Goal: Information Seeking & Learning: Learn about a topic

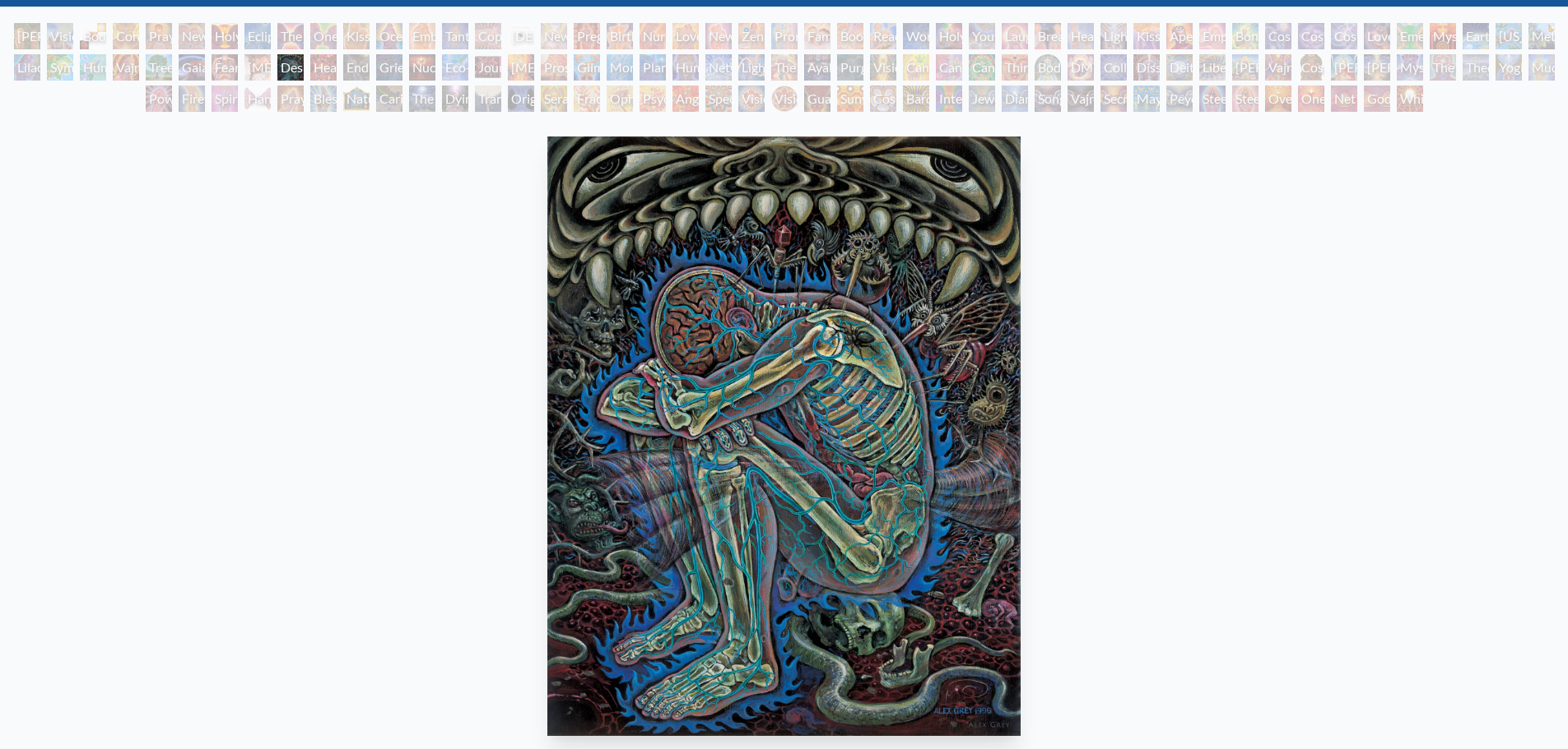
scroll to position [472, 0]
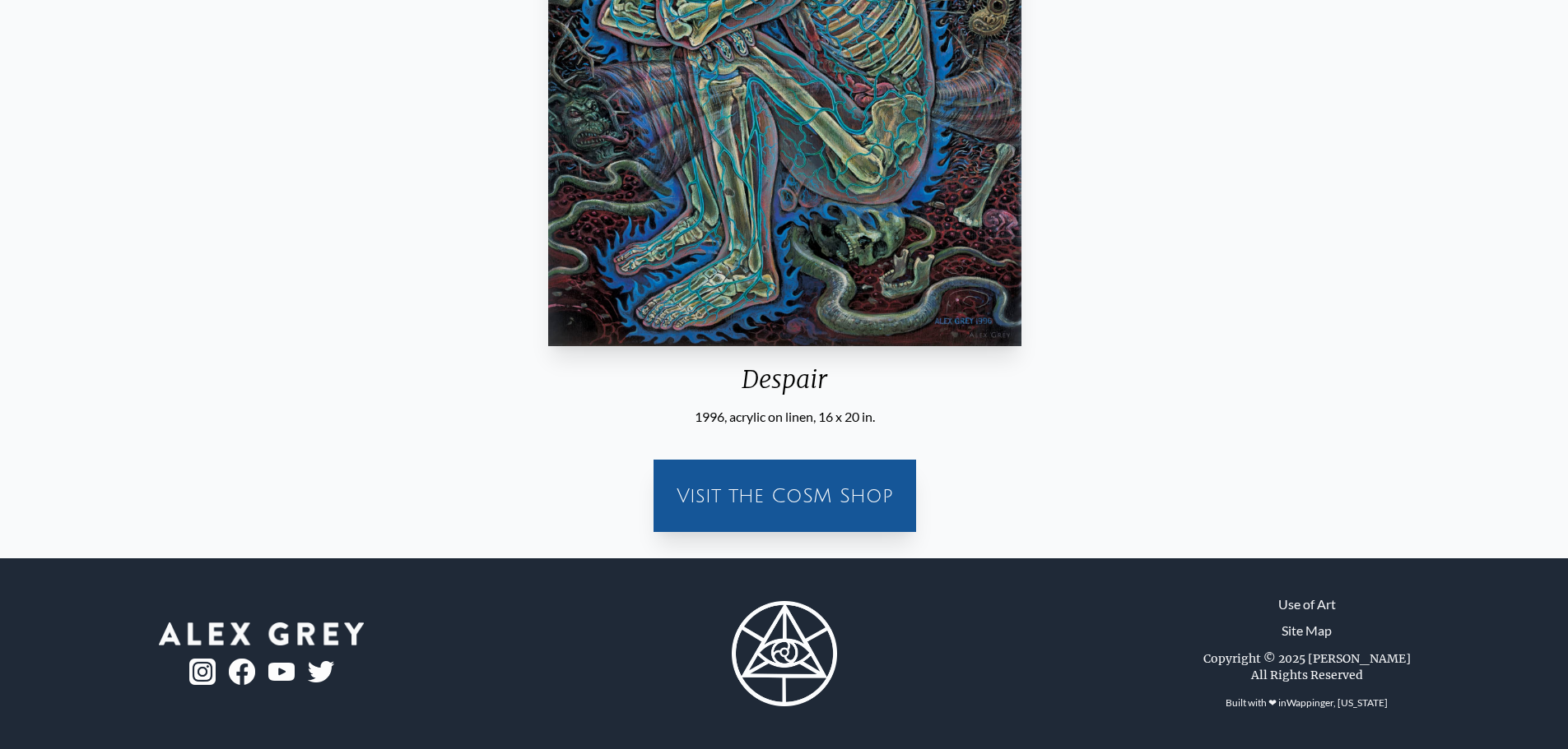
click at [806, 257] on img "56 / 133" at bounding box center [784, 47] width 473 height 600
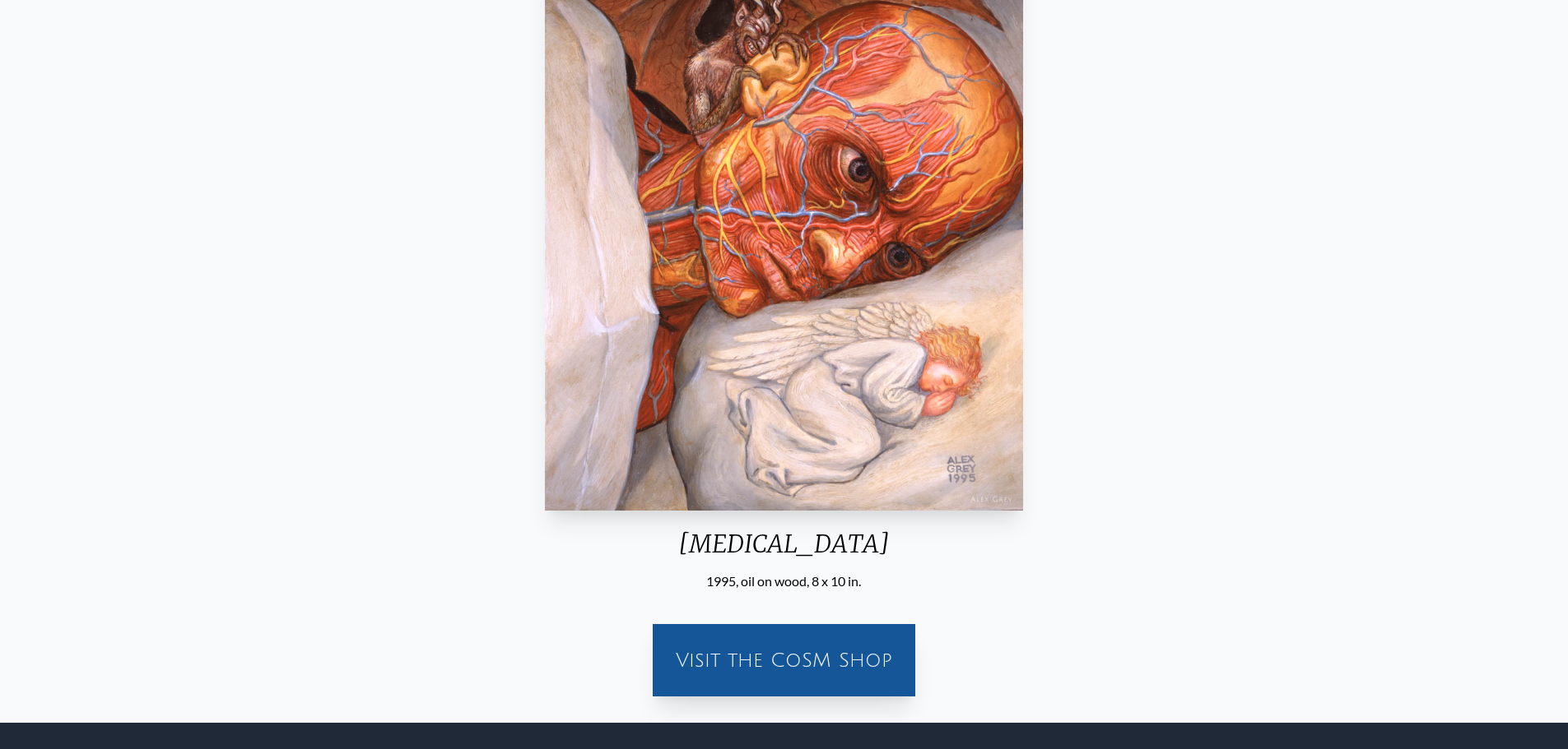
scroll to position [144, 0]
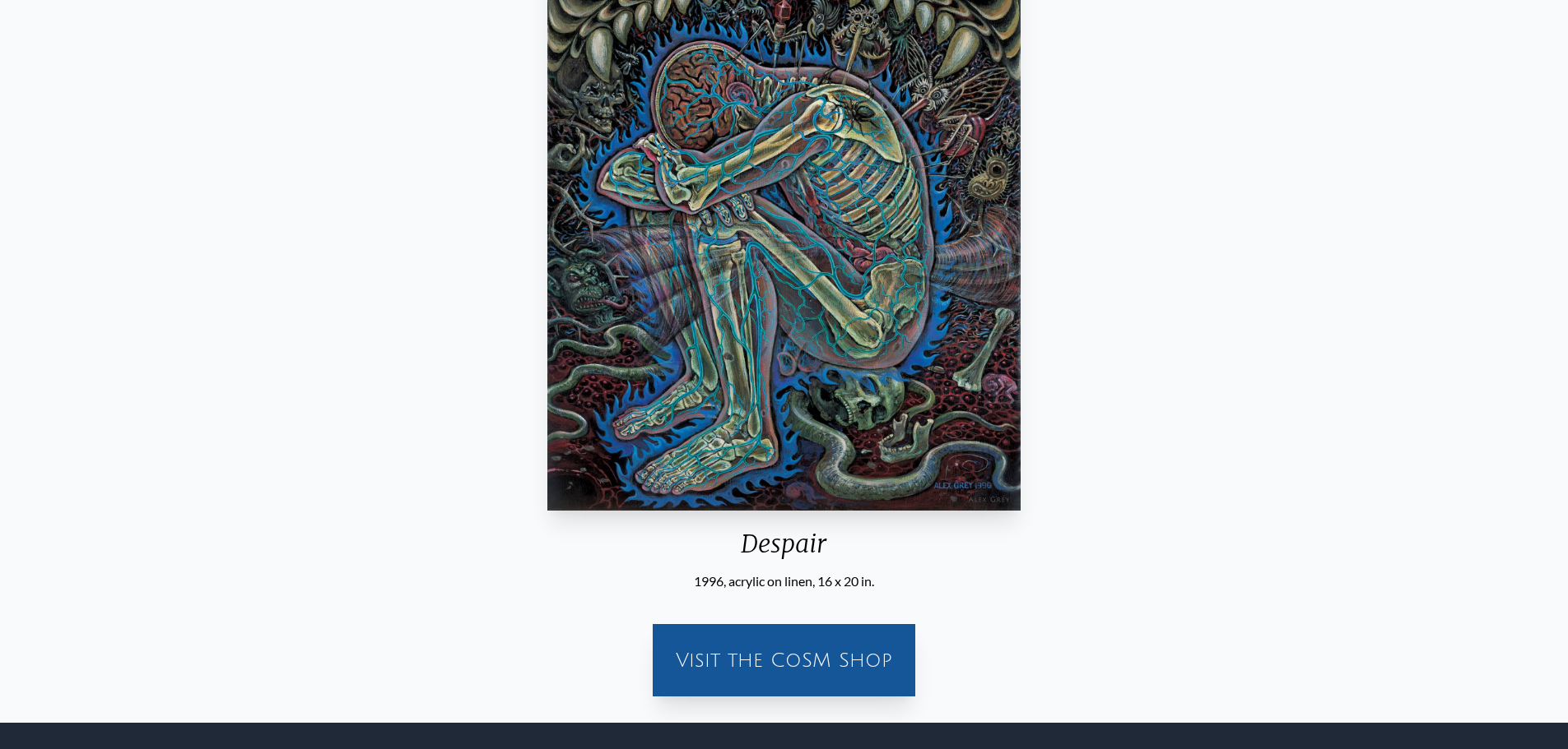
scroll to position [61, 0]
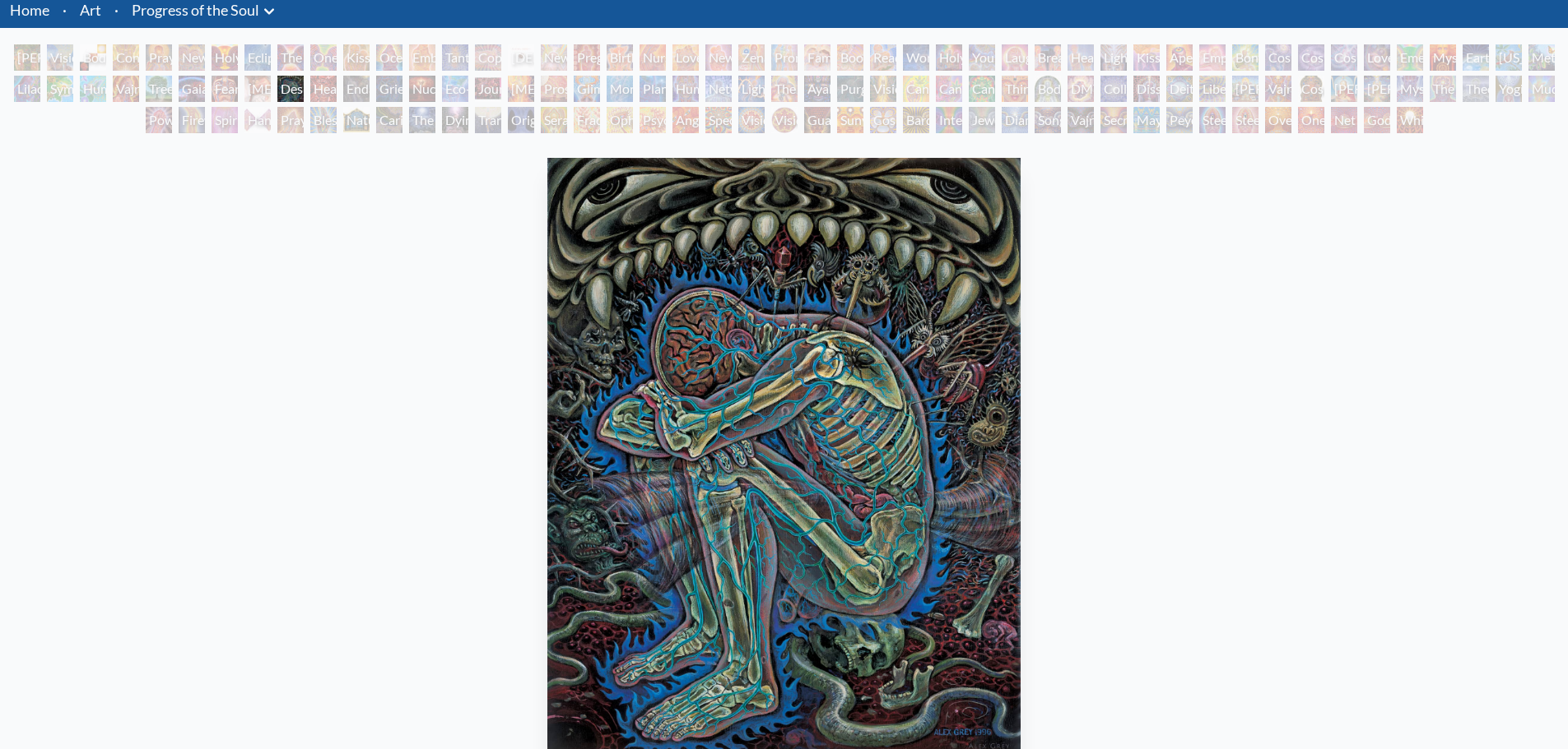
click at [454, 98] on div "Eco-Atlas" at bounding box center [455, 88] width 27 height 27
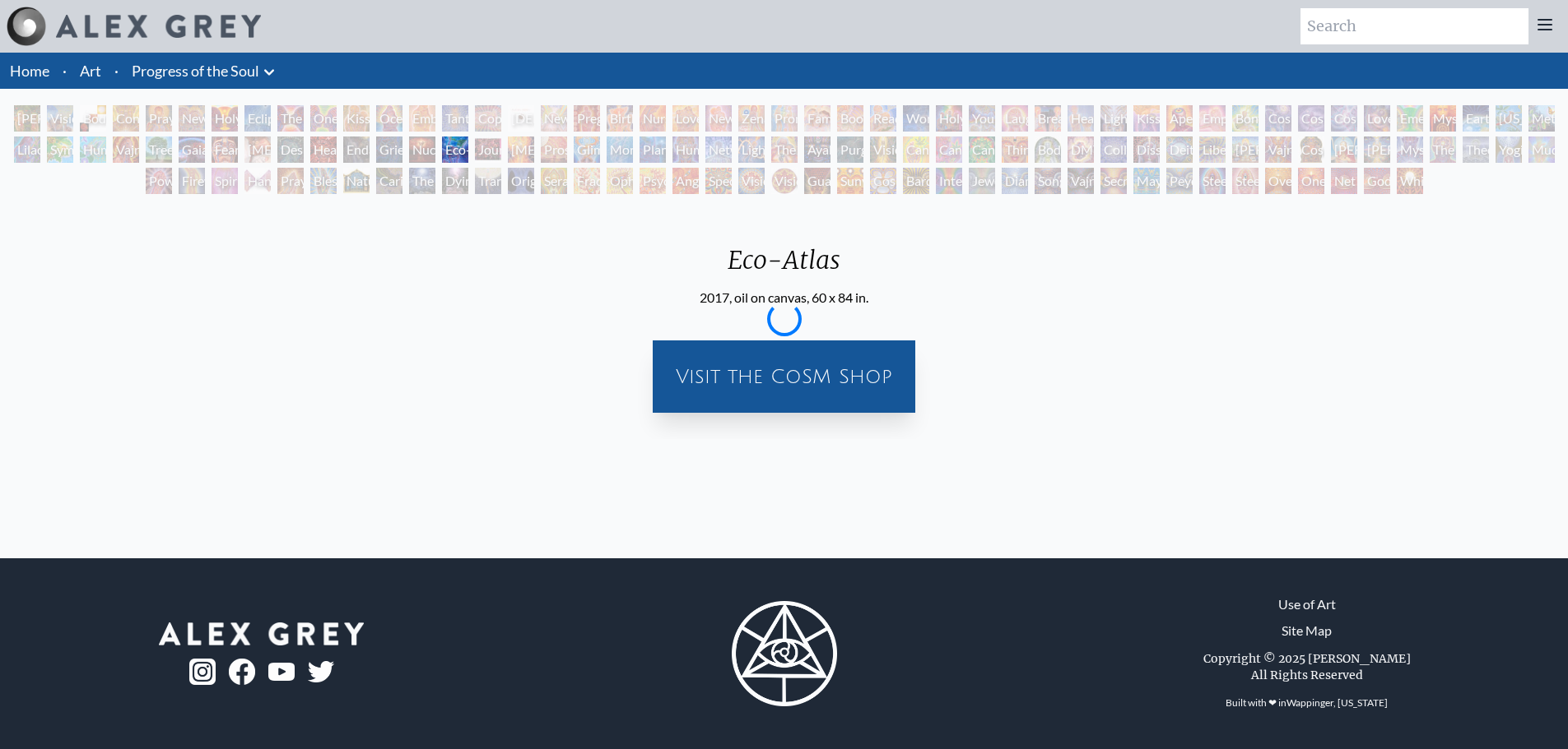
scroll to position [0, 0]
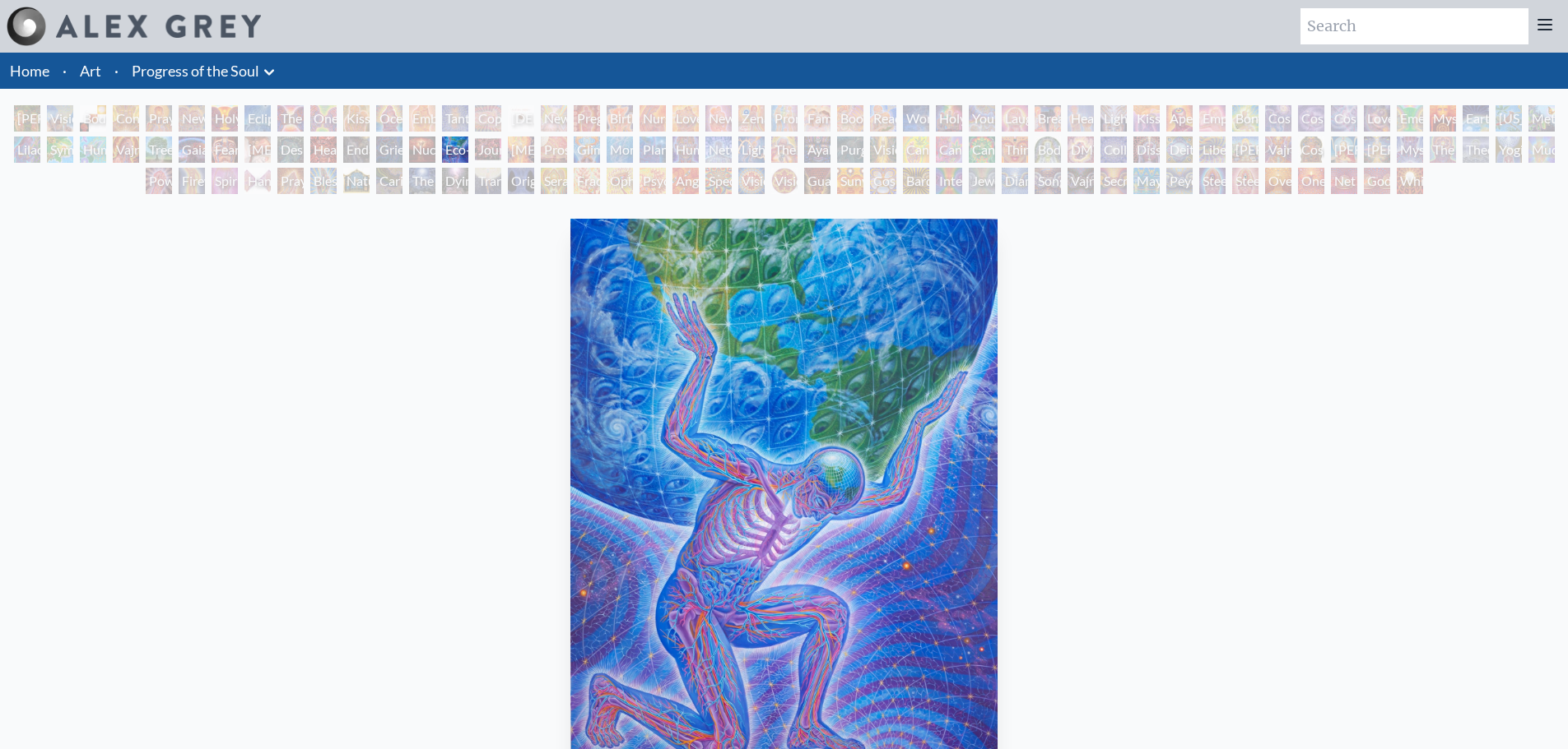
click at [508, 135] on div "[PERSON_NAME] & Eve Visionary Origin of Language Body, Mind, Spirit Contemplati…" at bounding box center [784, 152] width 1568 height 94
click at [534, 152] on div "[MEDICAL_DATA]" at bounding box center [521, 149] width 27 height 27
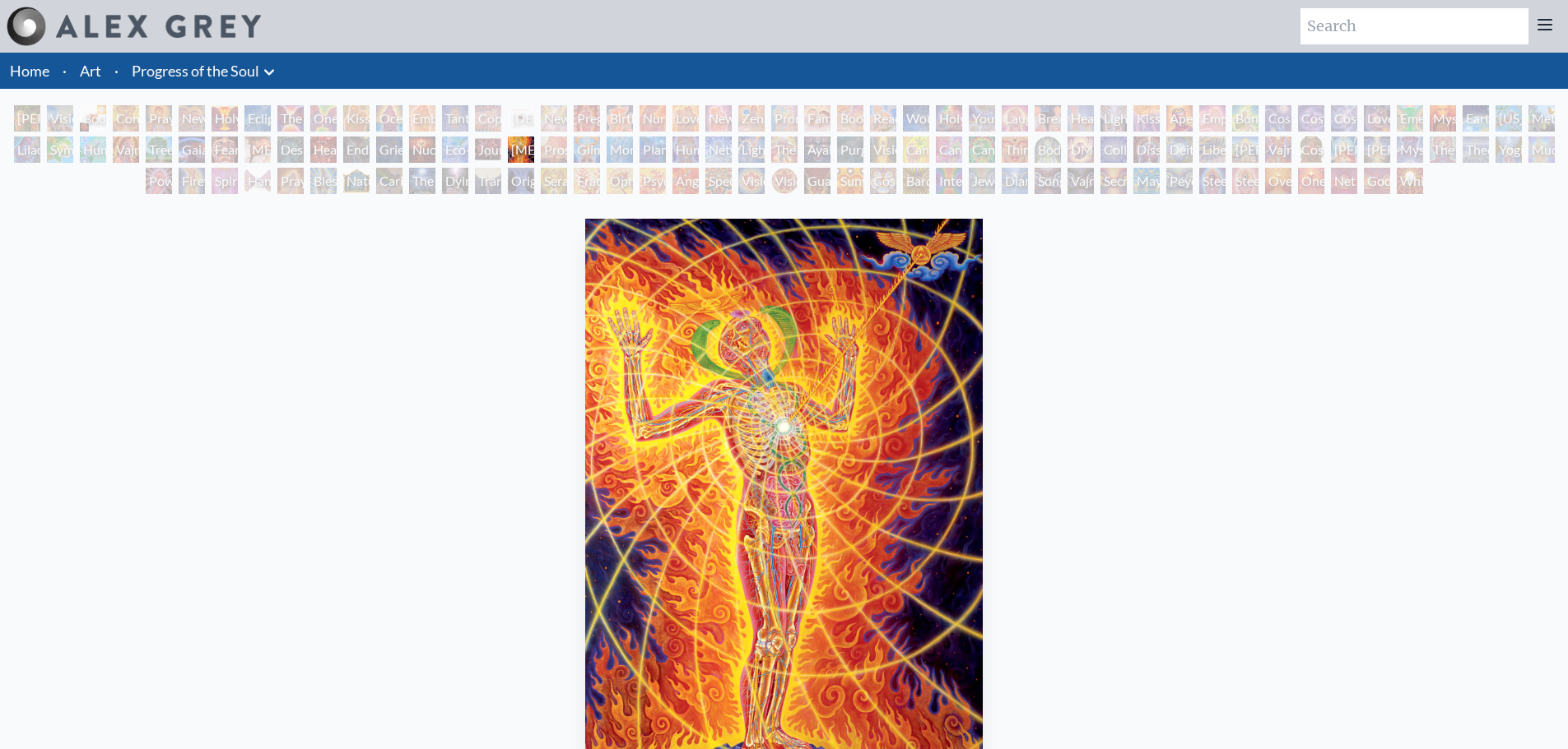
click at [600, 158] on div "Glimpsing the Empyrean" at bounding box center [587, 149] width 27 height 27
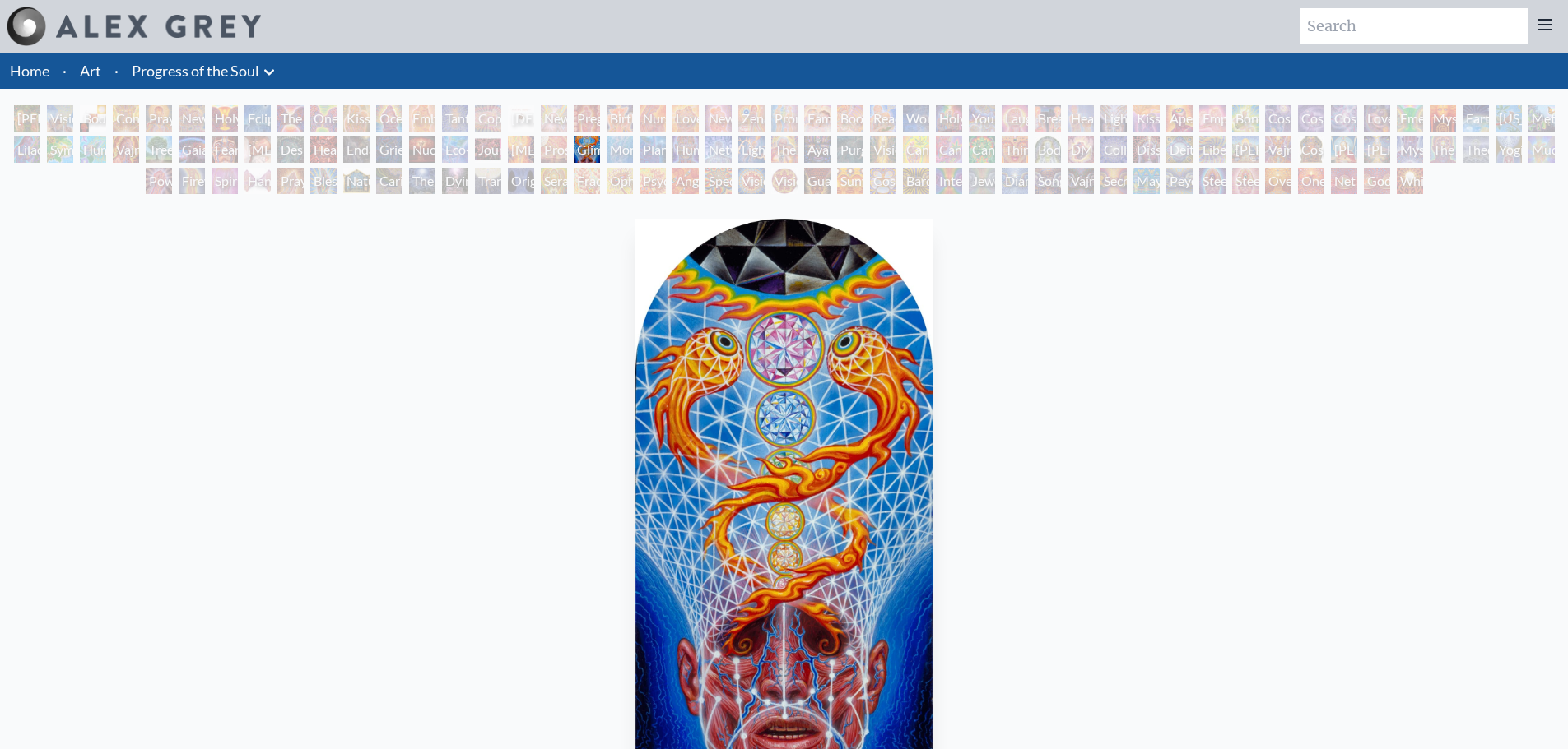
click at [764, 162] on div "Lightworker" at bounding box center [751, 149] width 27 height 27
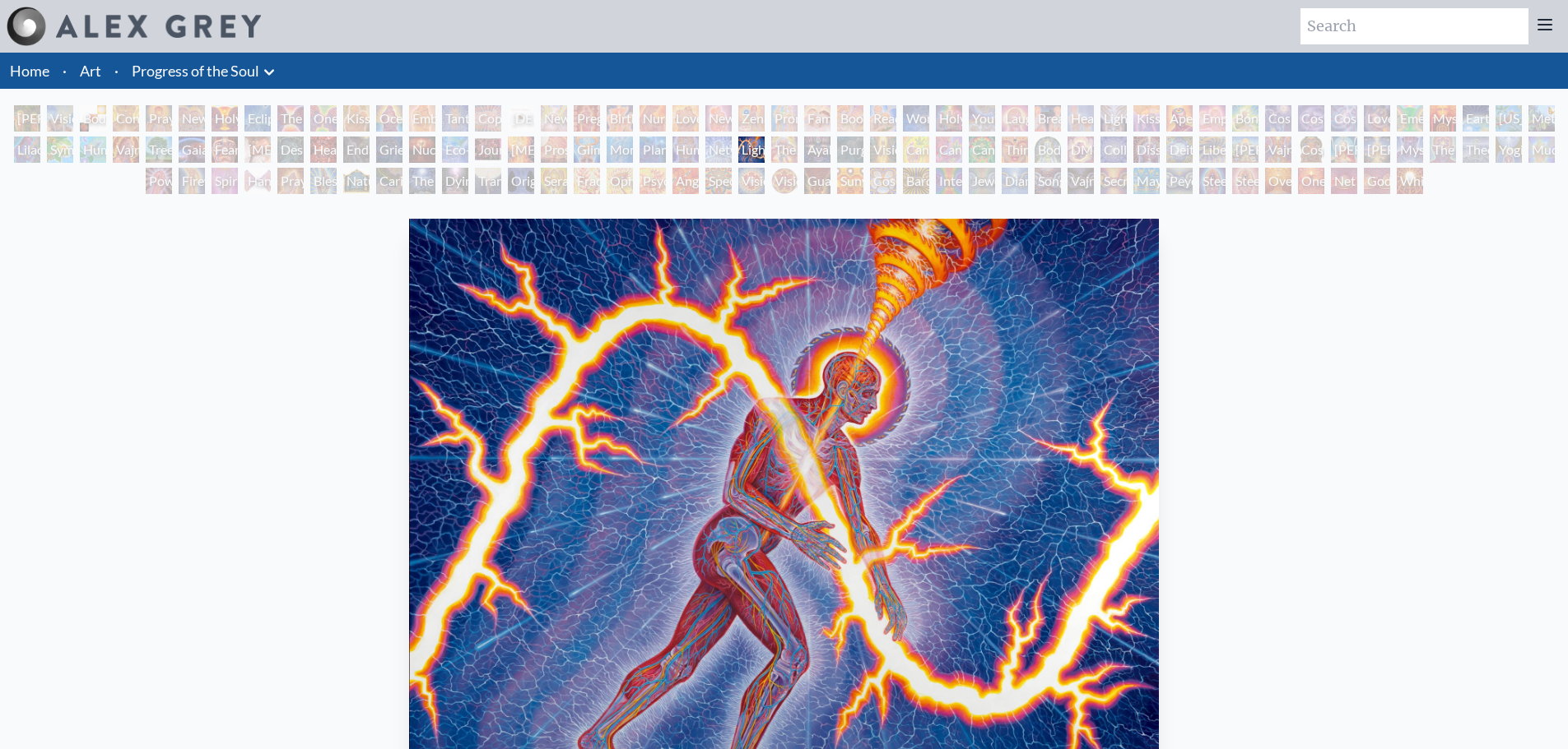
click at [797, 153] on div "The Shulgins and their Alchemical Angels" at bounding box center [784, 149] width 27 height 27
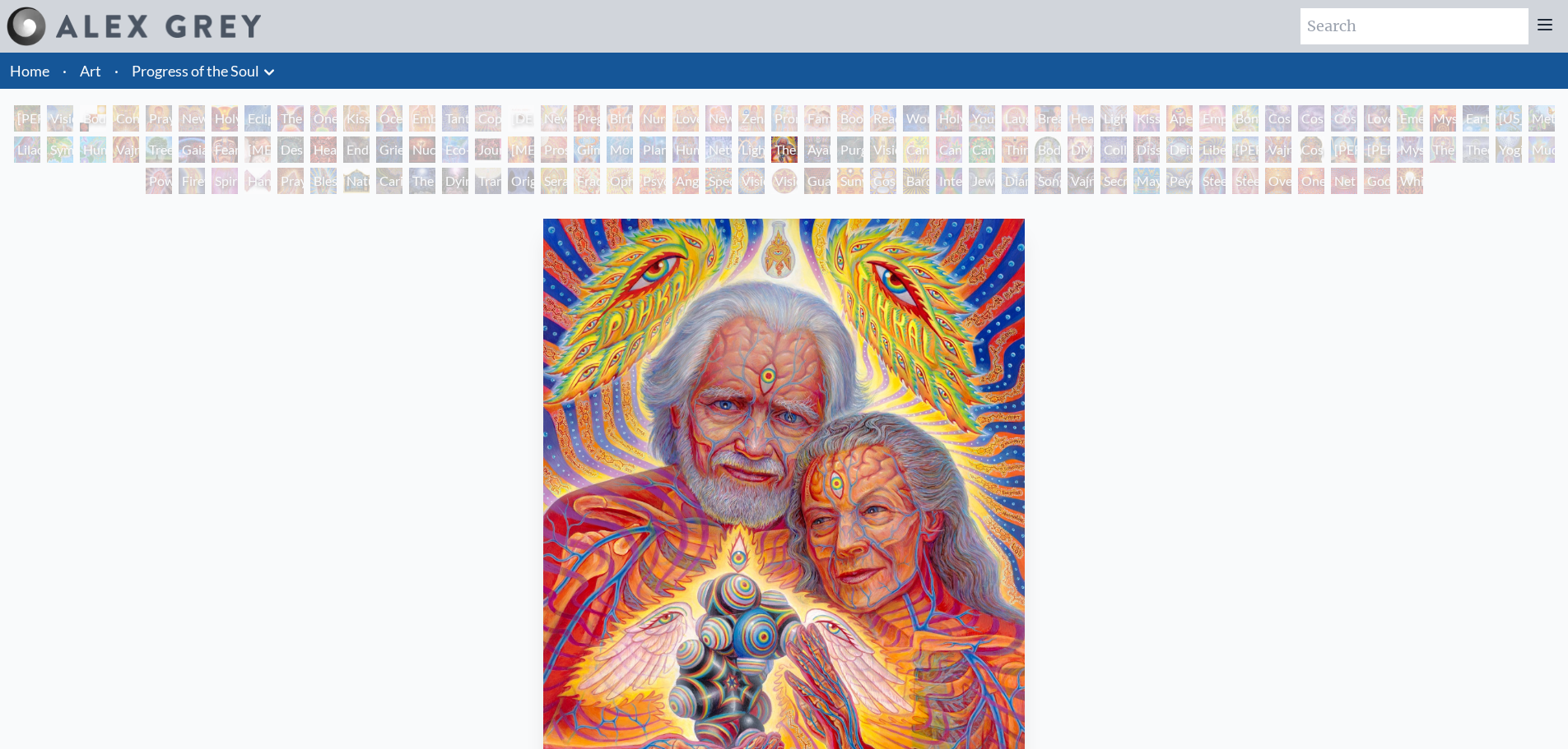
scroll to position [82, 0]
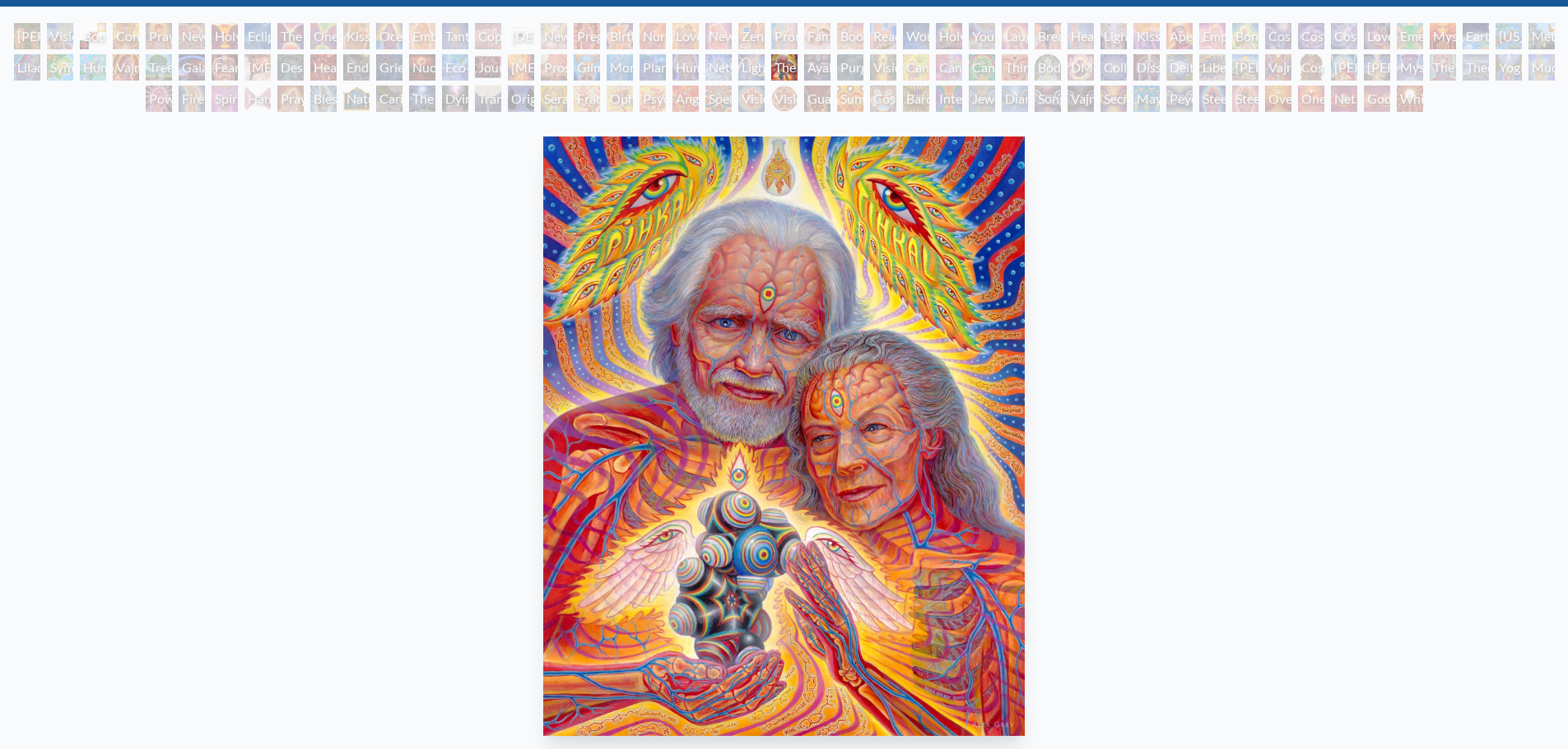
click at [1185, 61] on div "Deities & Demons Drinking from the Milky Pool" at bounding box center [1179, 67] width 27 height 27
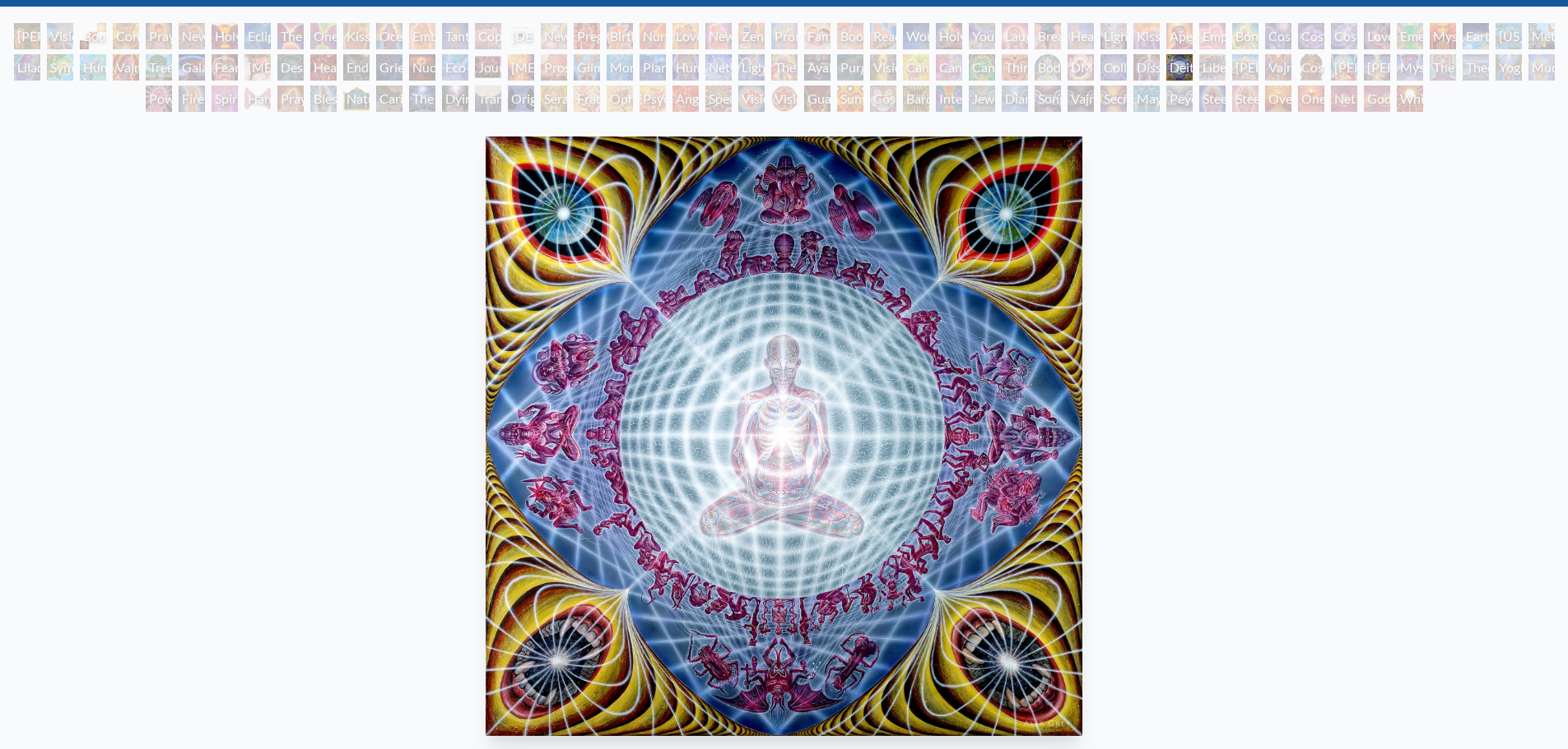
click at [1209, 89] on div "Steeplehead 1" at bounding box center [1212, 98] width 27 height 27
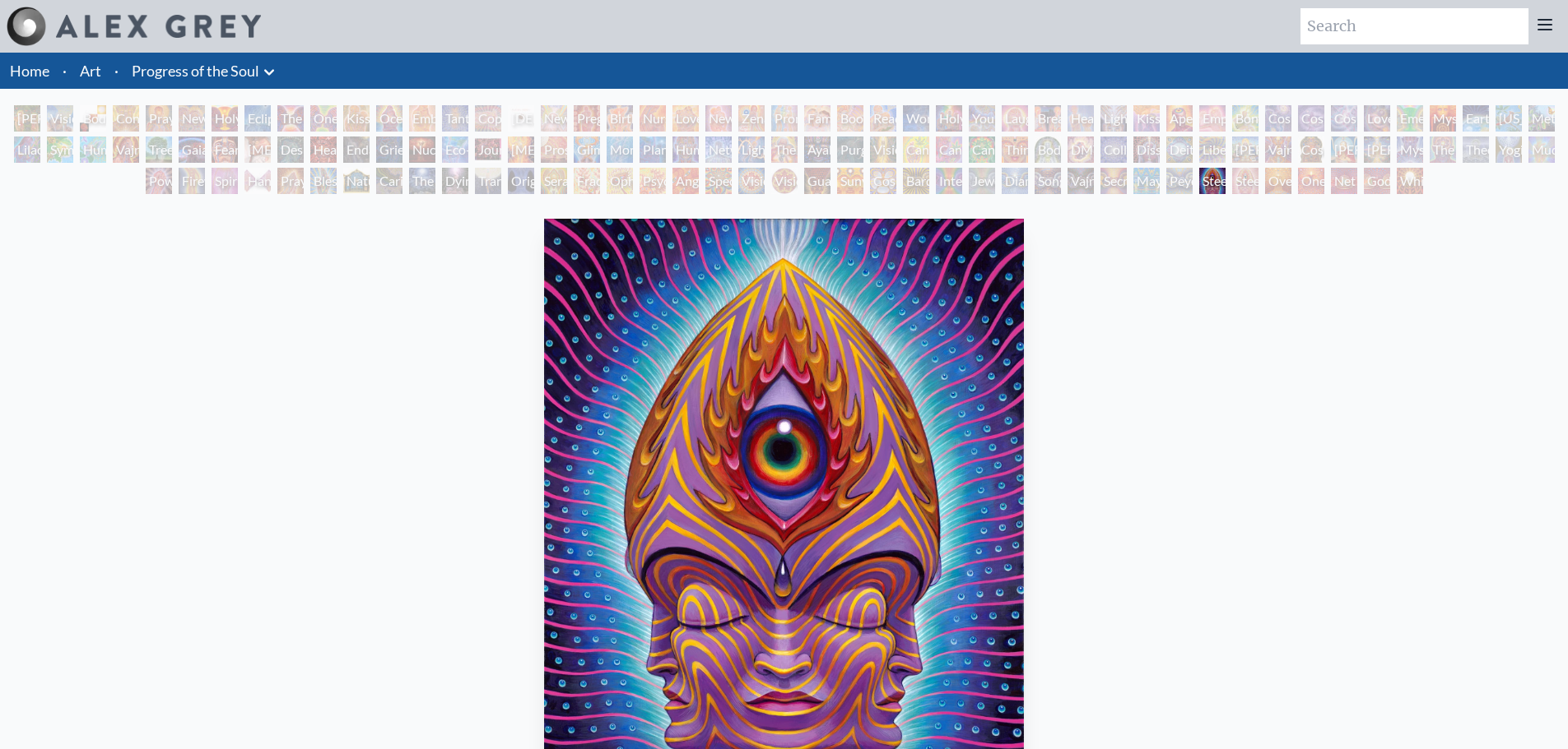
click at [1301, 99] on div "Home · Art · Progress of the Soul Anatomical Drawings" at bounding box center [784, 541] width 1568 height 978
click at [1308, 161] on div "Cosmic [DEMOGRAPHIC_DATA]" at bounding box center [1311, 149] width 27 height 27
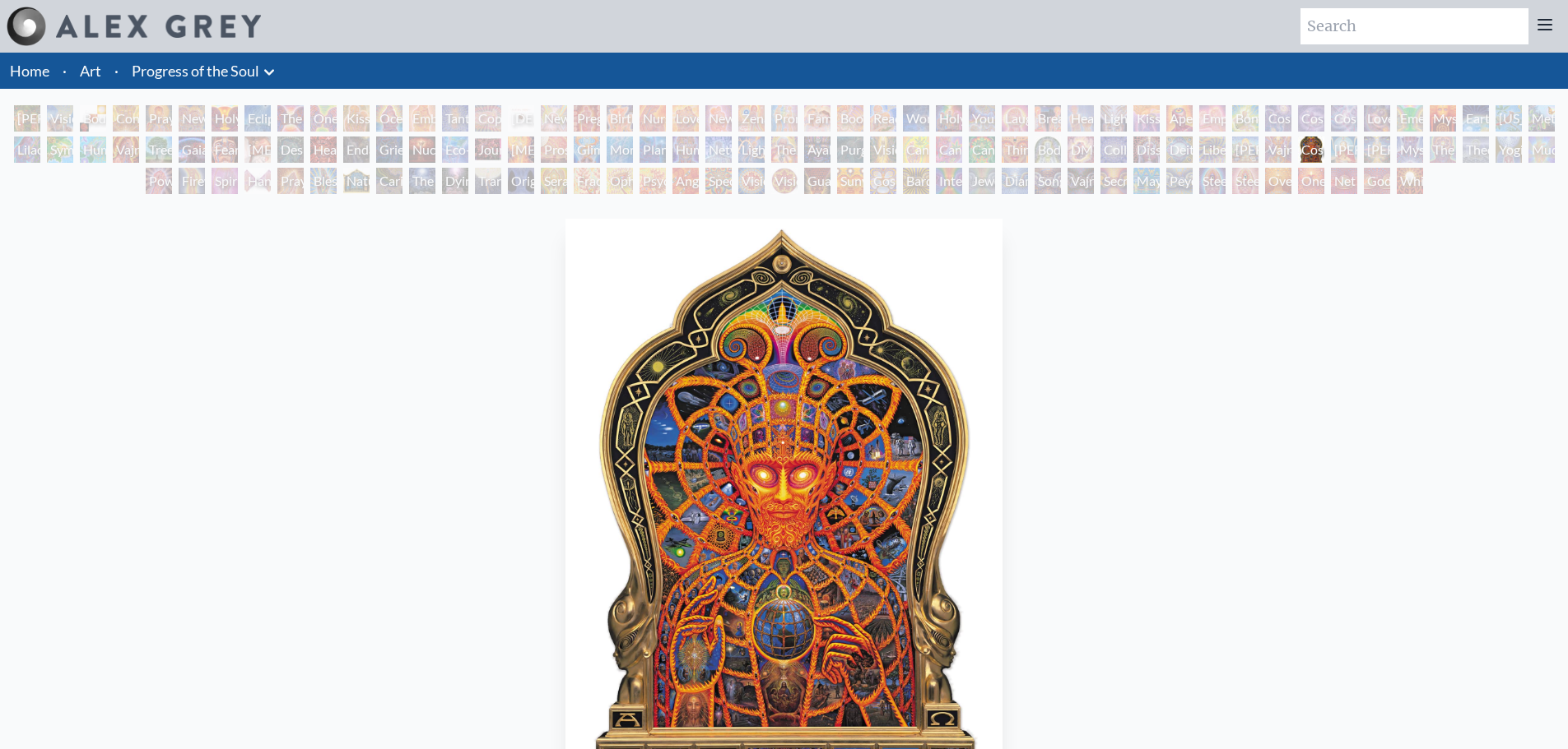
scroll to position [82, 0]
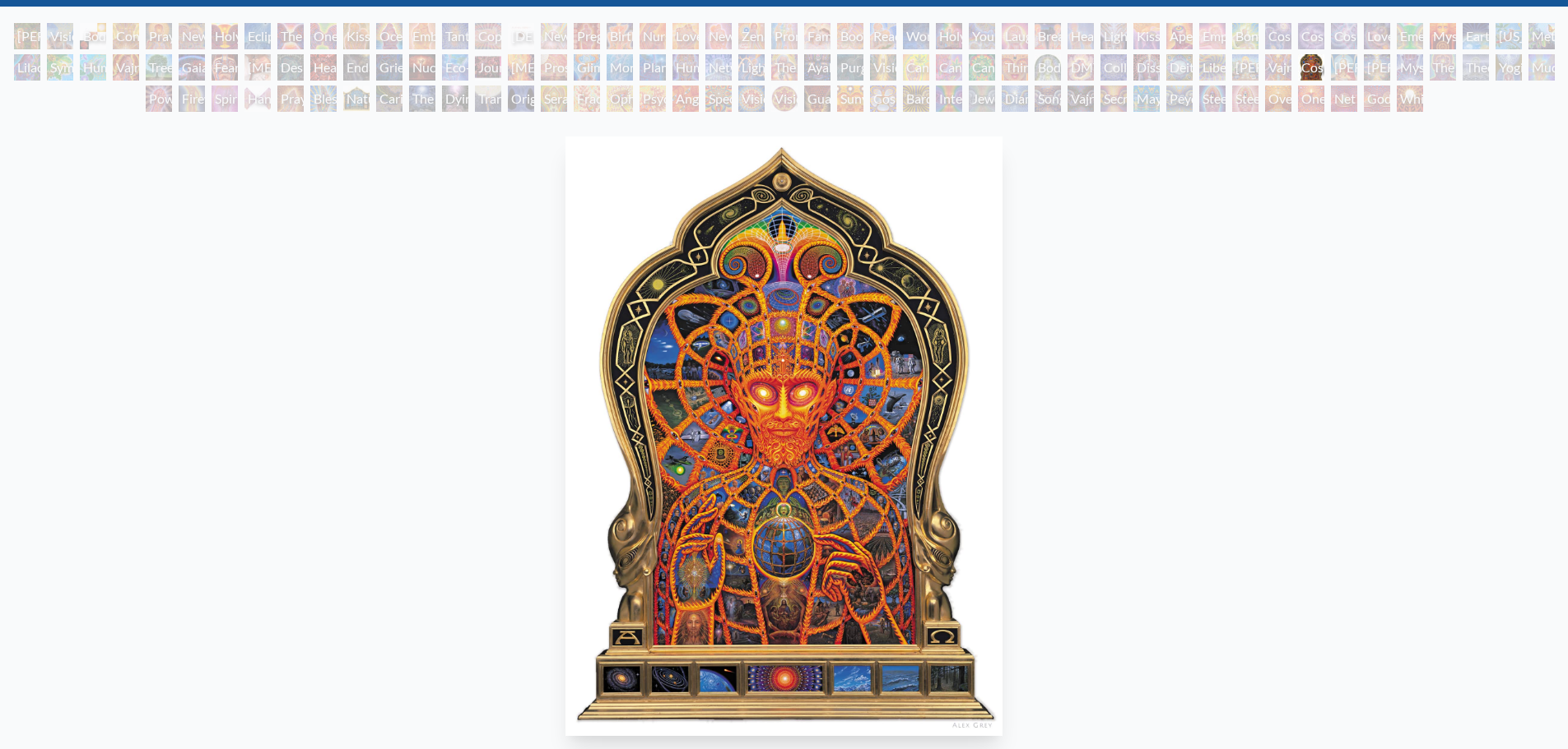
click at [179, 101] on div "Firewalking" at bounding box center [192, 98] width 27 height 27
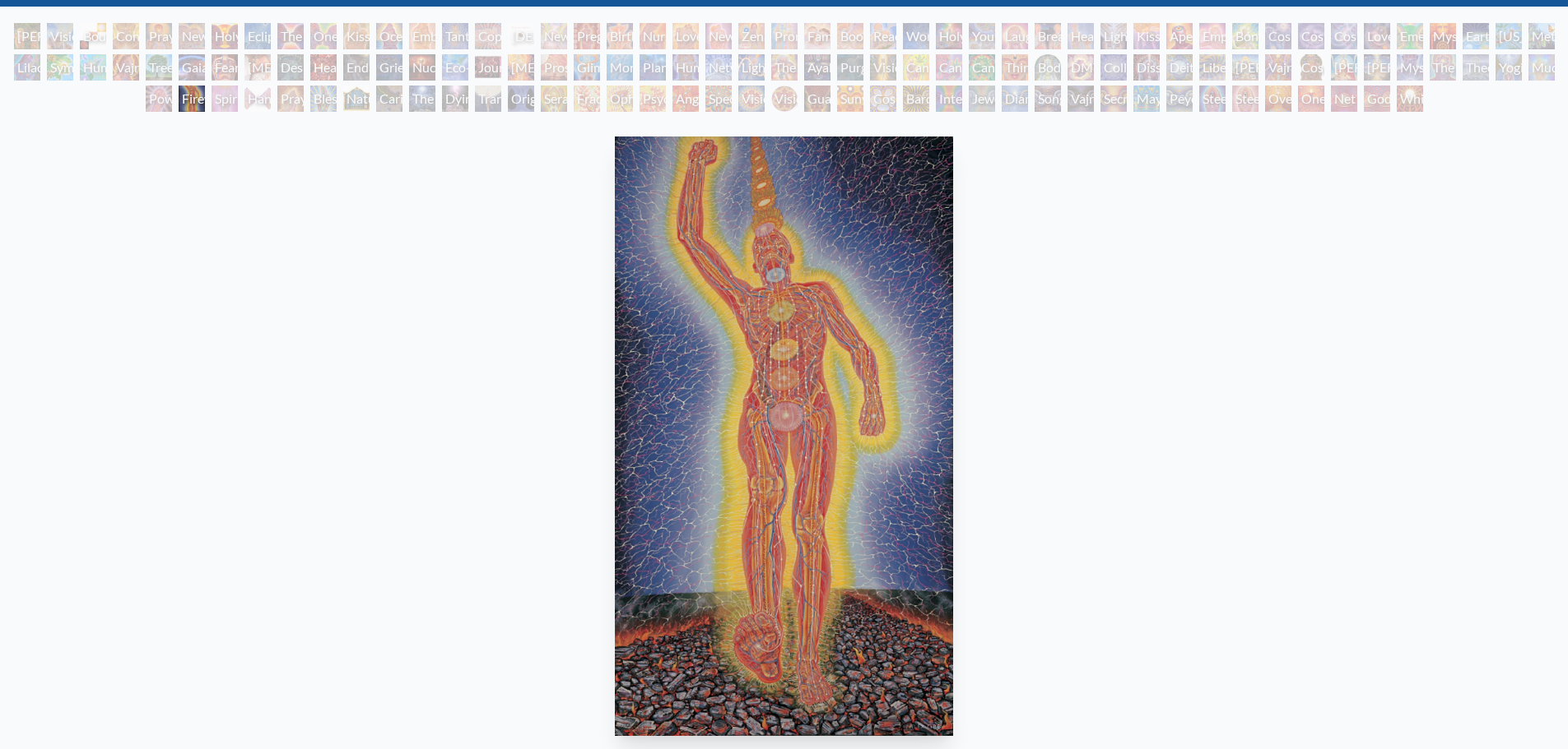
click at [67, 40] on div "Visionary Origin of Language" at bounding box center [60, 36] width 27 height 27
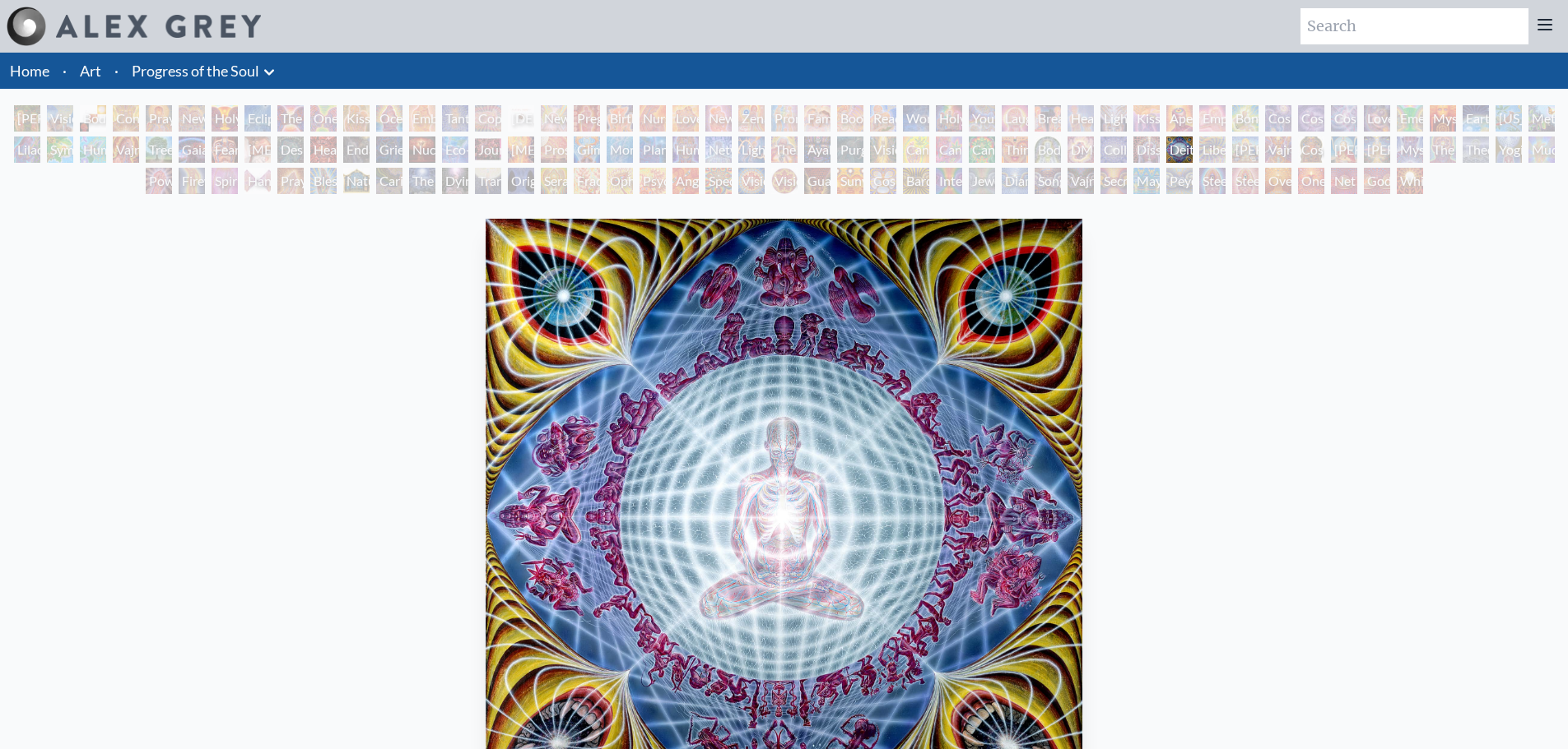
scroll to position [82, 0]
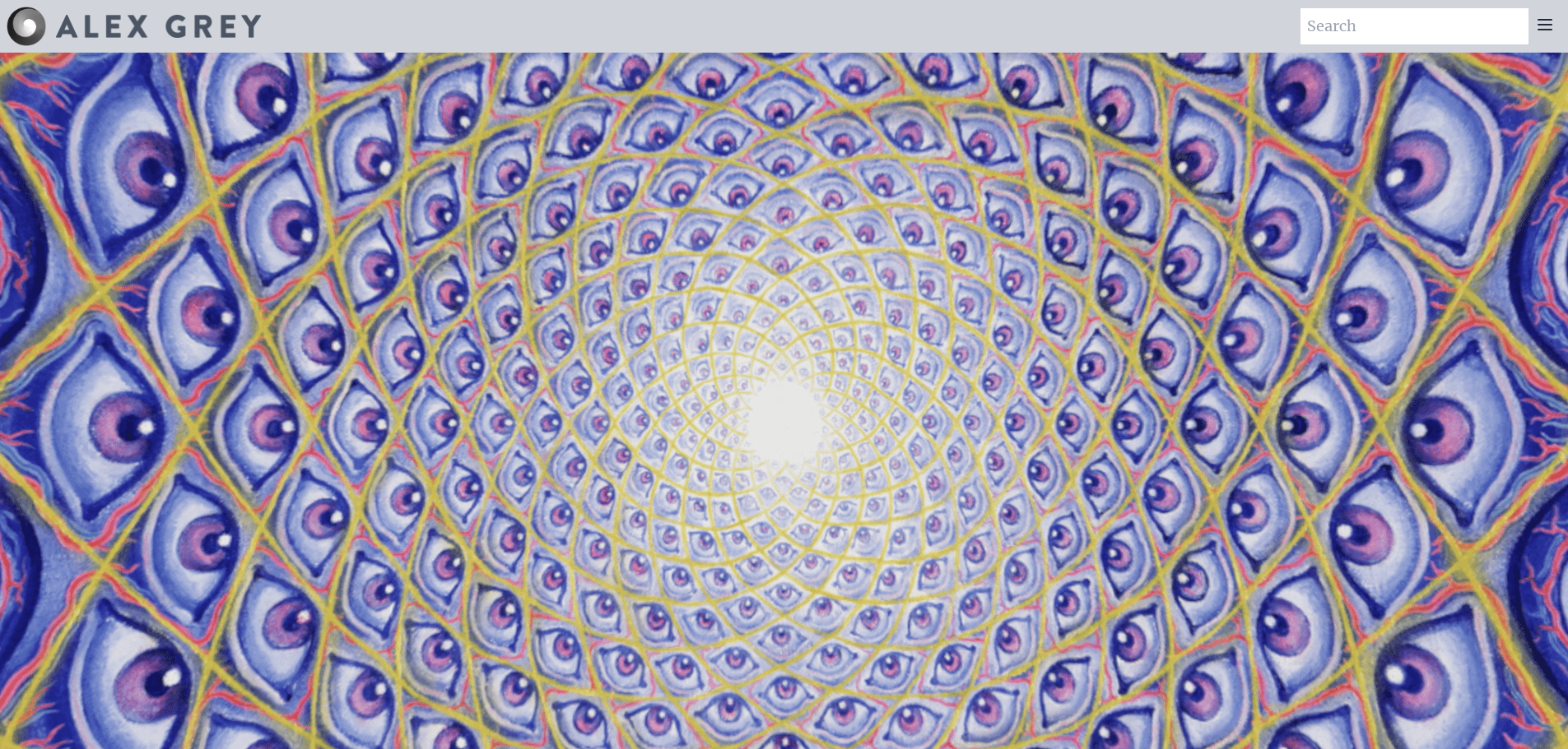
click at [1159, 209] on video "Your browser does not support the video tag." at bounding box center [784, 428] width 1646 height 926
click at [783, 231] on video "Your browser does not support the video tag." at bounding box center [784, 428] width 1646 height 926
click at [1551, 27] on icon at bounding box center [1544, 24] width 19 height 19
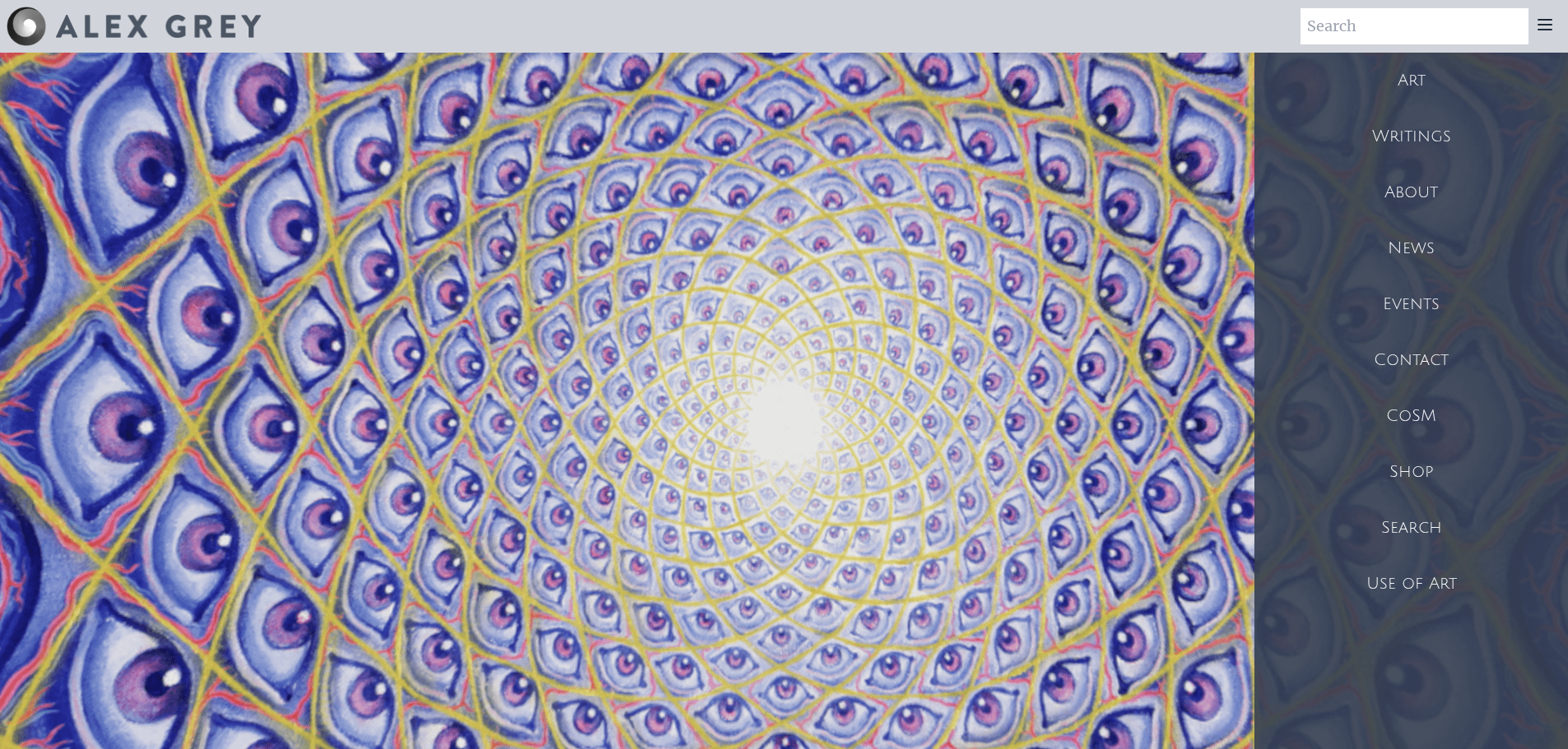
click at [1406, 402] on div "CoSM" at bounding box center [1411, 416] width 314 height 56
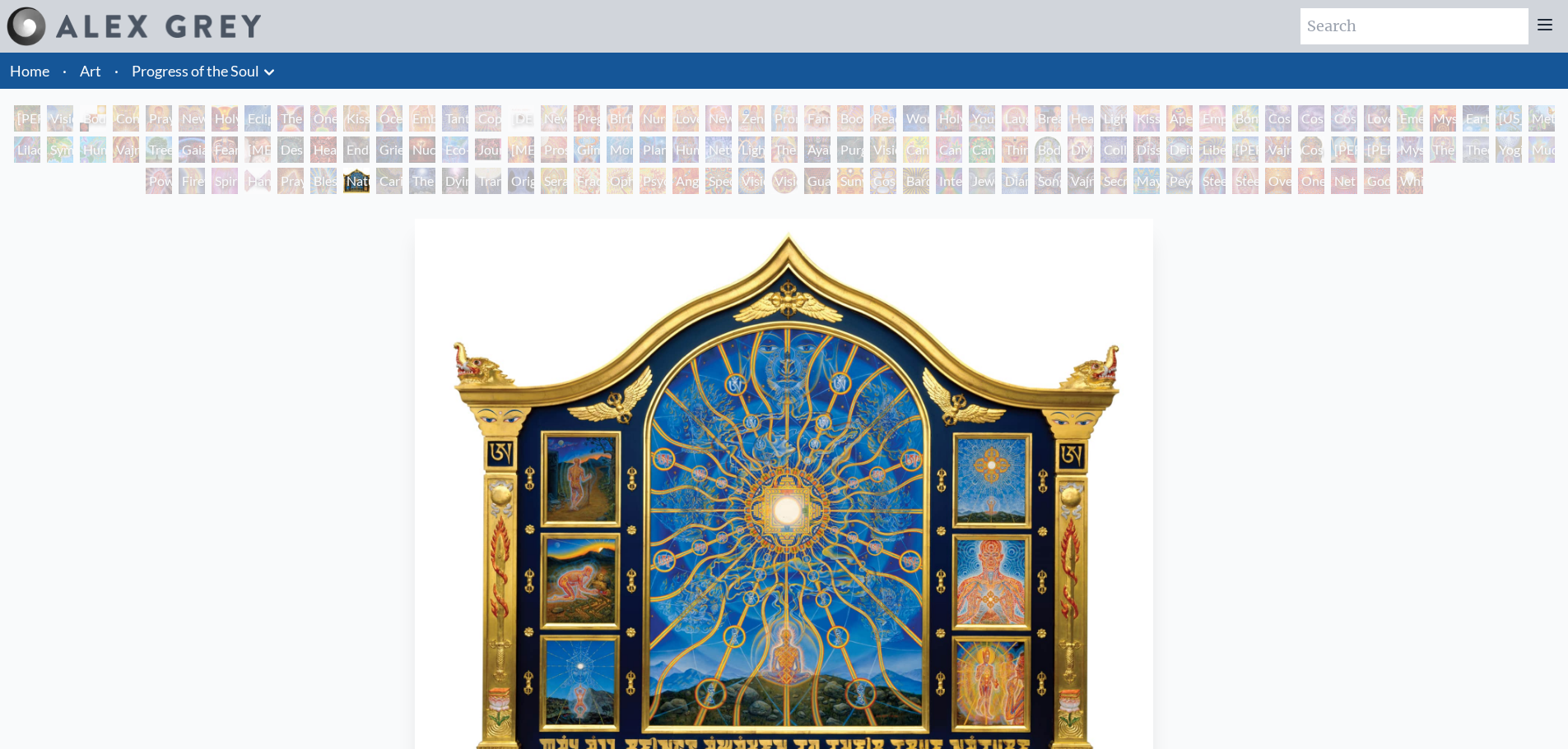
click at [1423, 179] on div "White Light" at bounding box center [1410, 180] width 27 height 27
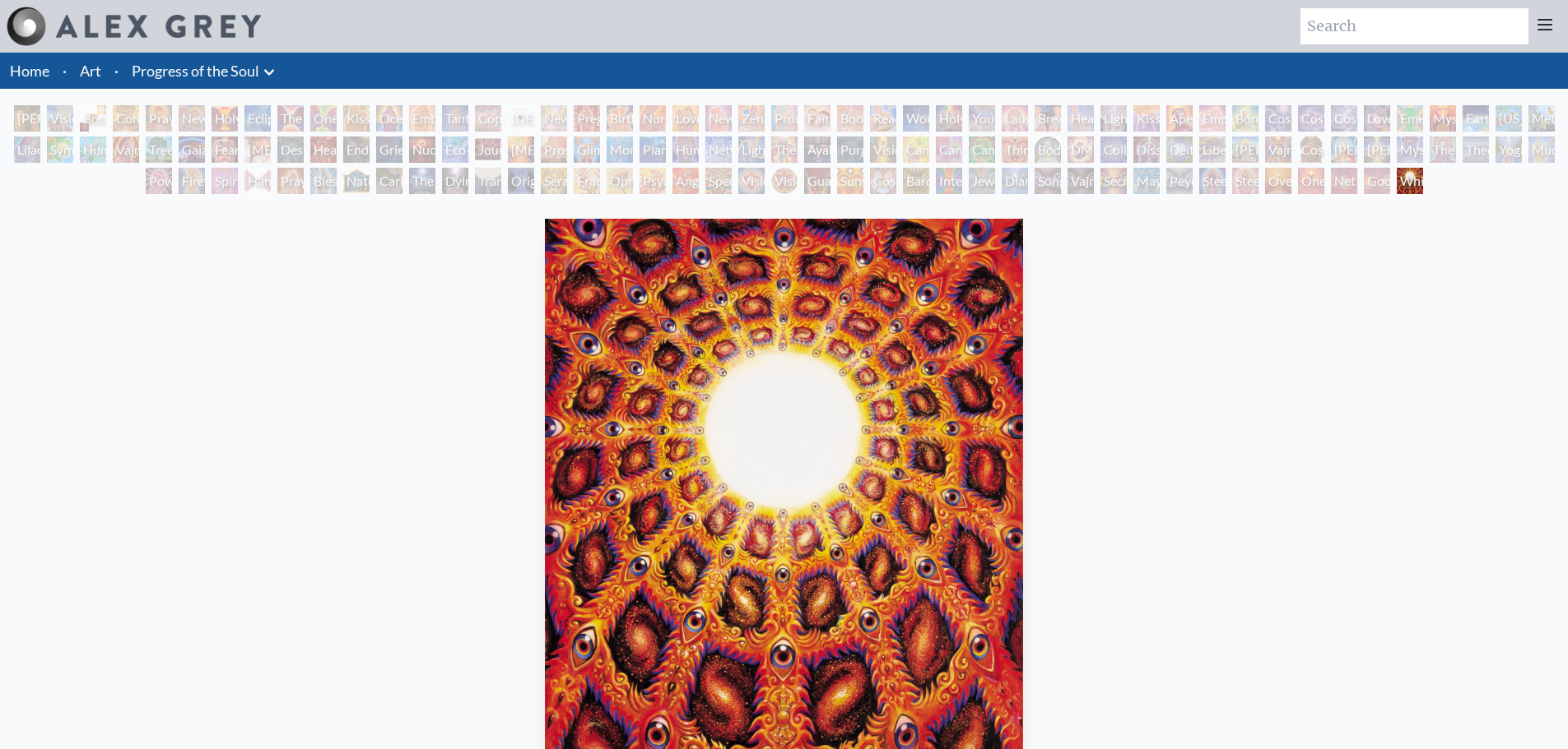
click at [25, 117] on div "[PERSON_NAME] & Eve" at bounding box center [27, 118] width 27 height 27
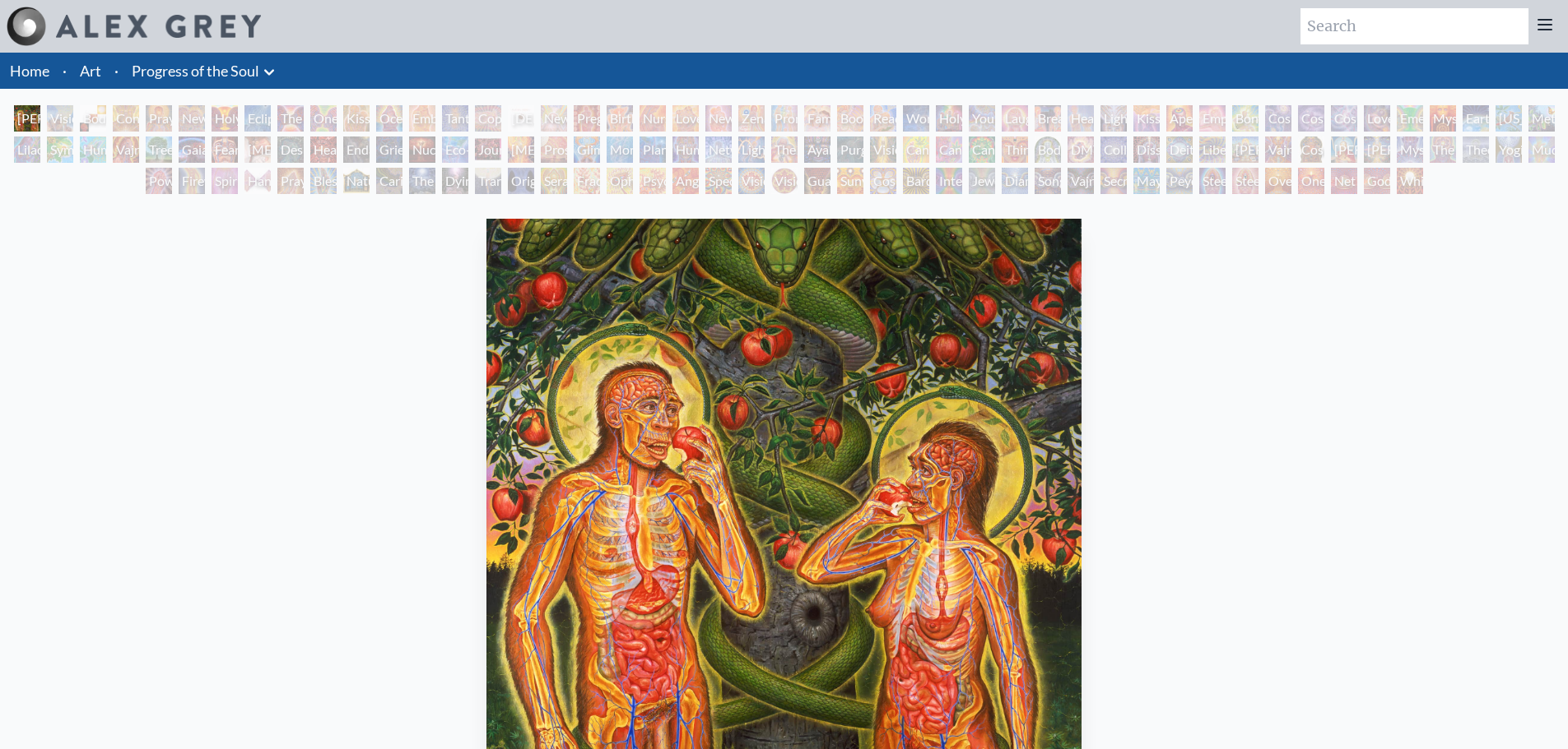
scroll to position [82, 0]
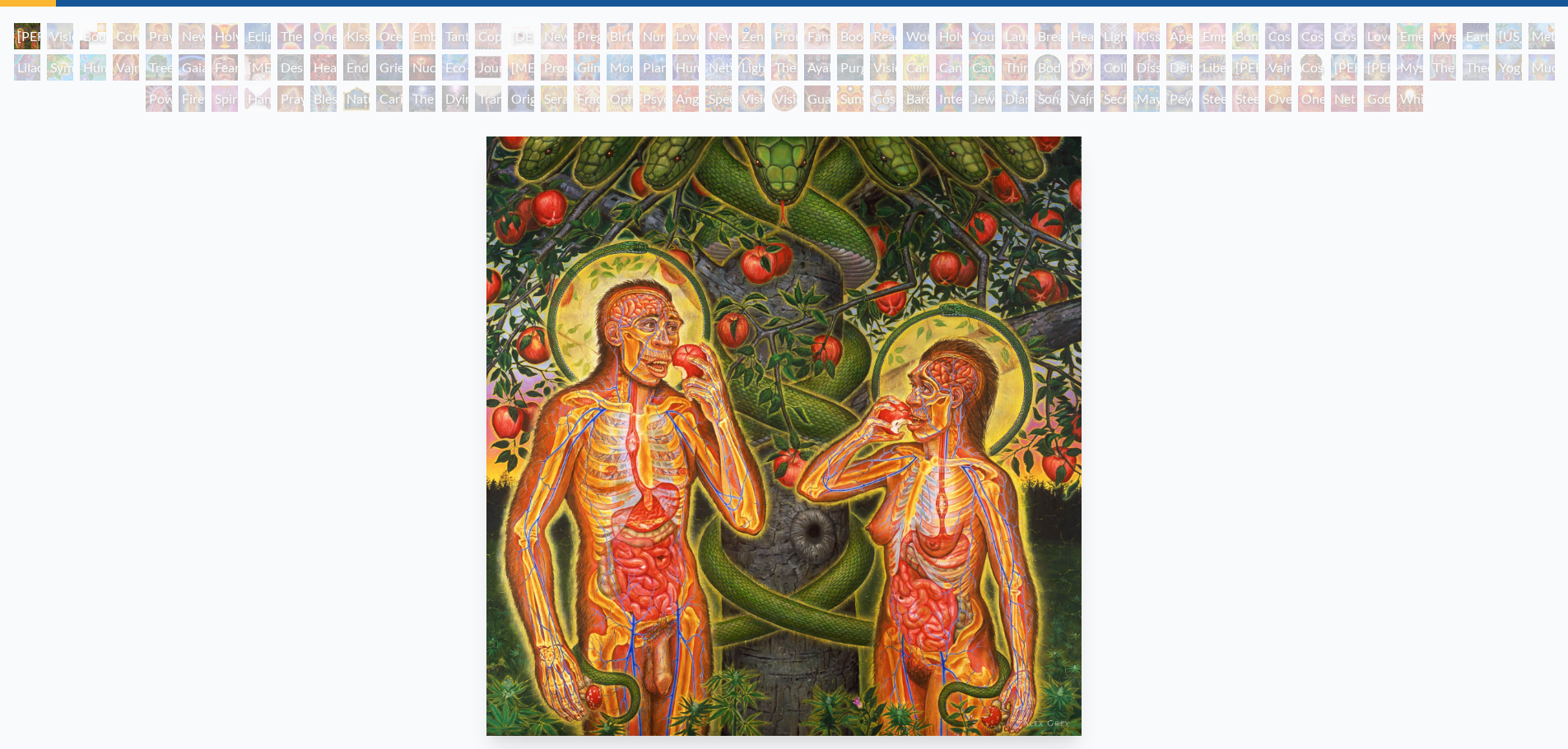
click at [331, 65] on div "Headache" at bounding box center [323, 67] width 27 height 27
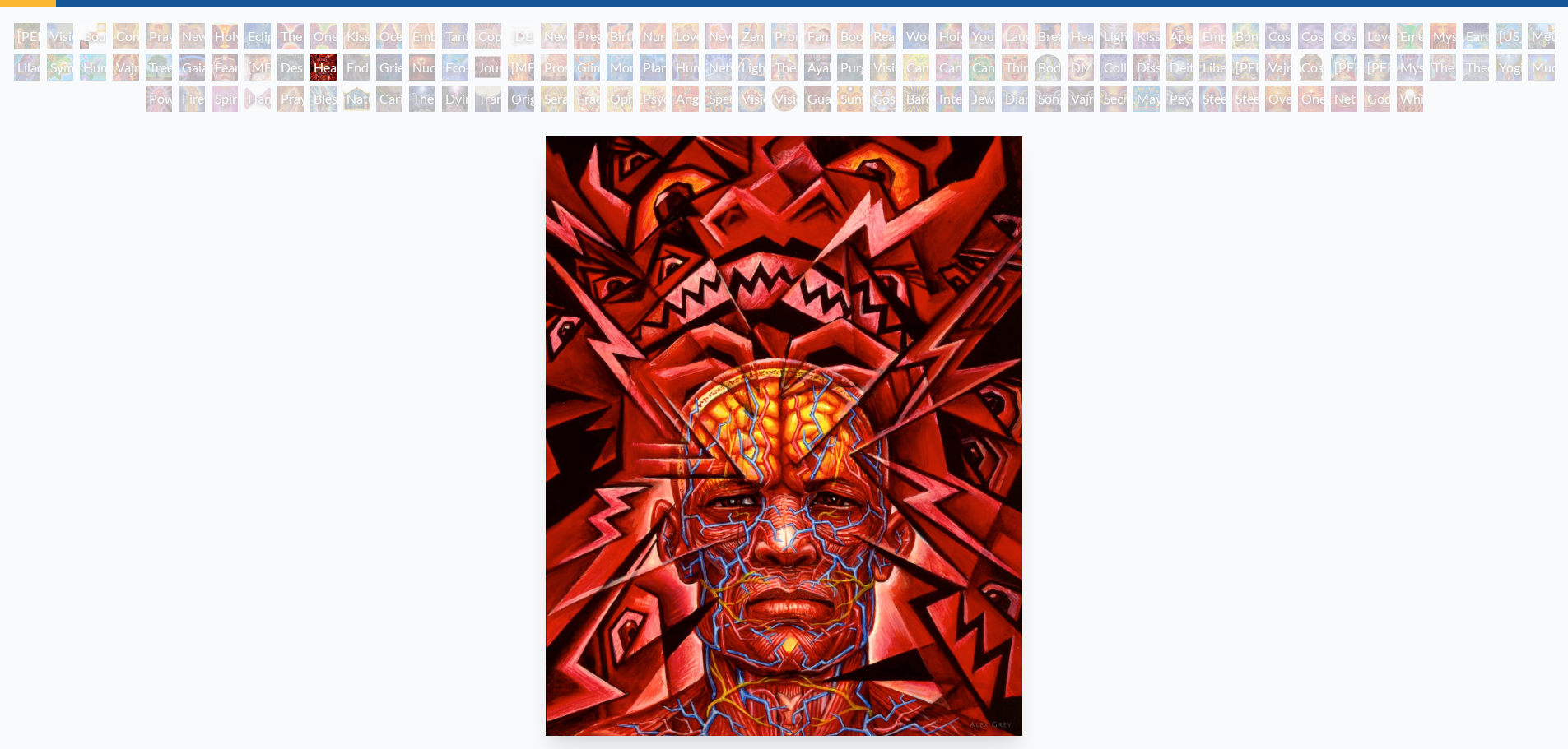
click at [387, 64] on div "Grieving" at bounding box center [389, 67] width 27 height 27
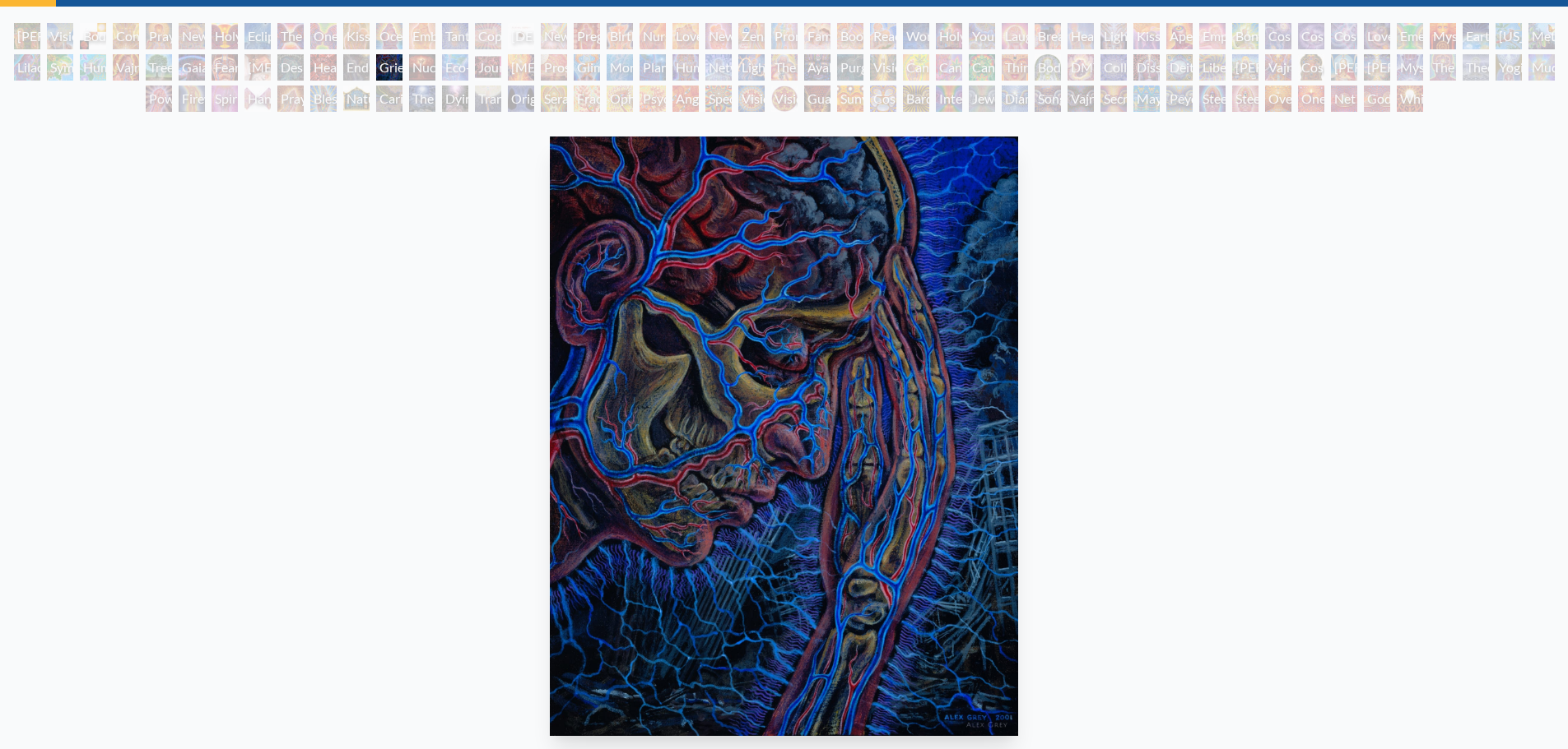
click at [191, 56] on div "Gaia" at bounding box center [192, 67] width 27 height 27
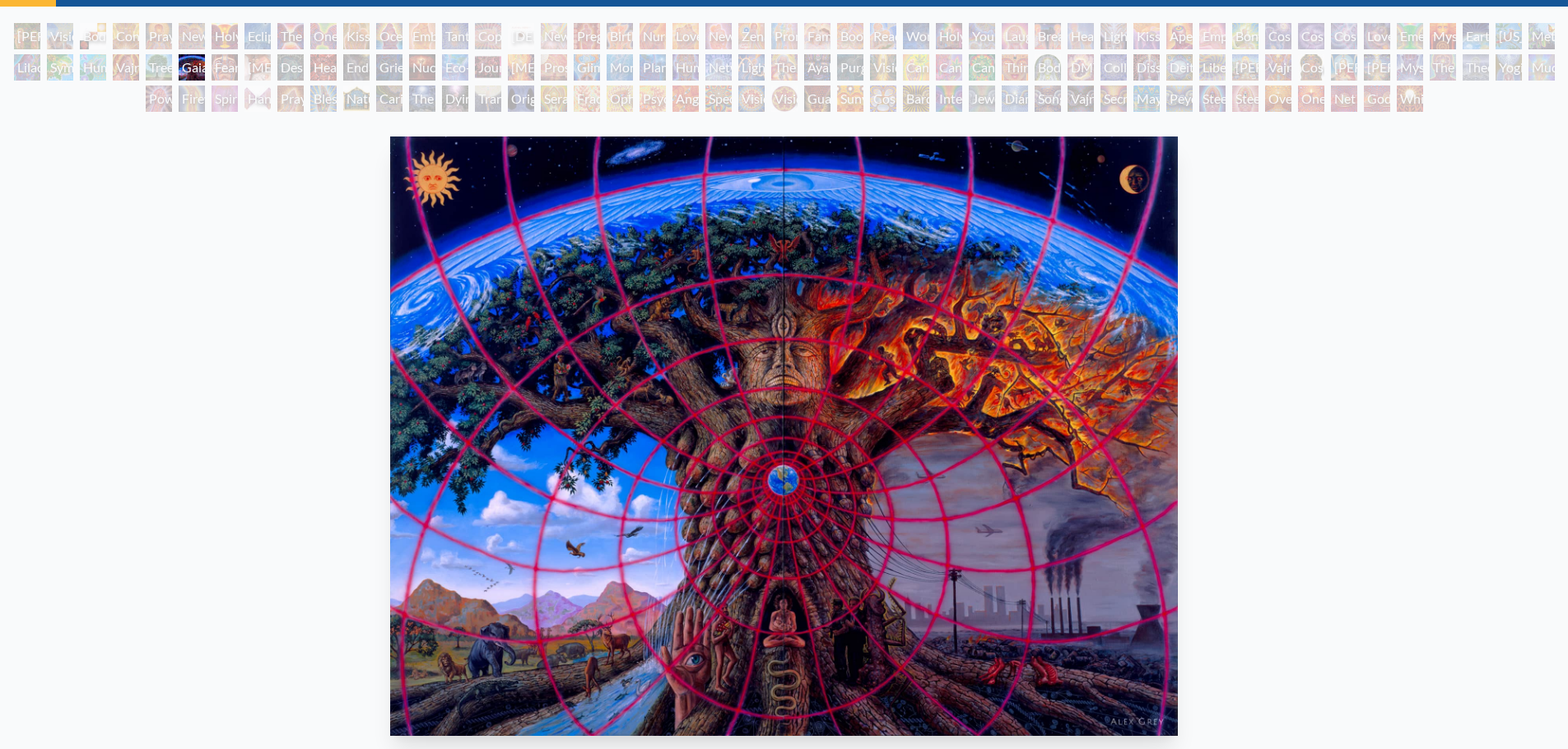
click at [220, 41] on div "Holy Grail" at bounding box center [225, 36] width 27 height 27
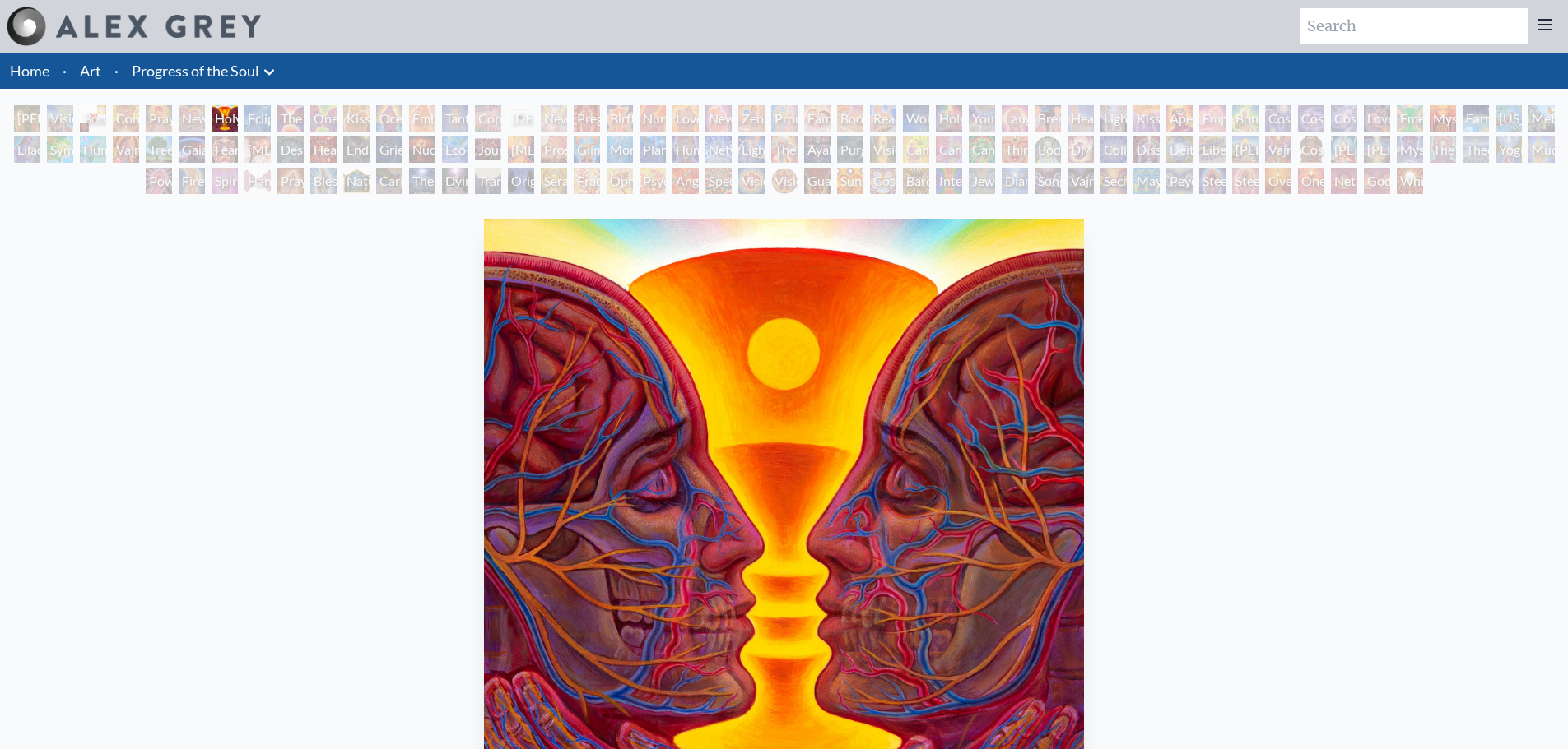
click at [175, 117] on div "[PERSON_NAME] & Eve Visionary Origin of Language Body, Mind, Spirit Contemplati…" at bounding box center [784, 152] width 1568 height 94
click at [193, 117] on div "New Man New Woman" at bounding box center [192, 118] width 27 height 27
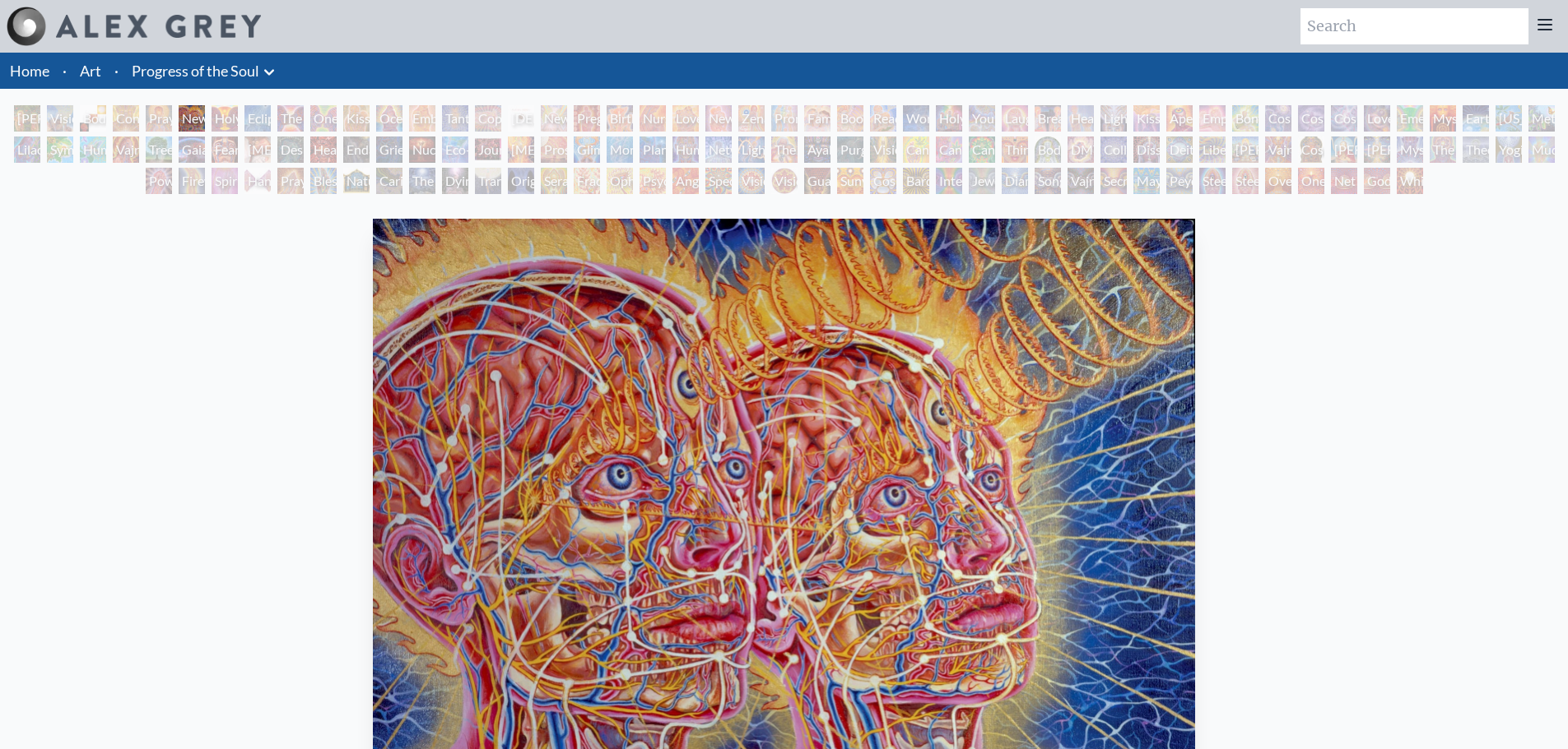
click at [357, 115] on div "Kissing" at bounding box center [356, 118] width 27 height 27
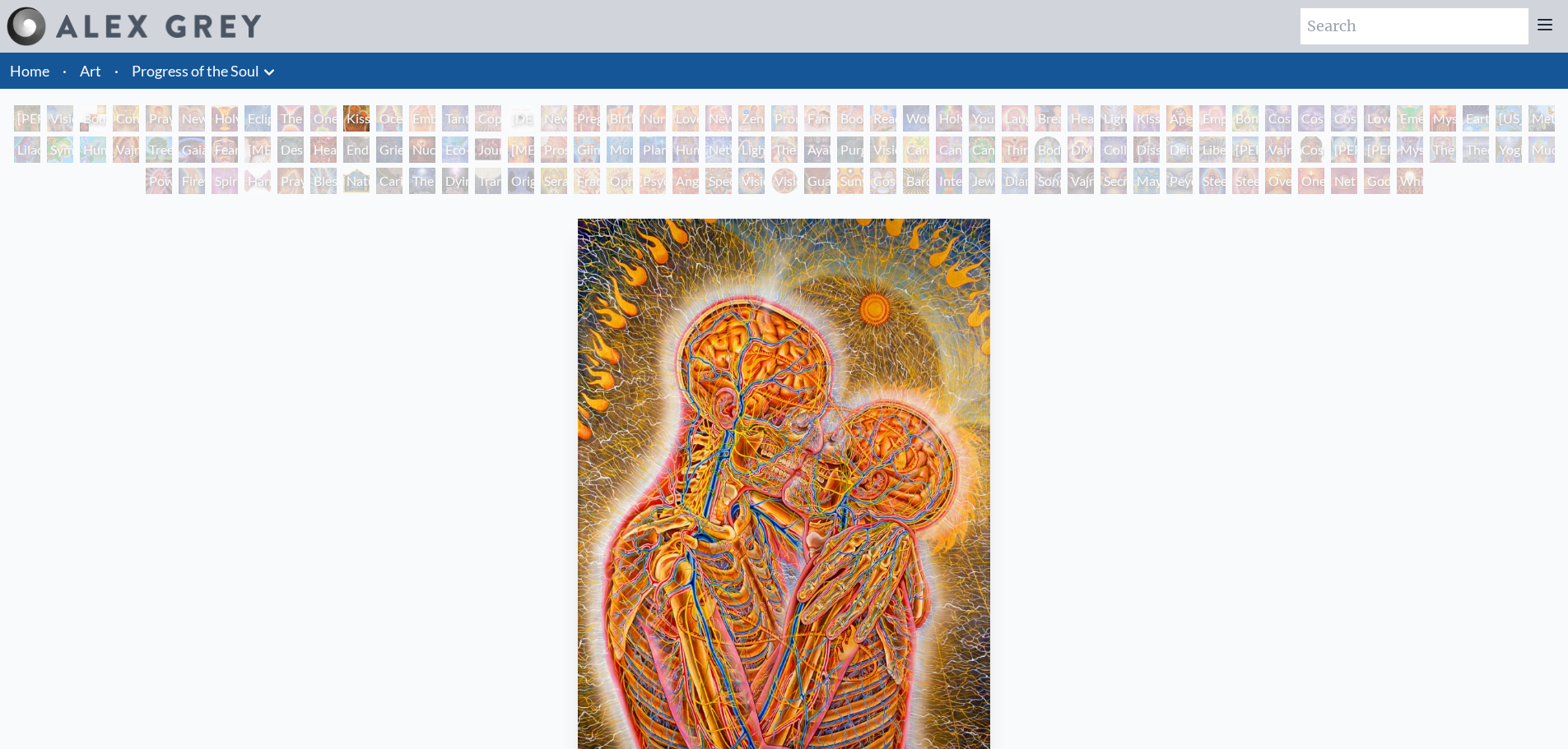
click at [418, 109] on div "Embracing" at bounding box center [422, 118] width 27 height 27
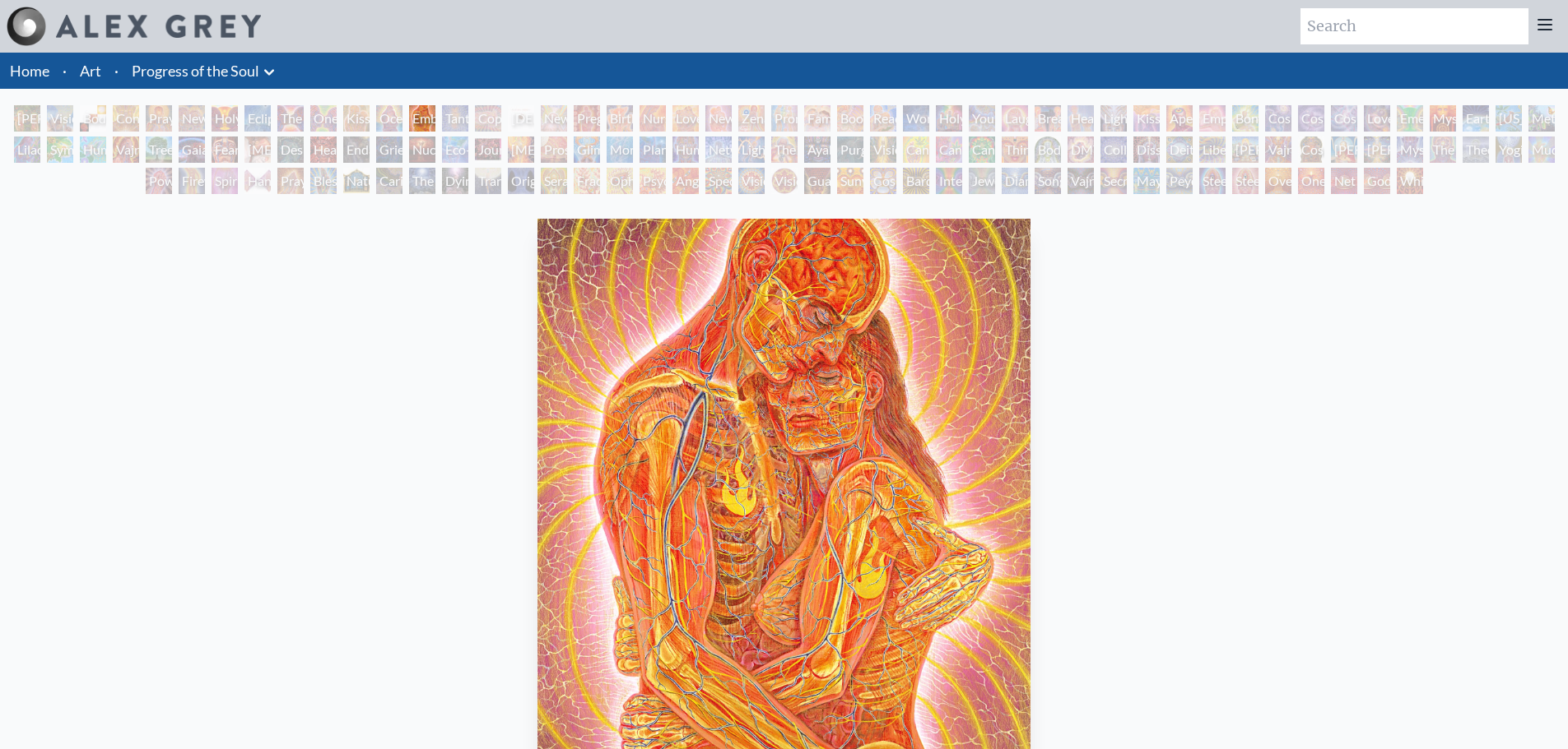
click at [501, 115] on div "Copulating" at bounding box center [488, 118] width 27 height 27
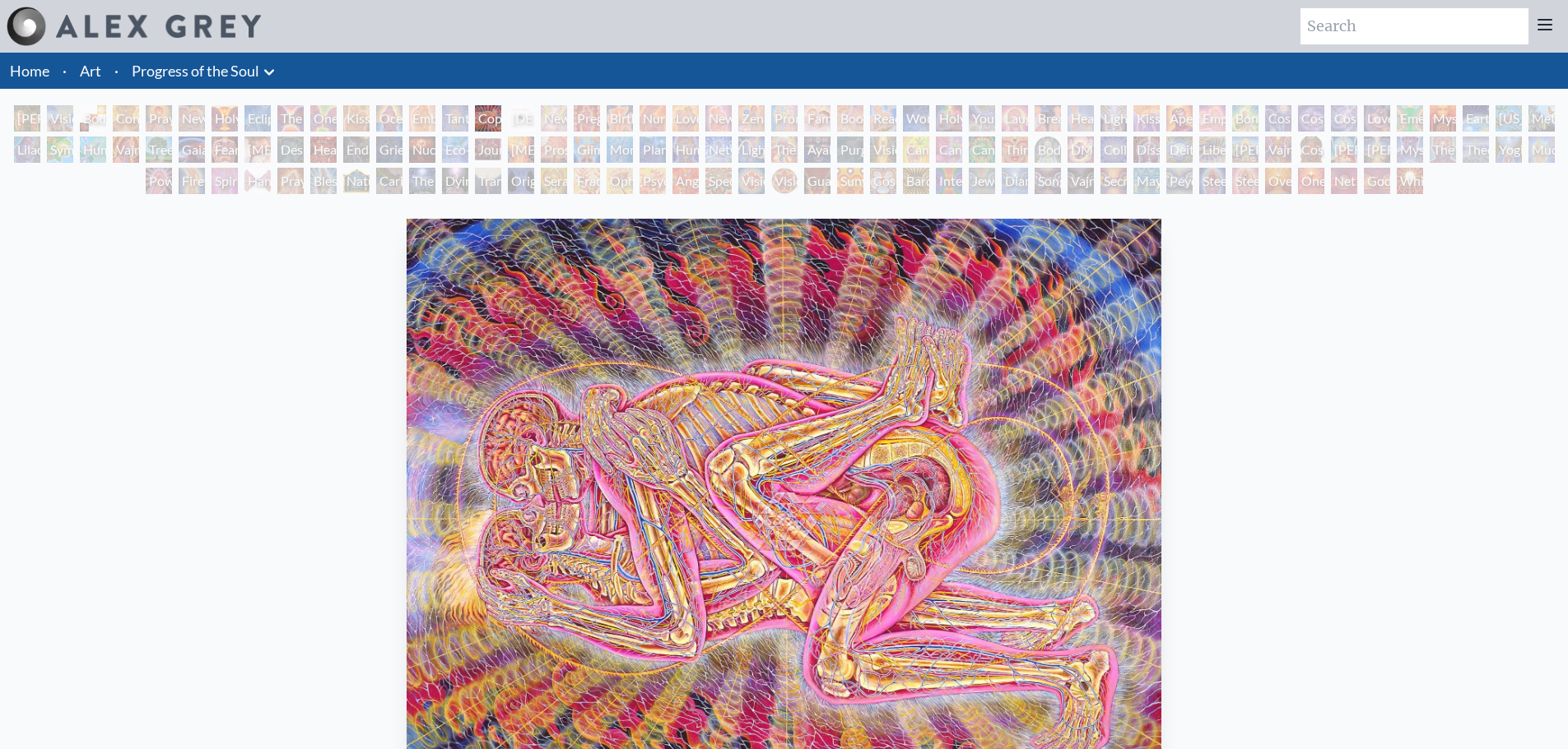
click at [567, 117] on div "Newborn" at bounding box center [553, 118] width 27 height 27
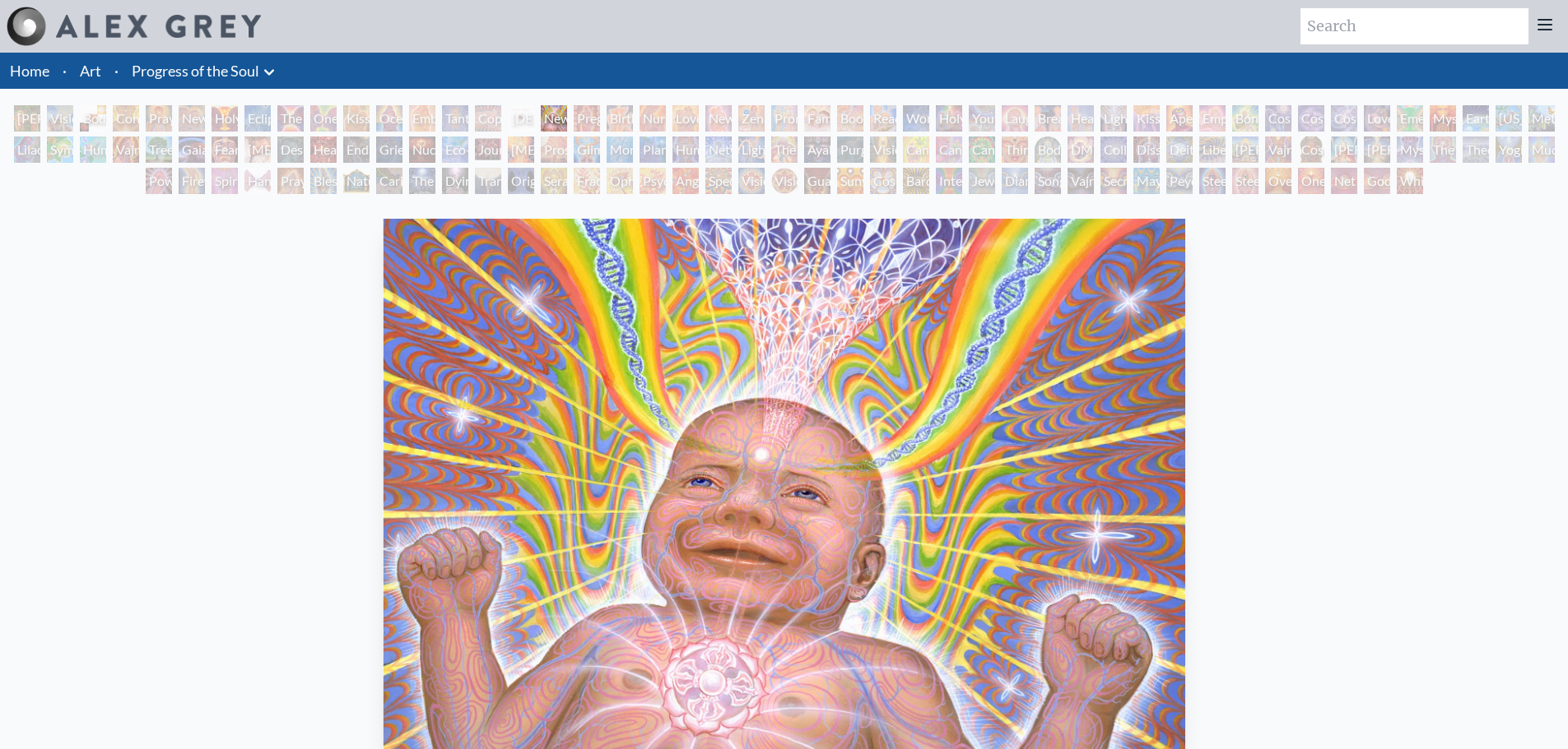
click at [610, 119] on div "Birth" at bounding box center [620, 118] width 27 height 27
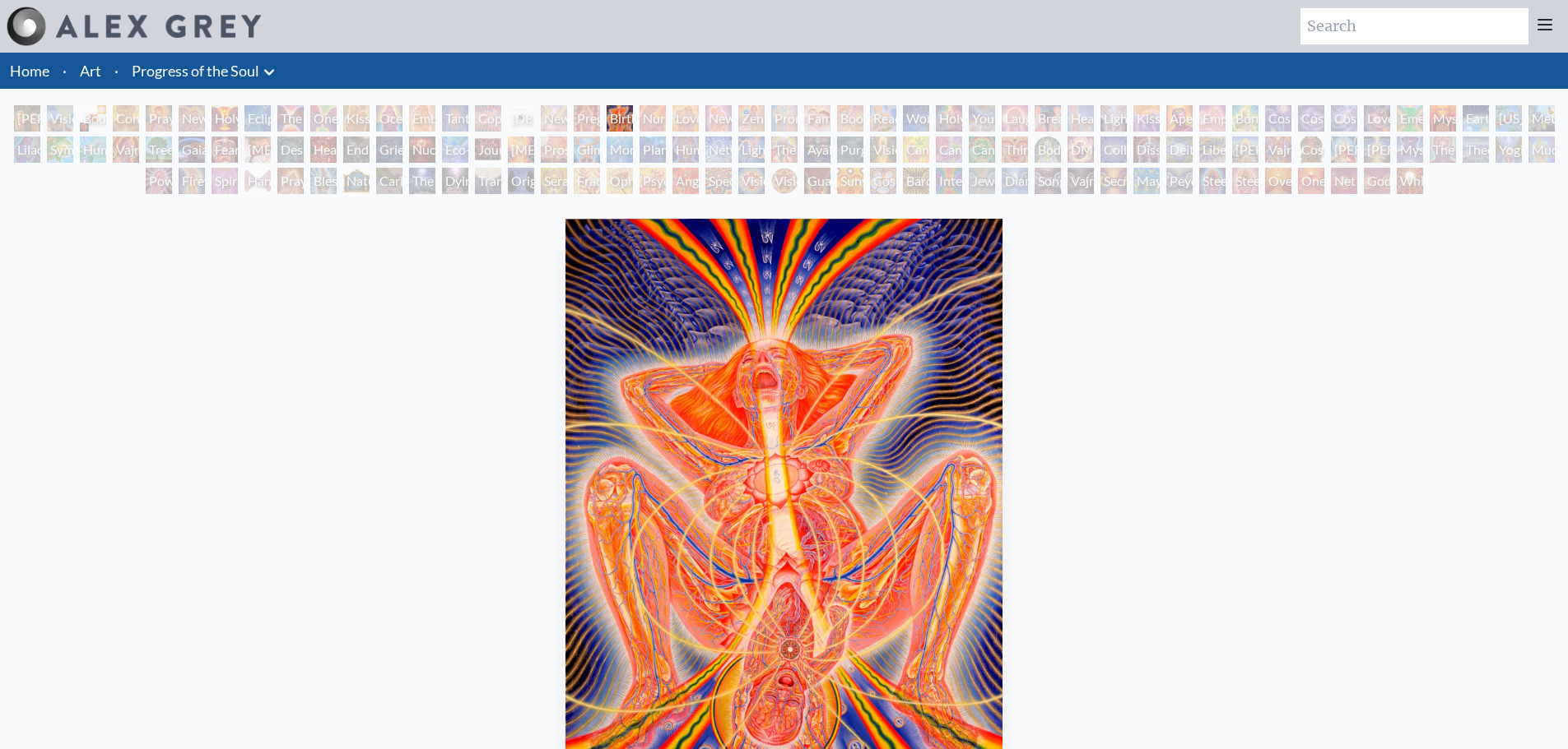
click at [666, 119] on div "Nursing" at bounding box center [653, 118] width 27 height 27
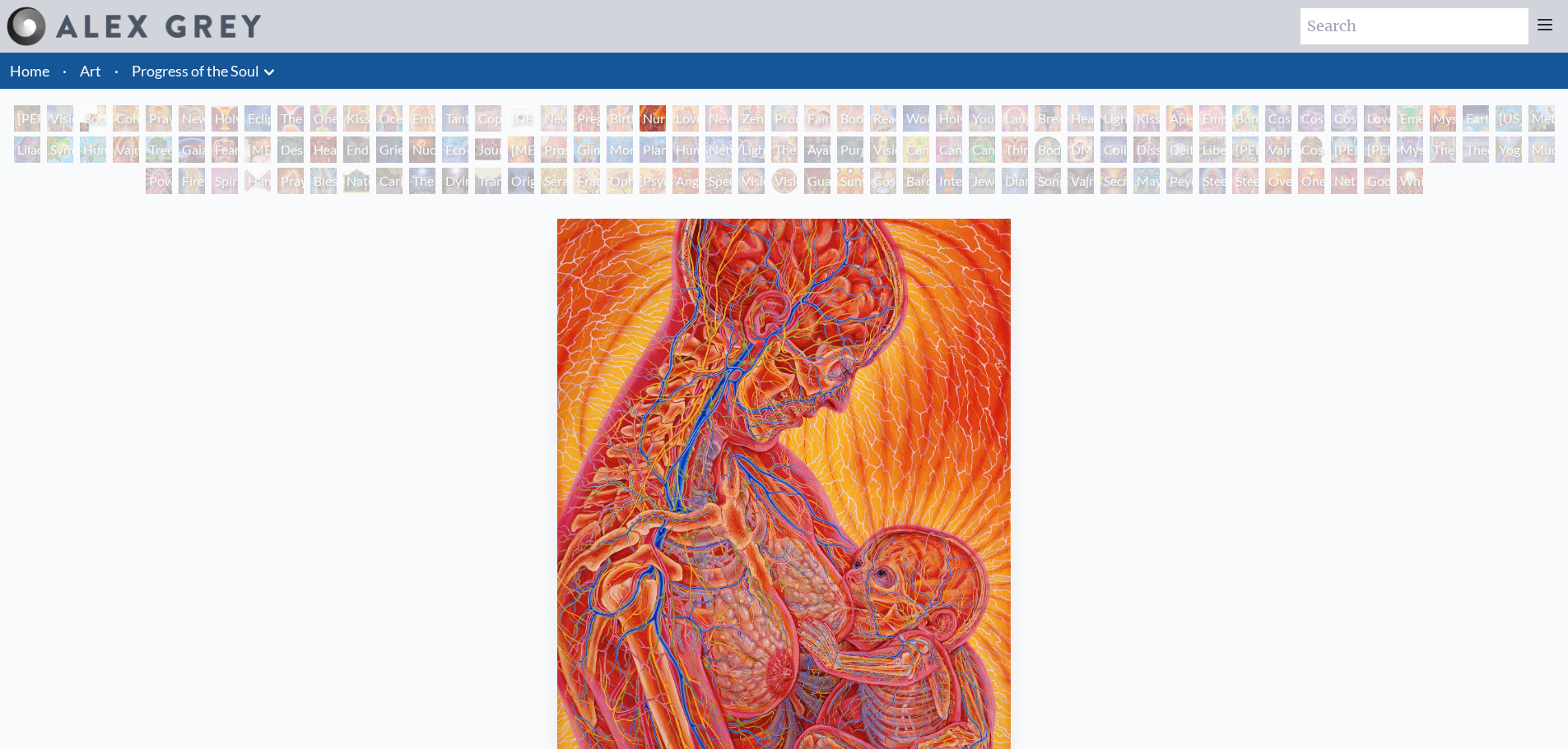
click at [709, 122] on div "New Family" at bounding box center [718, 118] width 27 height 27
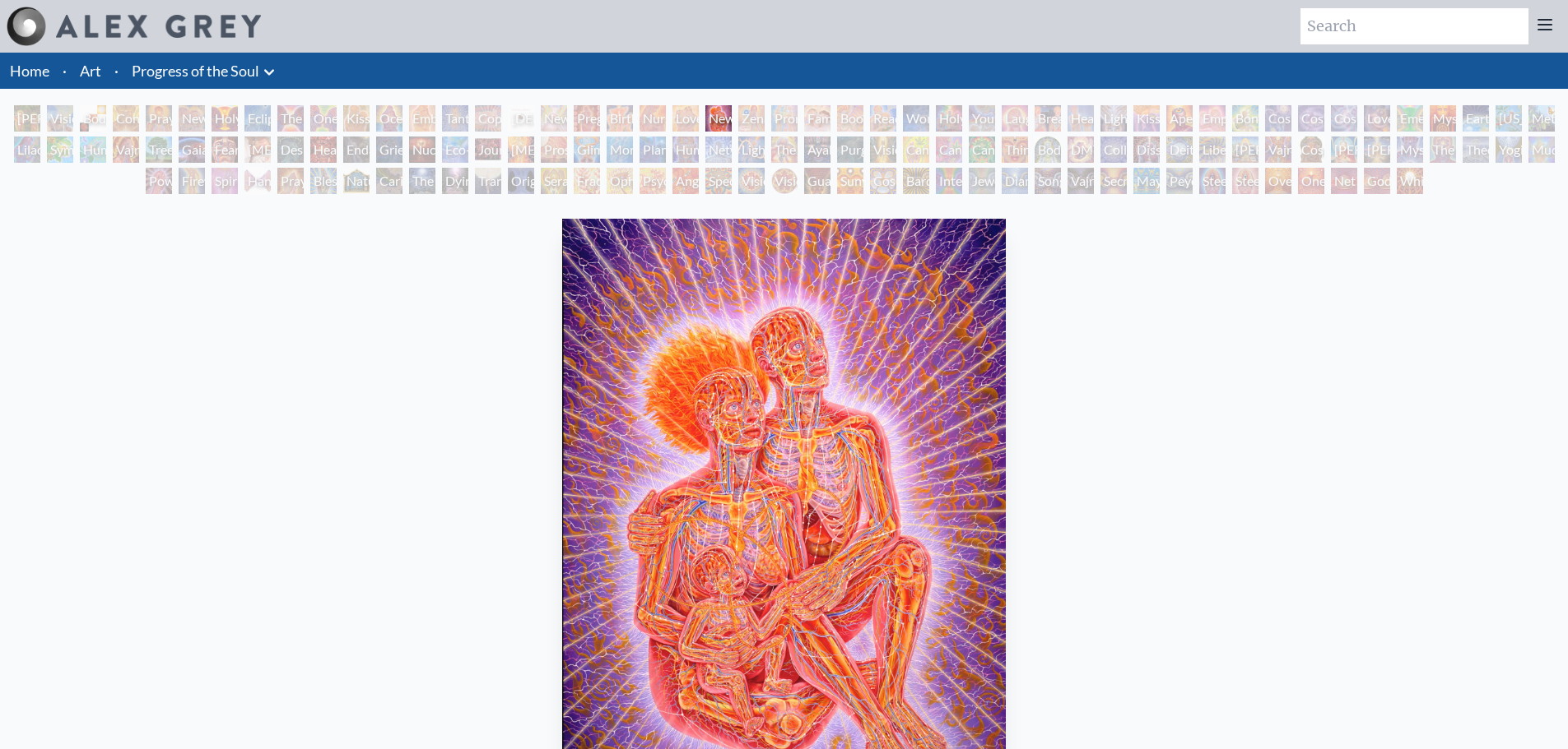
click at [797, 123] on div "Promise" at bounding box center [784, 118] width 27 height 27
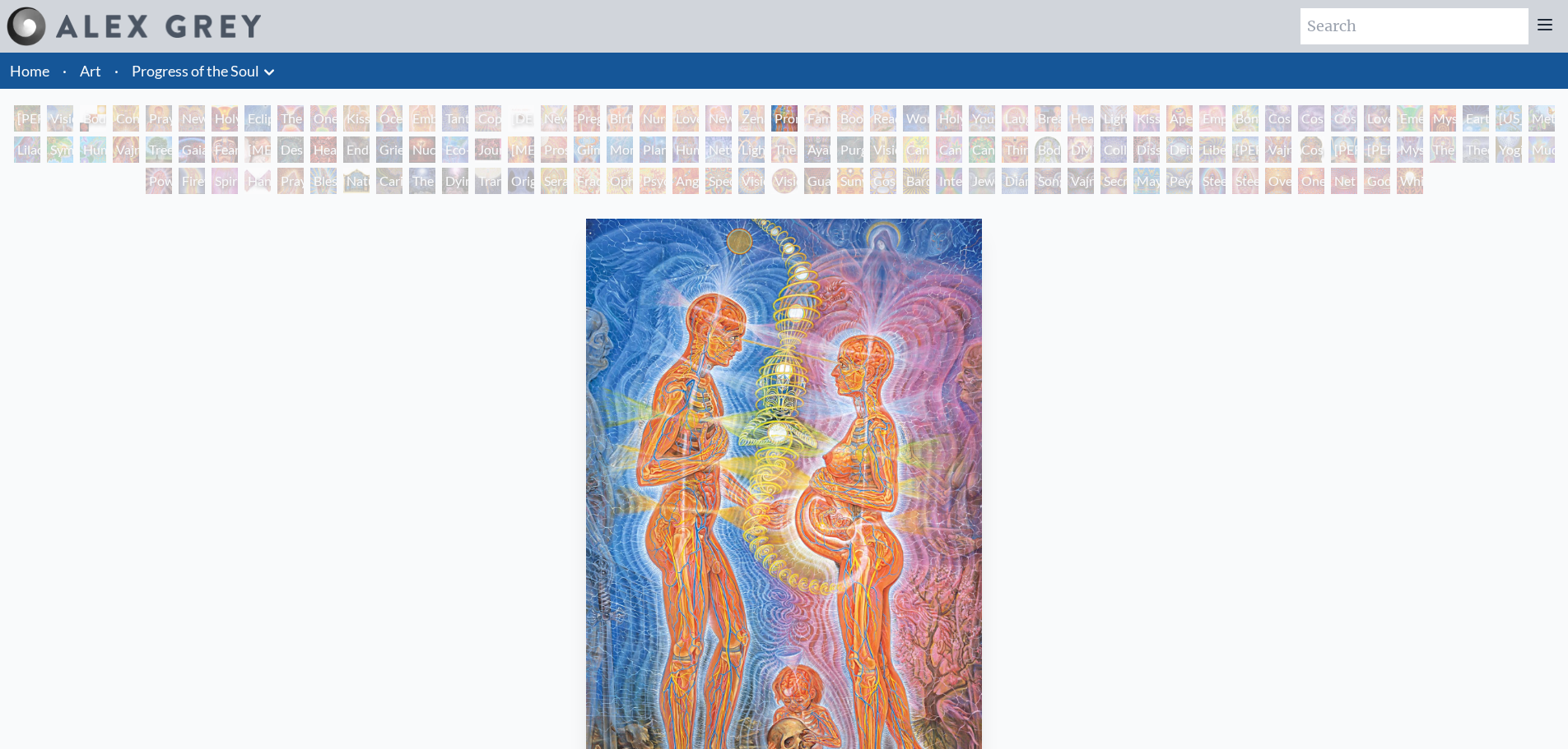
click at [841, 116] on div "Boo-boo" at bounding box center [850, 118] width 27 height 27
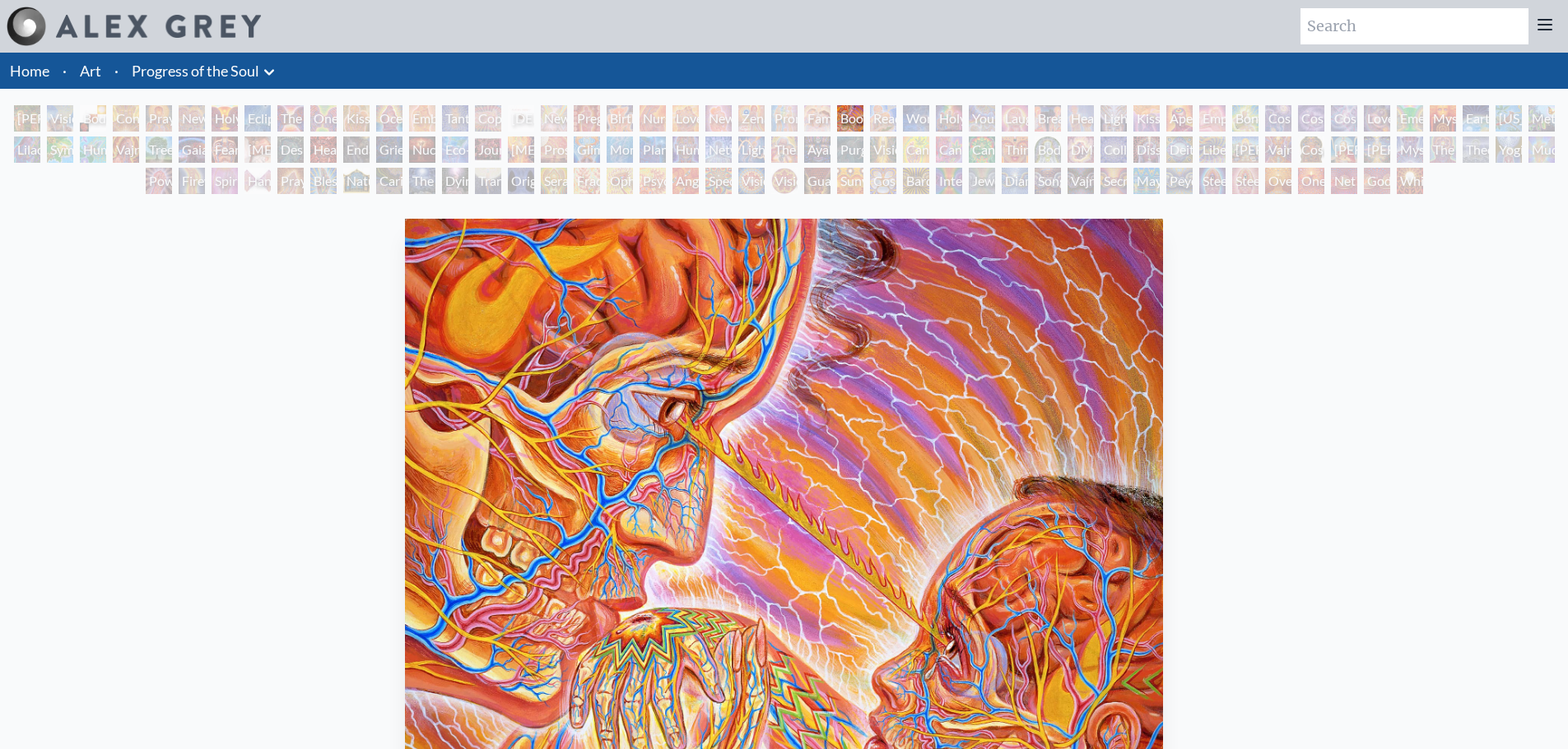
click at [919, 118] on div "Wonder" at bounding box center [916, 118] width 27 height 27
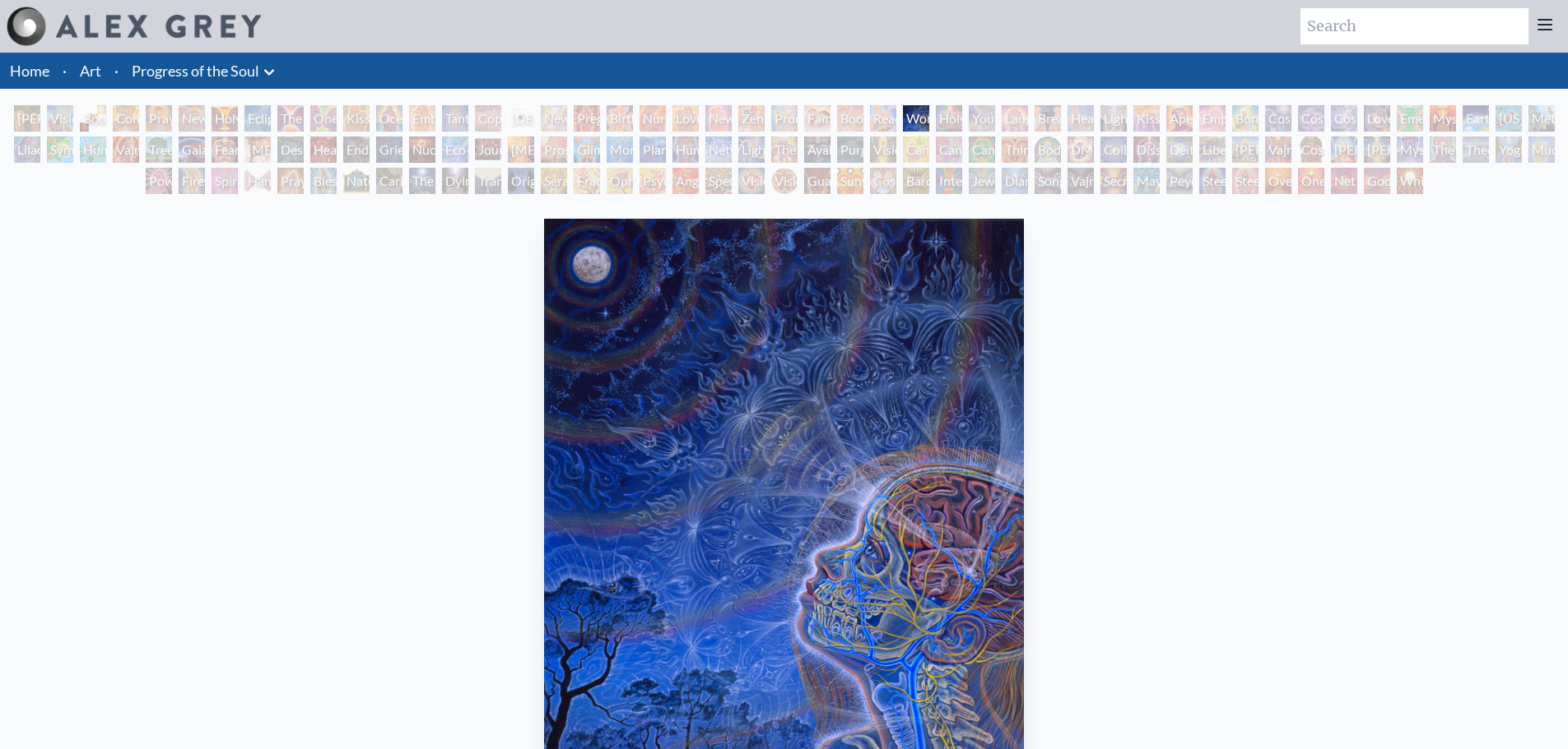
click at [947, 119] on div "Holy Family" at bounding box center [948, 118] width 27 height 27
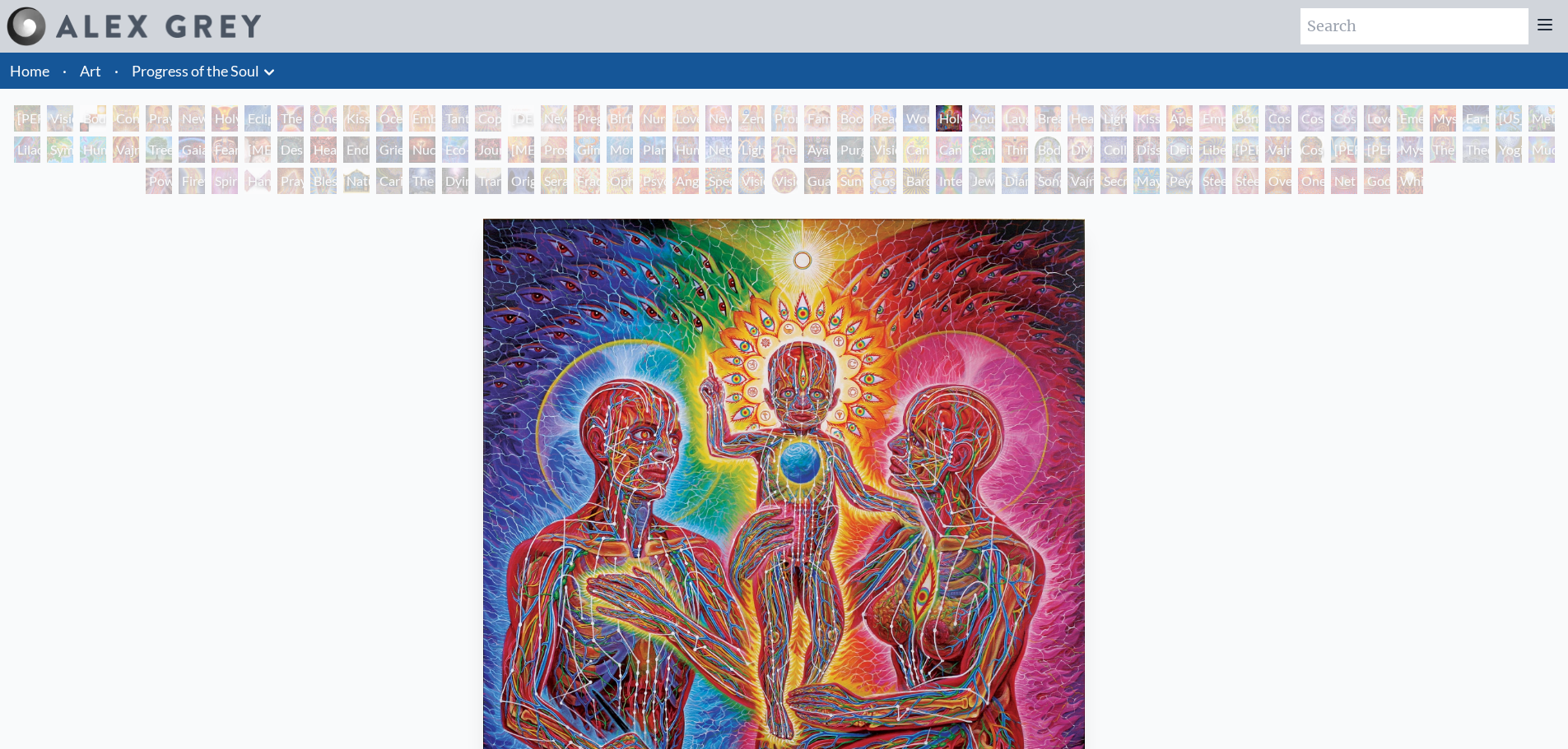
scroll to position [82, 0]
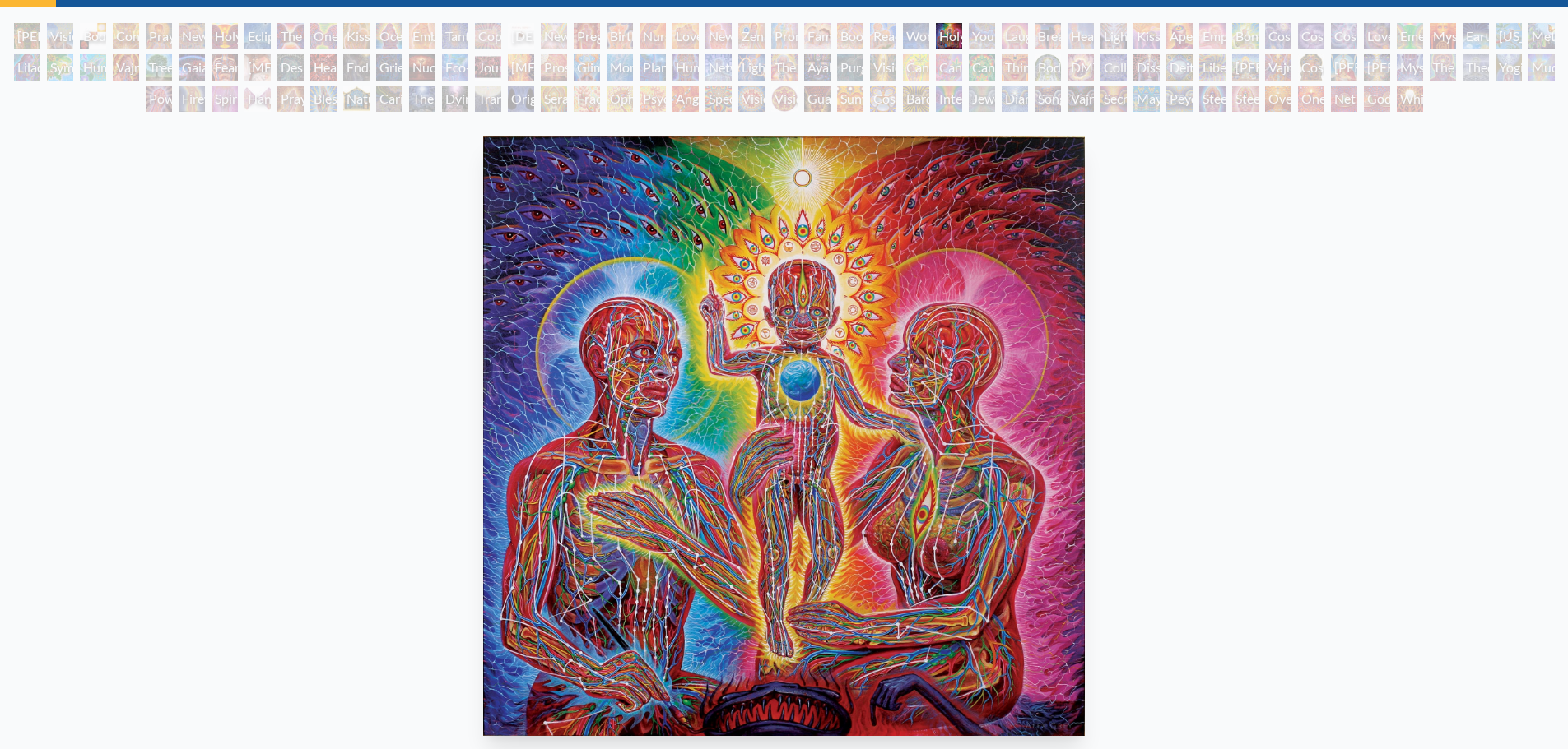
click at [982, 38] on div "Young & Old" at bounding box center [981, 36] width 27 height 27
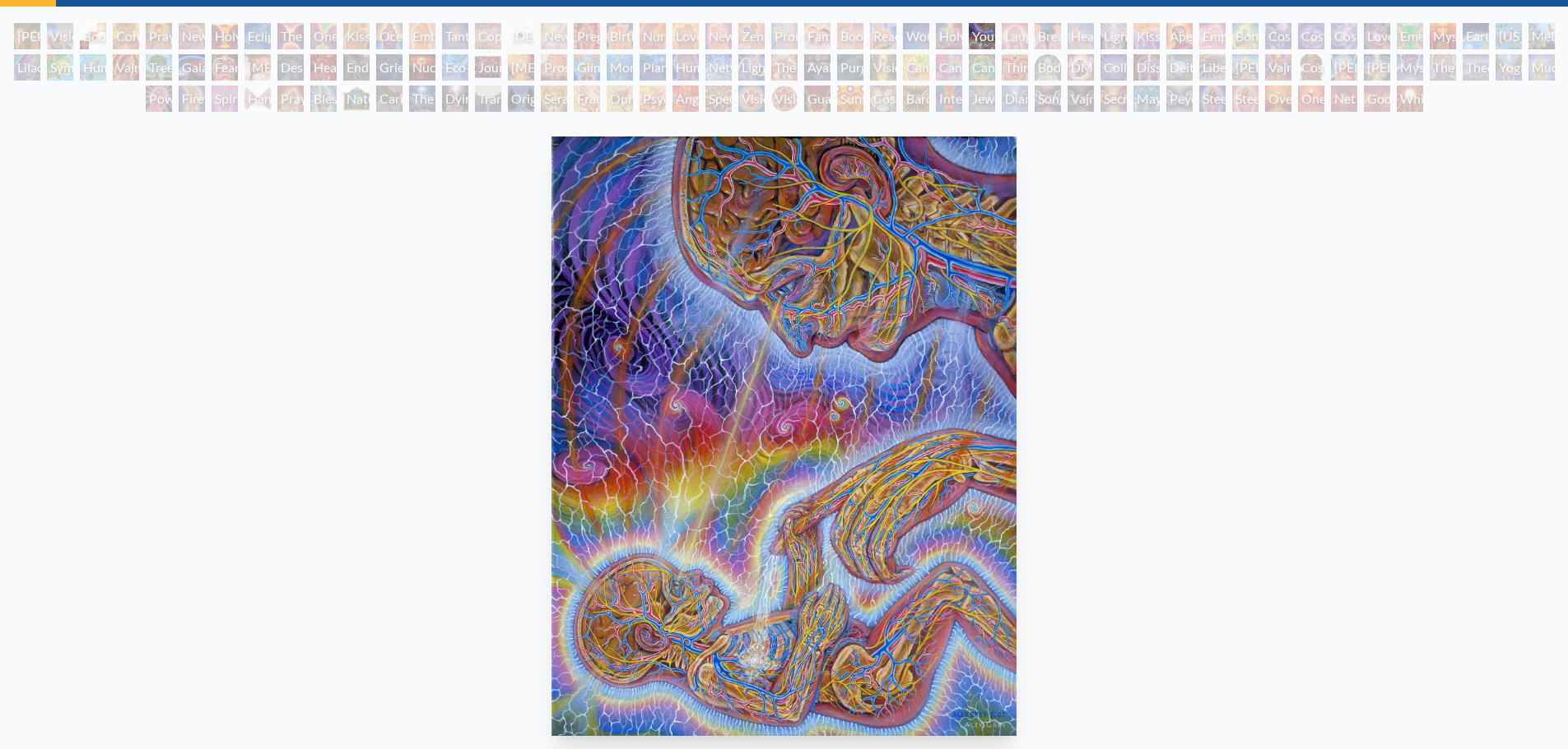
click at [1094, 41] on div "Healing" at bounding box center [1080, 36] width 27 height 27
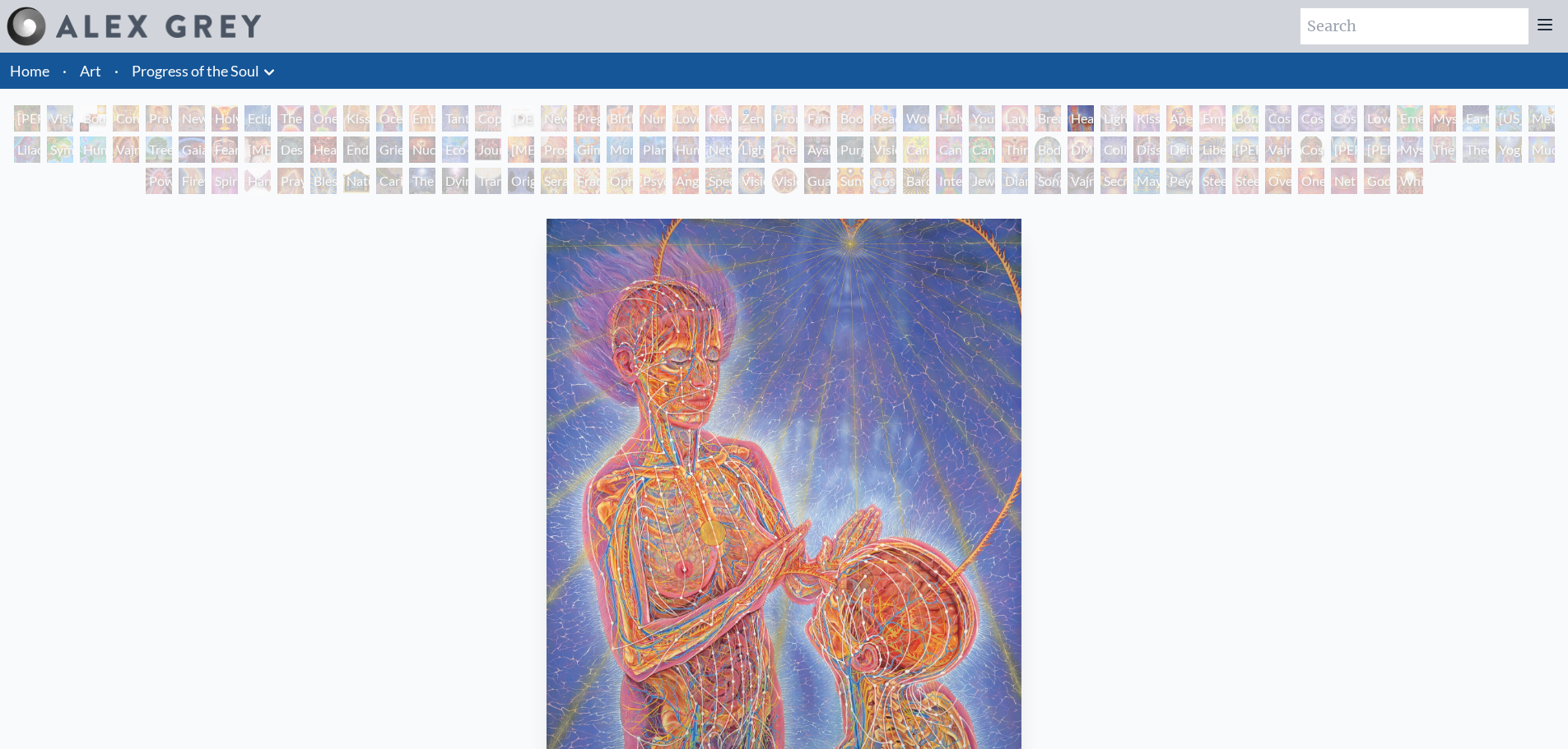
click at [1124, 116] on div "Lightweaver" at bounding box center [1113, 118] width 27 height 27
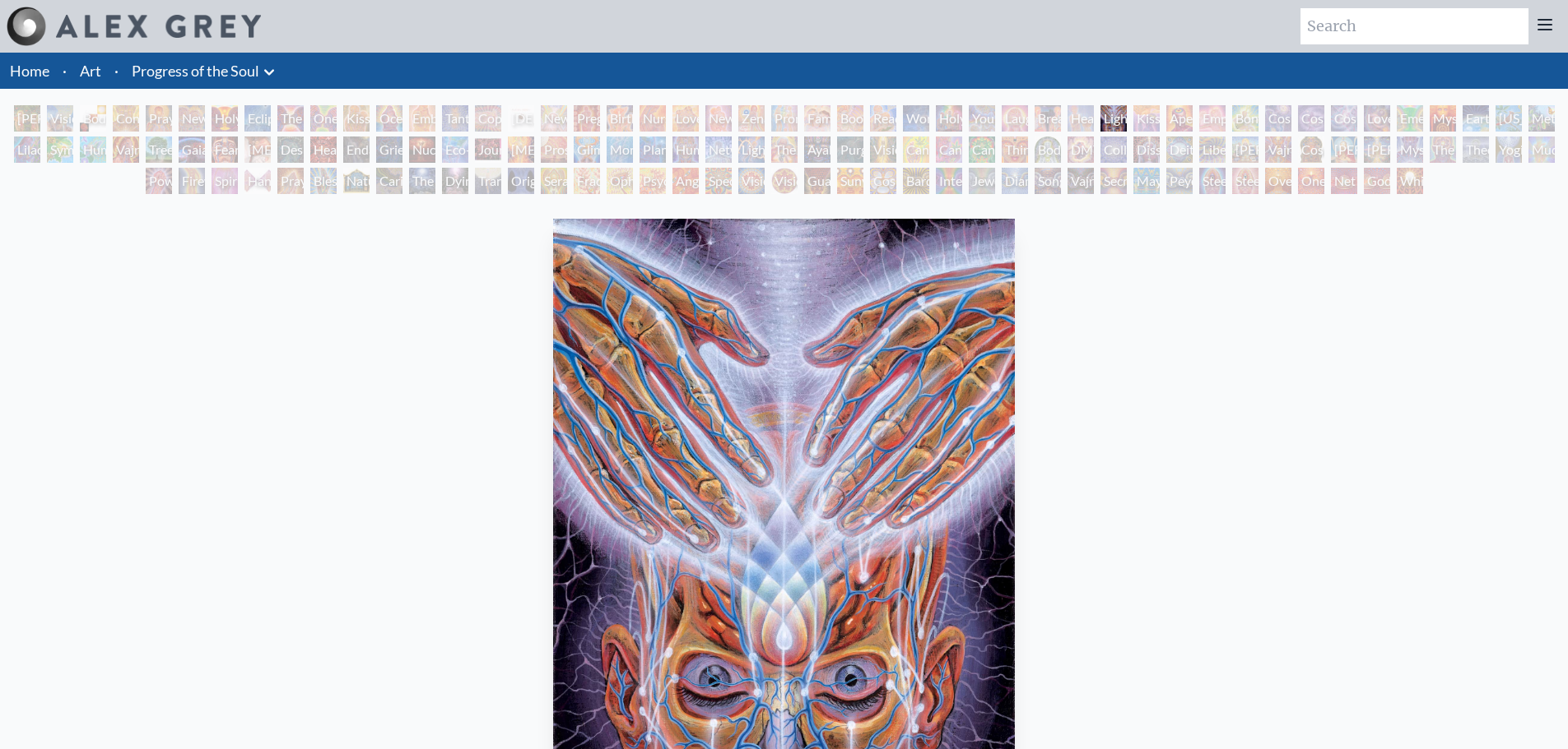
click at [1171, 128] on div "Aperture" at bounding box center [1179, 118] width 27 height 27
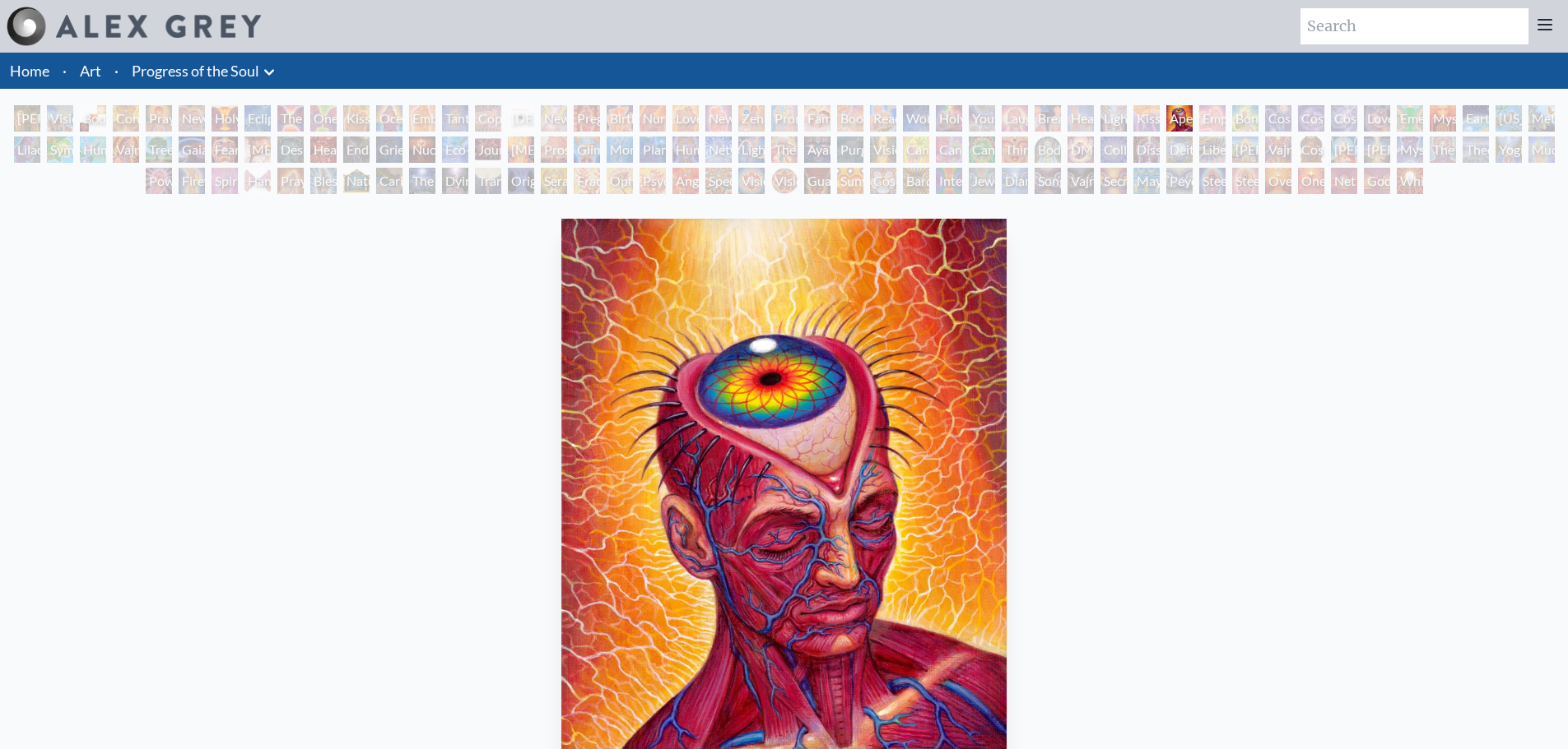
click at [1251, 122] on div "Bond" at bounding box center [1245, 118] width 27 height 27
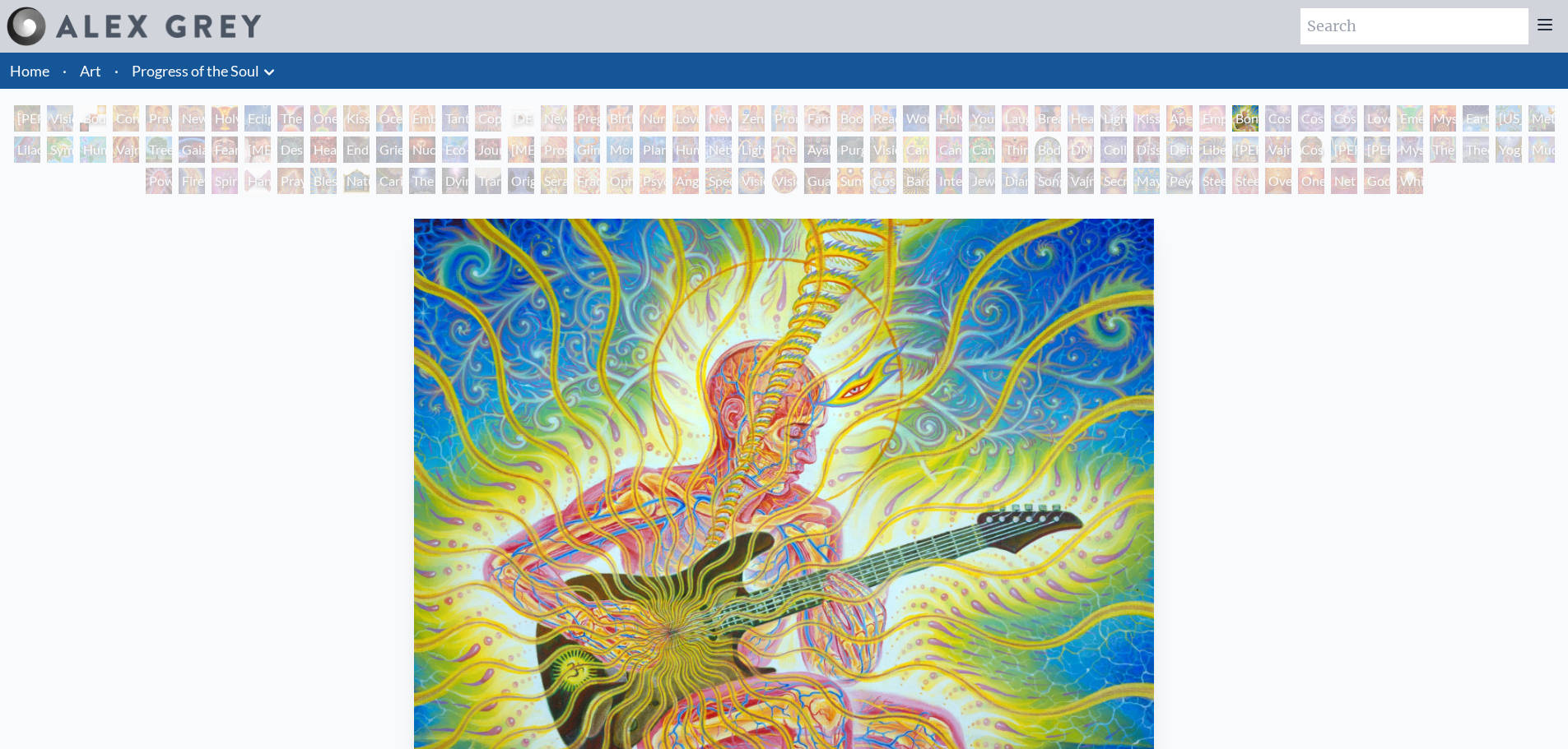
click at [1291, 116] on div "Cosmic Creativity" at bounding box center [1278, 118] width 27 height 27
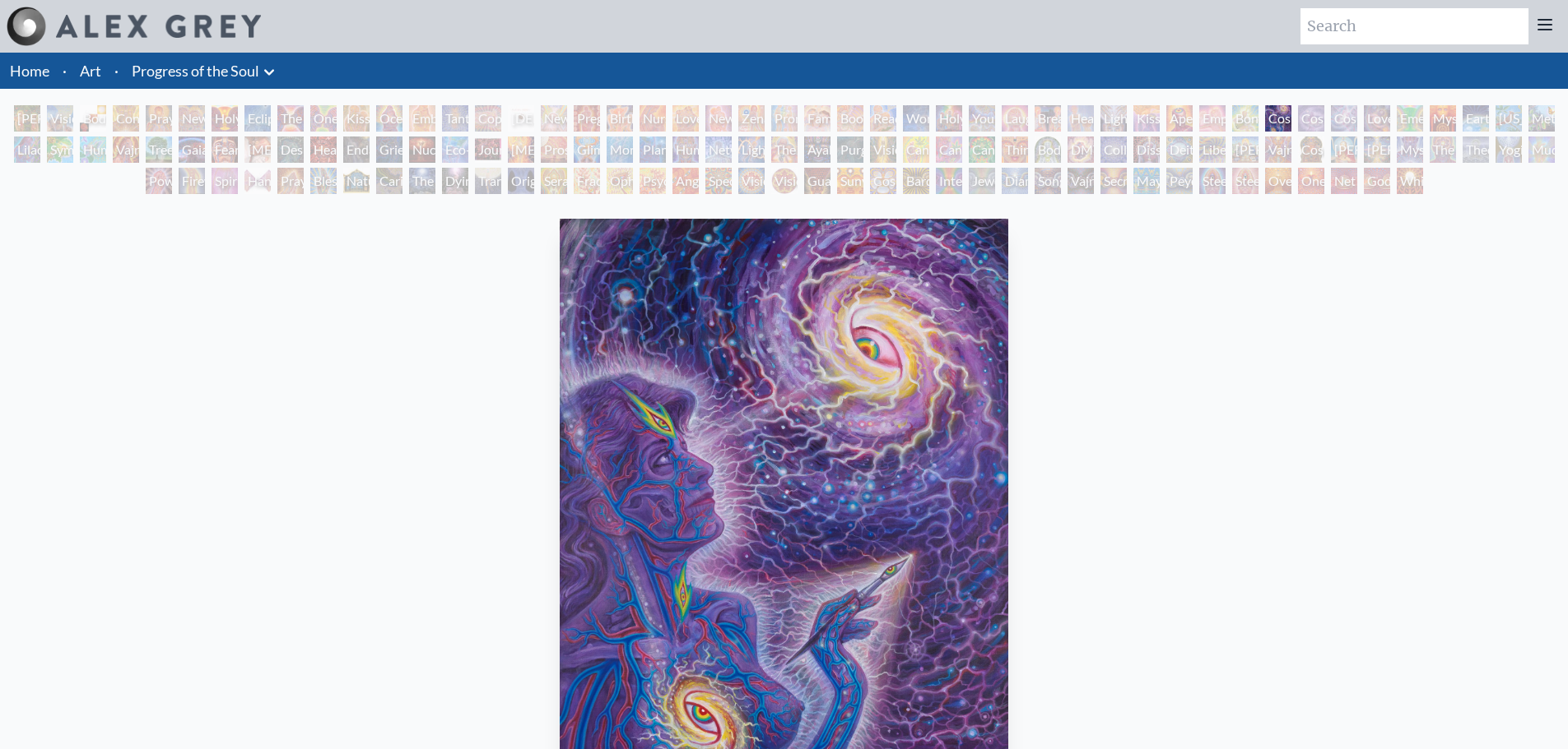
click at [1406, 120] on div "Emerald Grail" at bounding box center [1410, 118] width 27 height 27
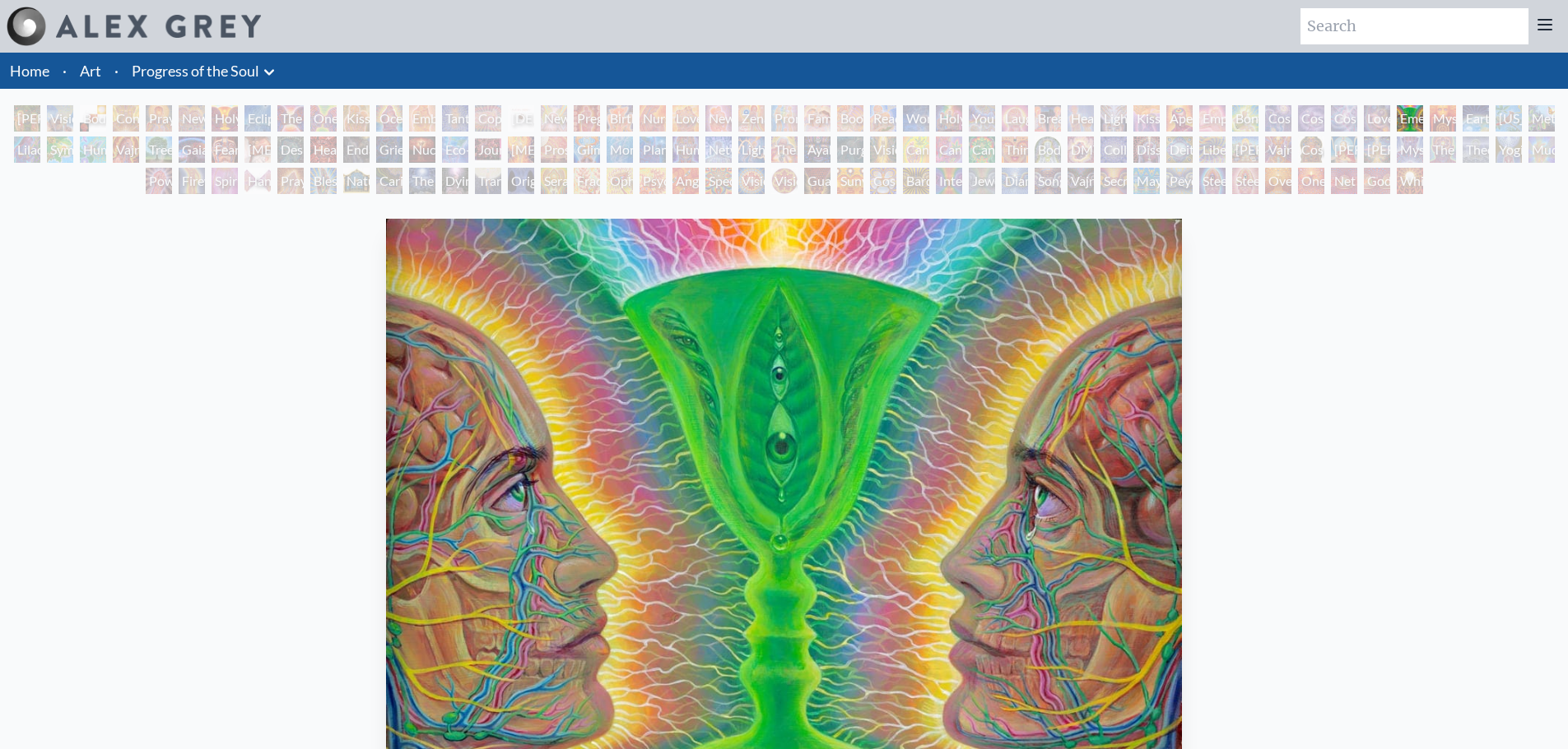
click at [1423, 114] on div "Emerald Grail" at bounding box center [1410, 118] width 27 height 27
click at [1516, 115] on div "[US_STATE] Song" at bounding box center [1508, 118] width 27 height 27
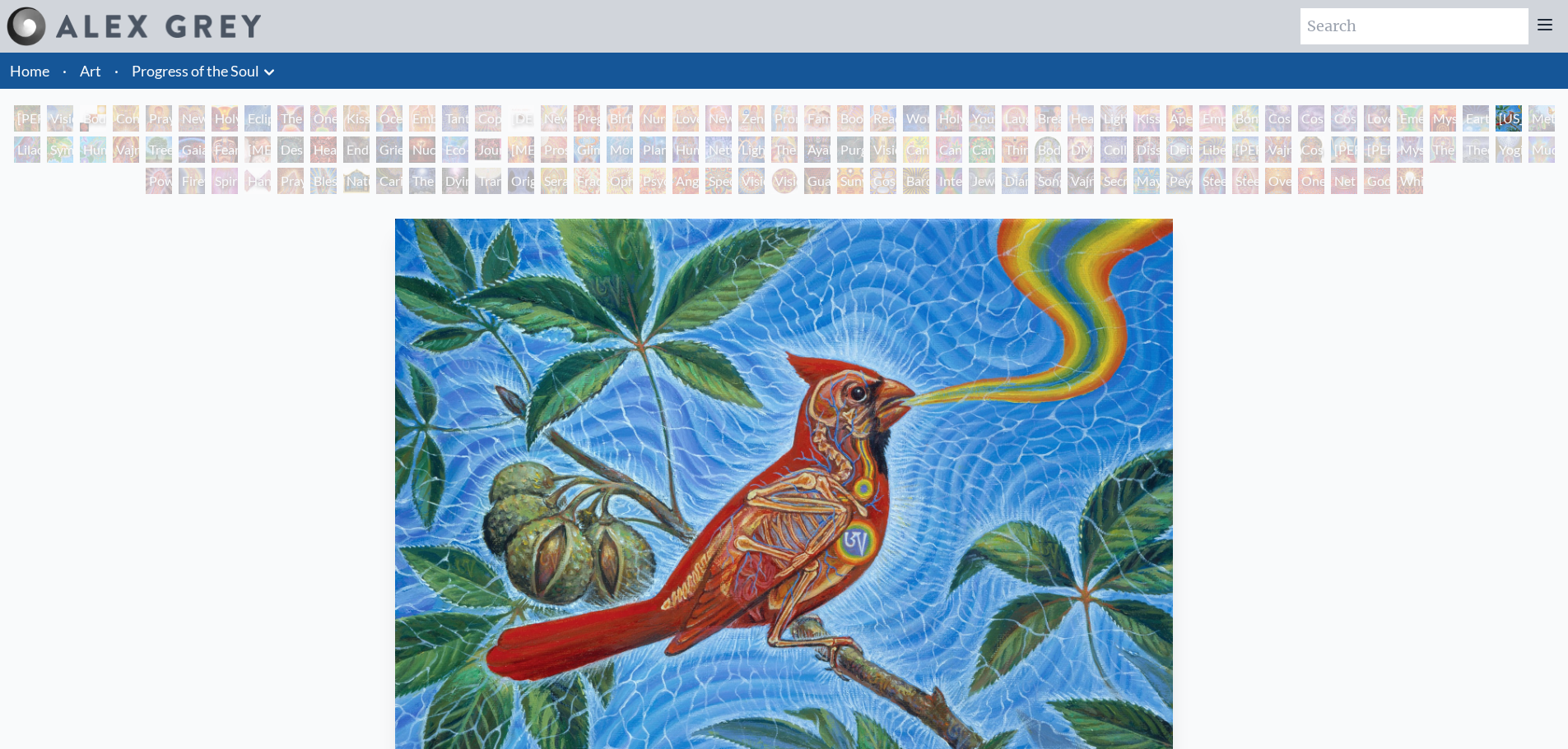
click at [219, 152] on div "Fear" at bounding box center [225, 149] width 27 height 27
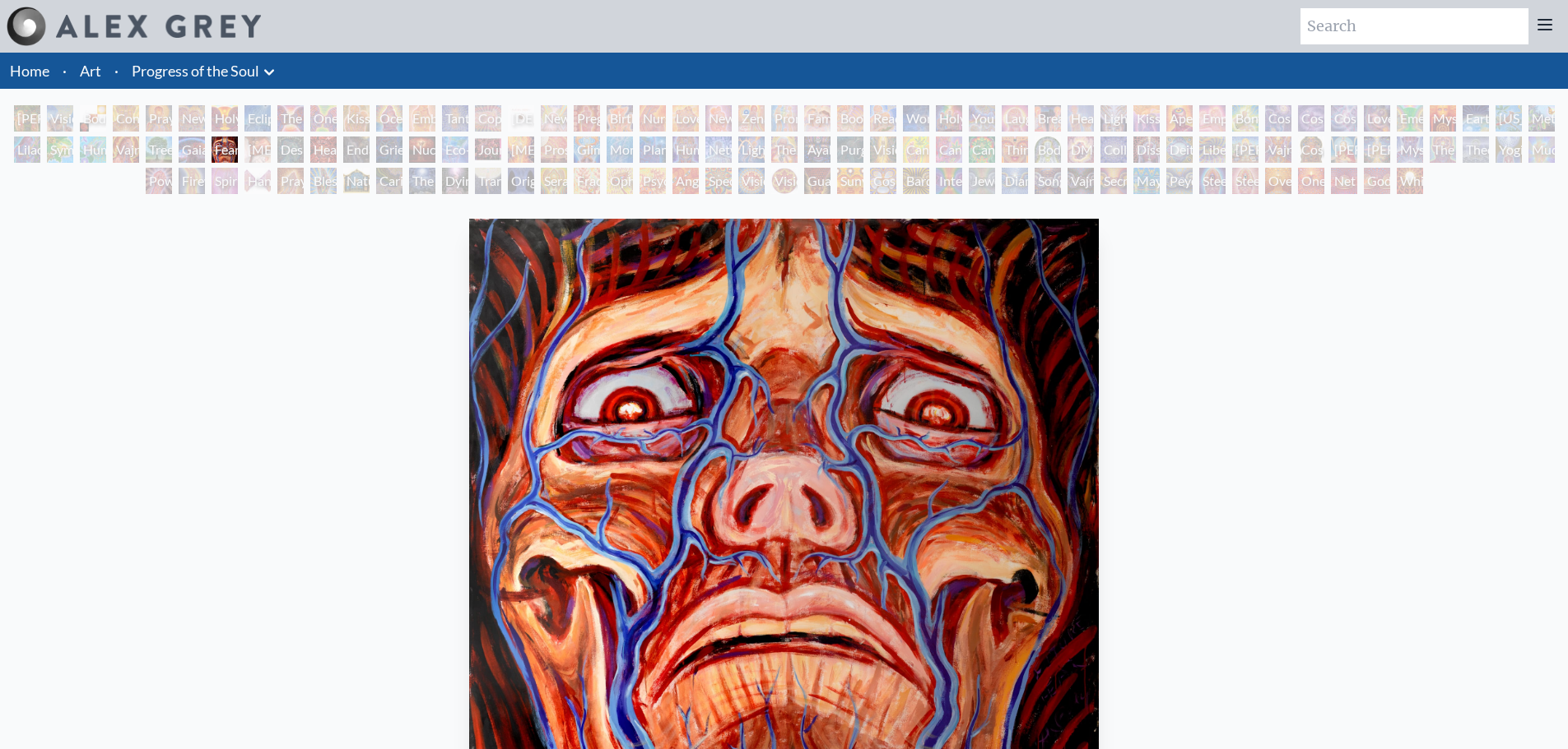
click at [179, 153] on div "Gaia" at bounding box center [192, 149] width 27 height 27
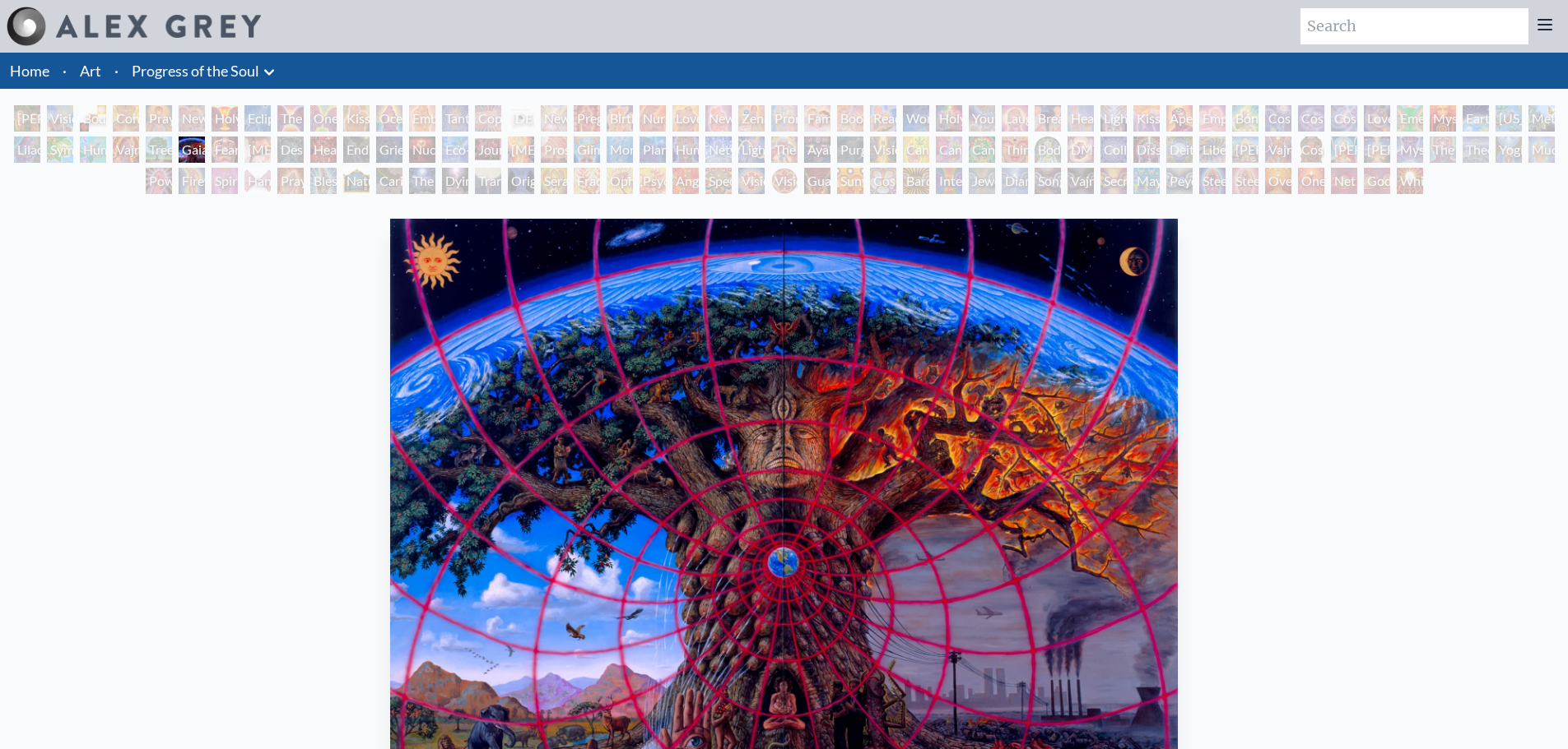
scroll to position [82, 0]
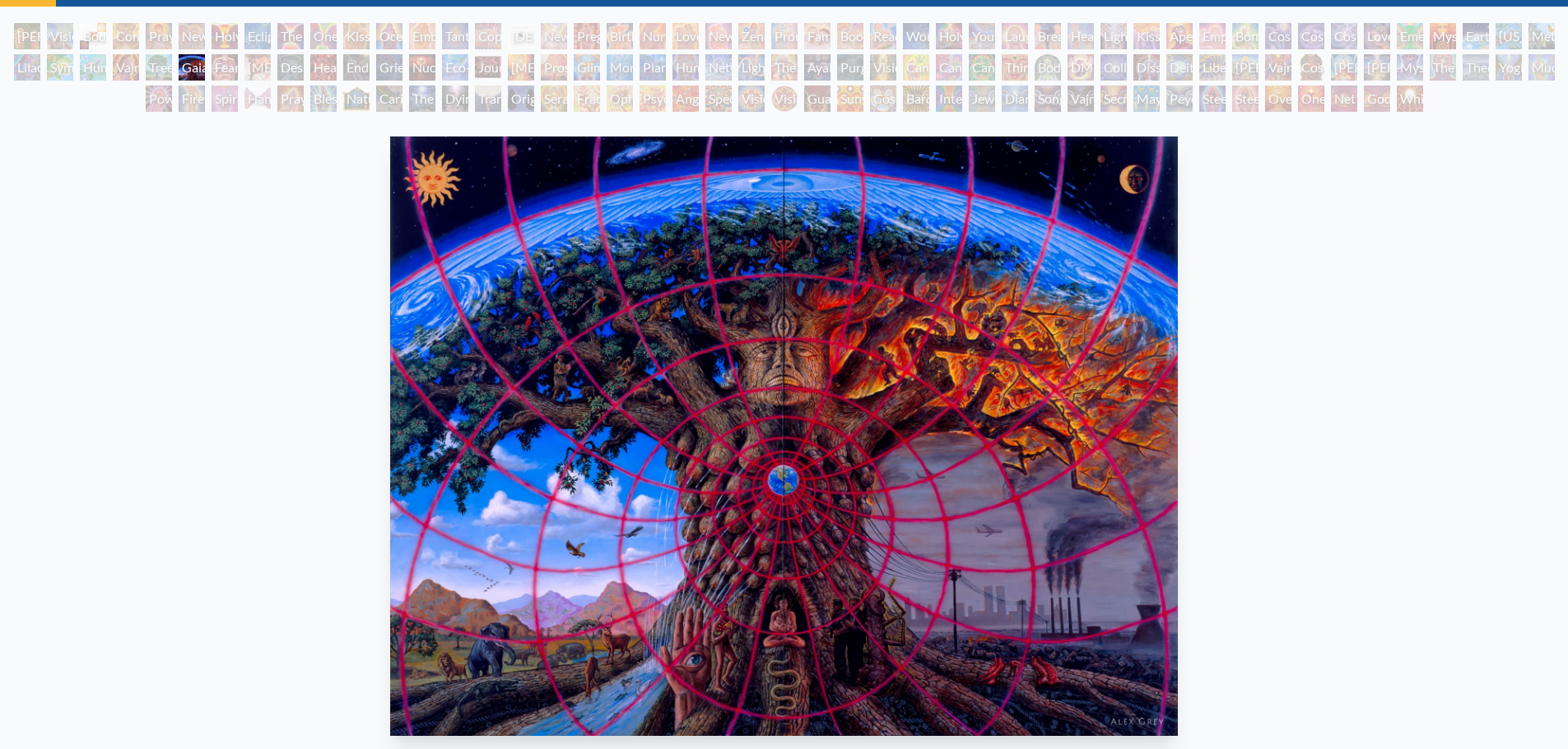
click at [167, 68] on div "Tree & Person" at bounding box center [158, 67] width 27 height 27
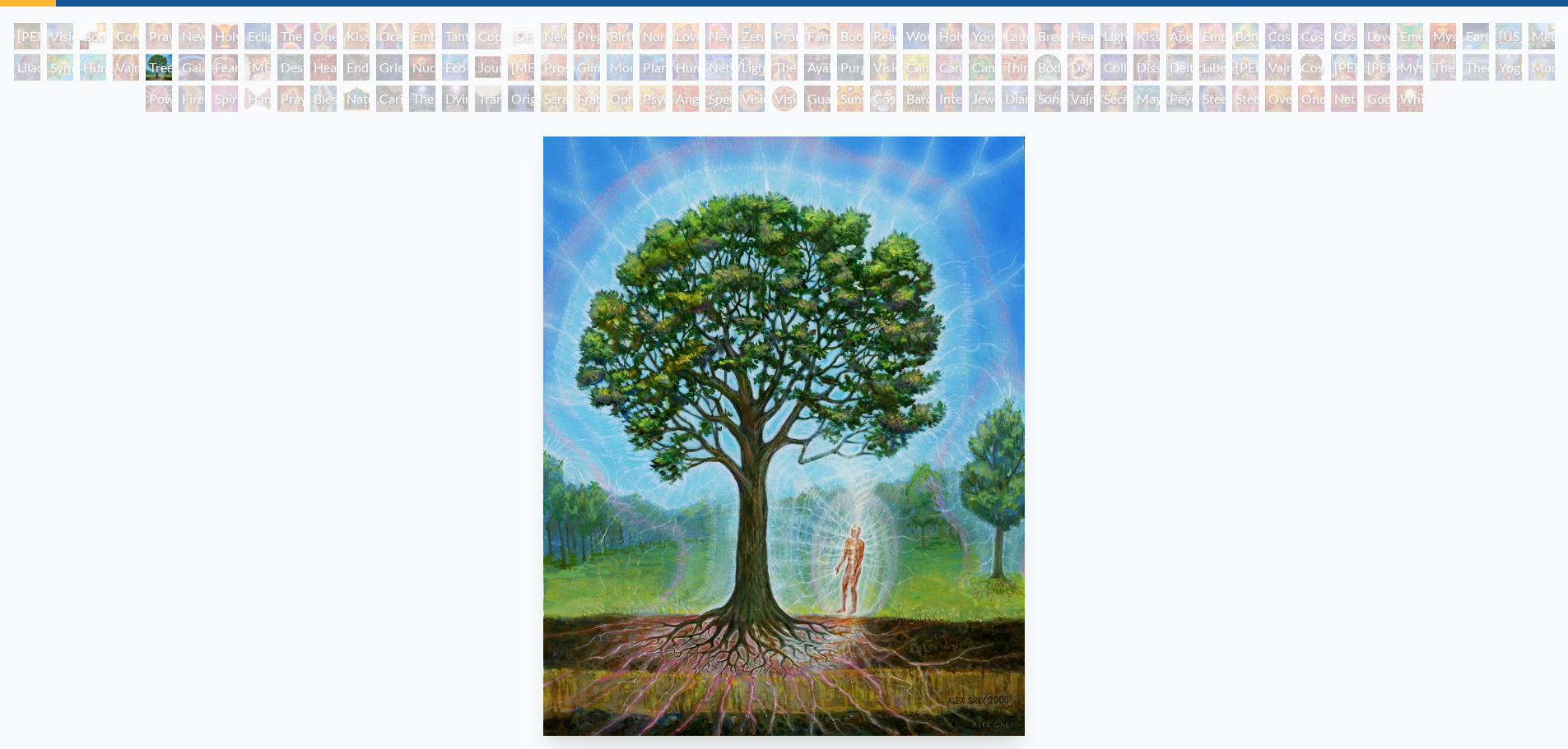
click at [121, 70] on div "Vajra Horse" at bounding box center [125, 67] width 27 height 27
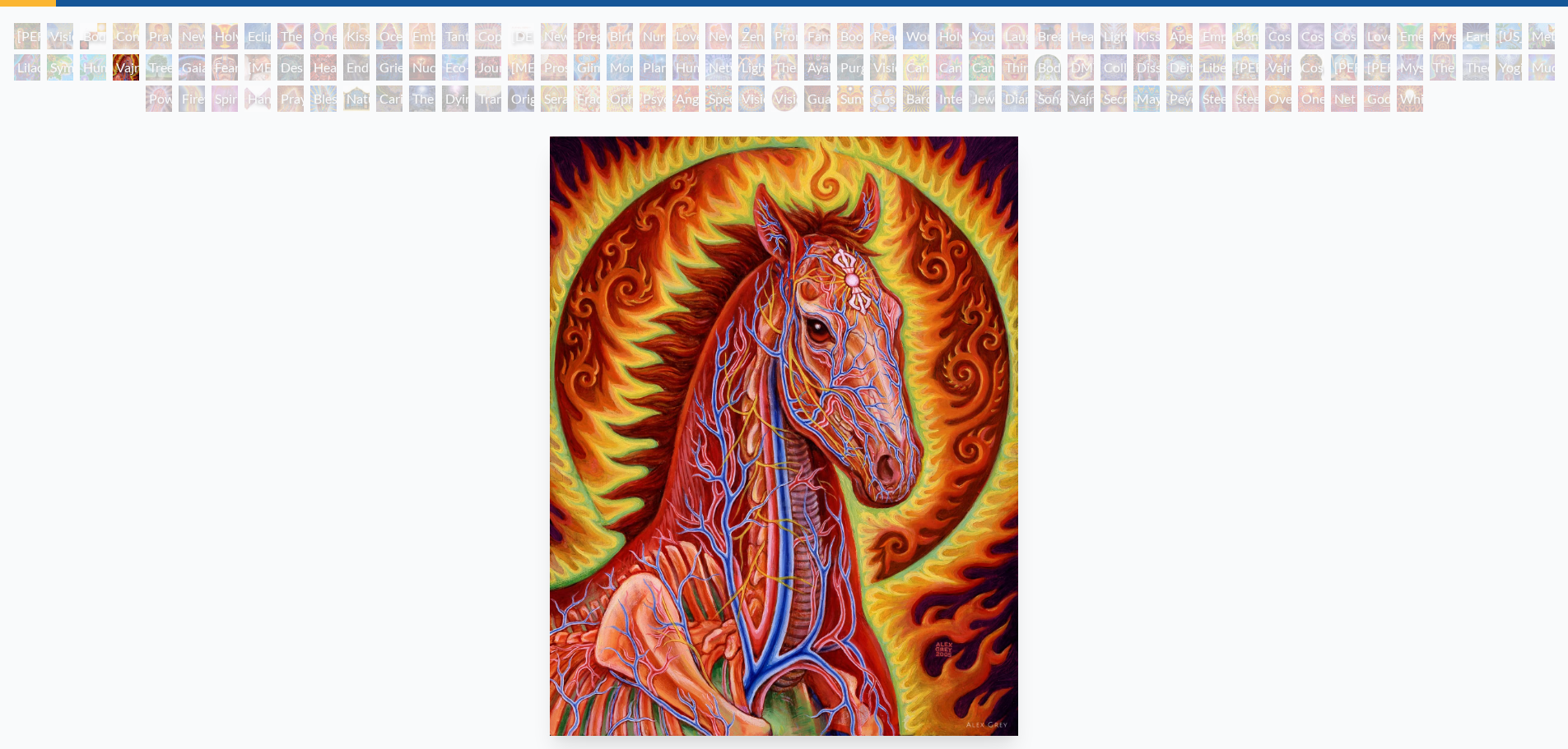
click at [209, 69] on div "[PERSON_NAME] & Eve Visionary Origin of Language Body, Mind, Spirit Contemplati…" at bounding box center [784, 70] width 1568 height 94
click at [223, 68] on div "Fear" at bounding box center [225, 67] width 27 height 27
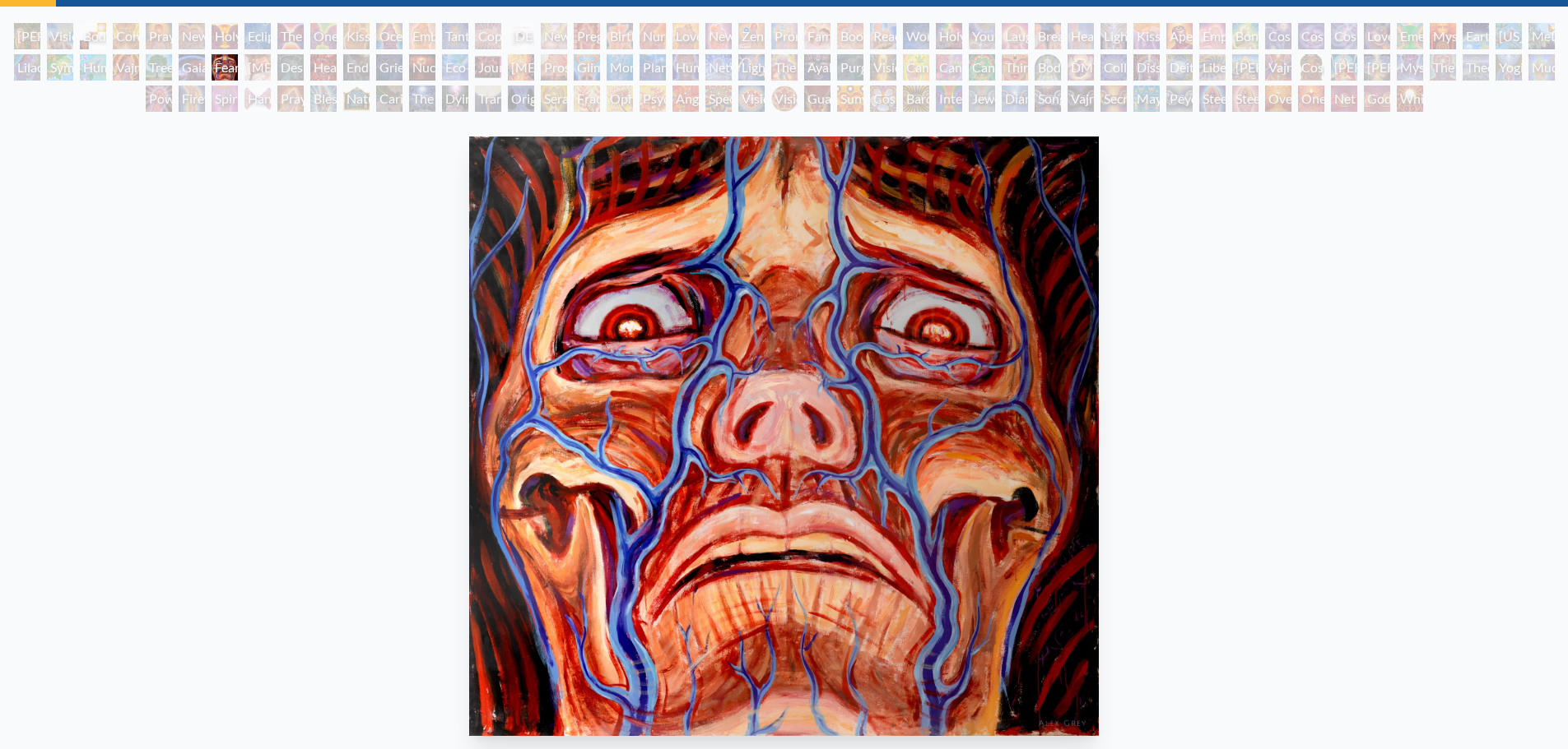
click at [271, 68] on div "[MEDICAL_DATA]" at bounding box center [257, 67] width 27 height 27
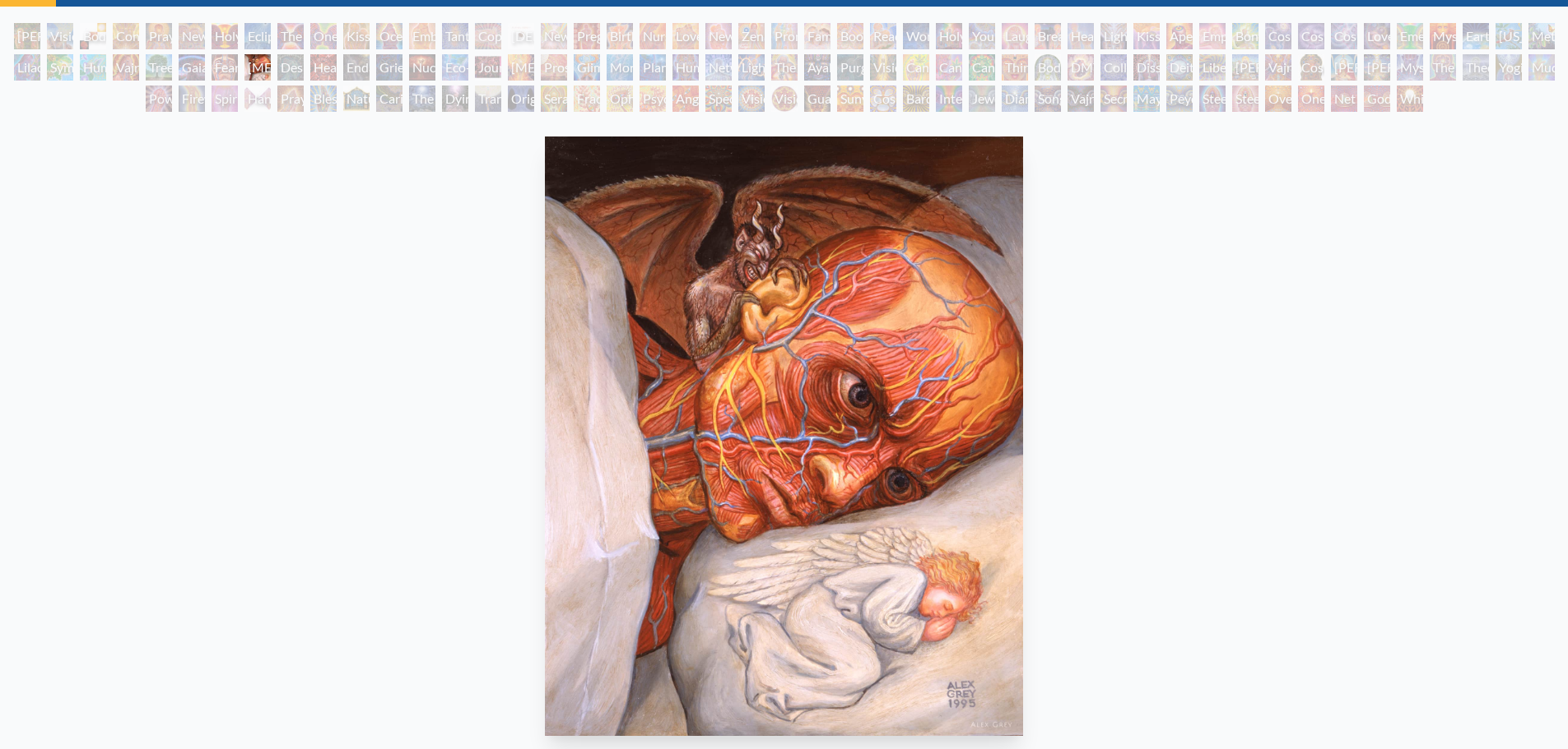
click at [317, 68] on div "Headache" at bounding box center [323, 67] width 27 height 27
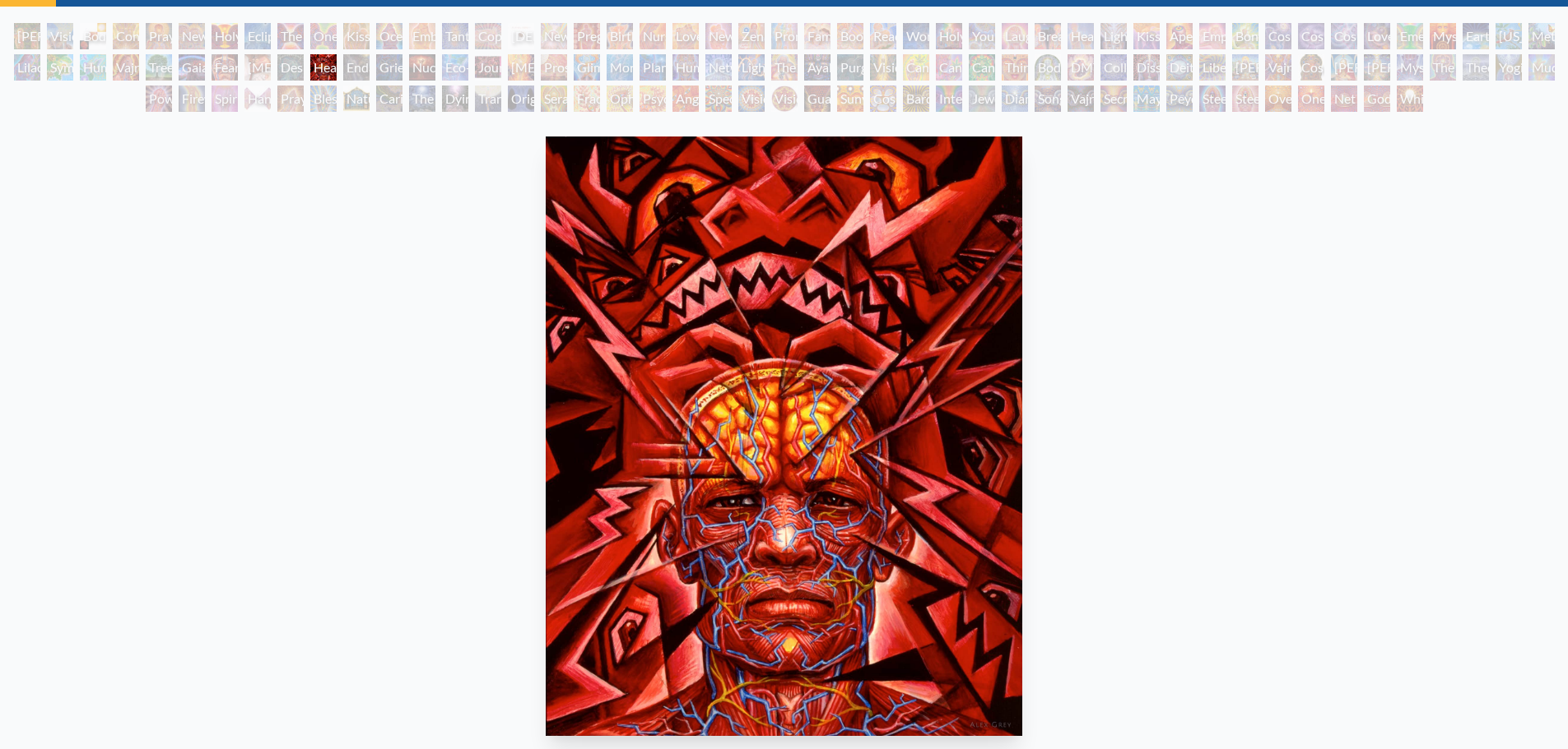
click at [389, 68] on div "Grieving" at bounding box center [389, 67] width 27 height 27
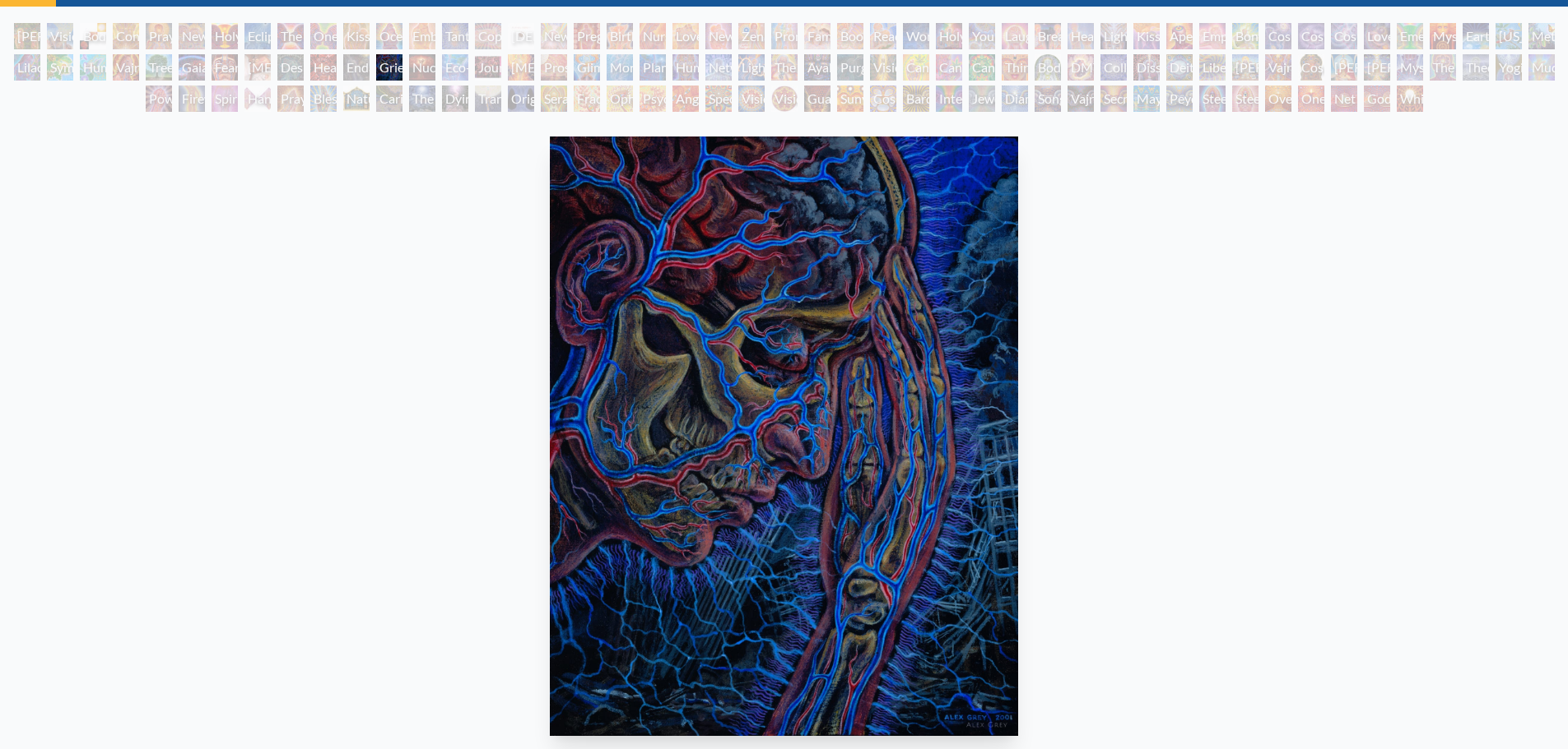
click at [454, 69] on div "Eco-Atlas" at bounding box center [455, 67] width 27 height 27
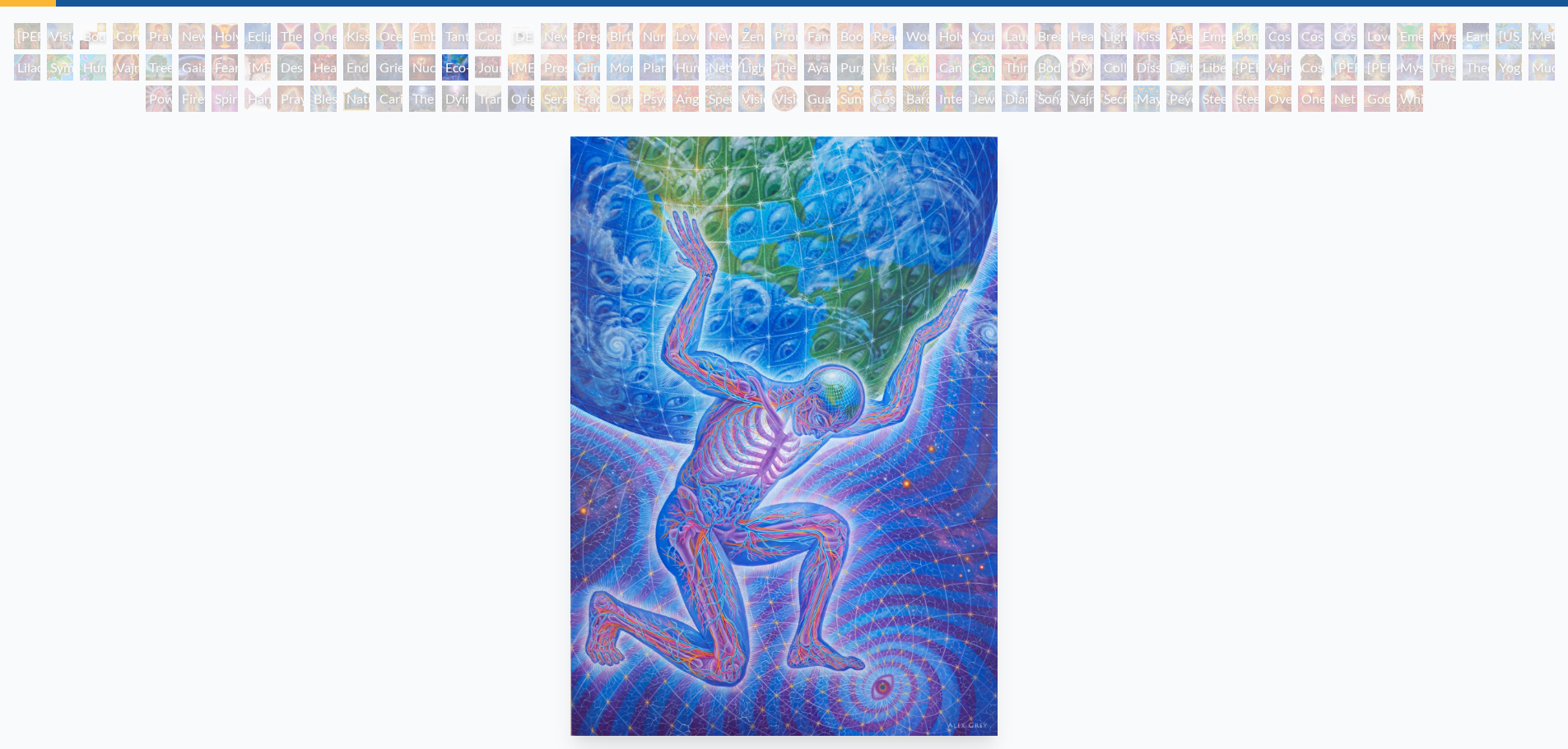
click at [517, 70] on div "[MEDICAL_DATA]" at bounding box center [521, 67] width 27 height 27
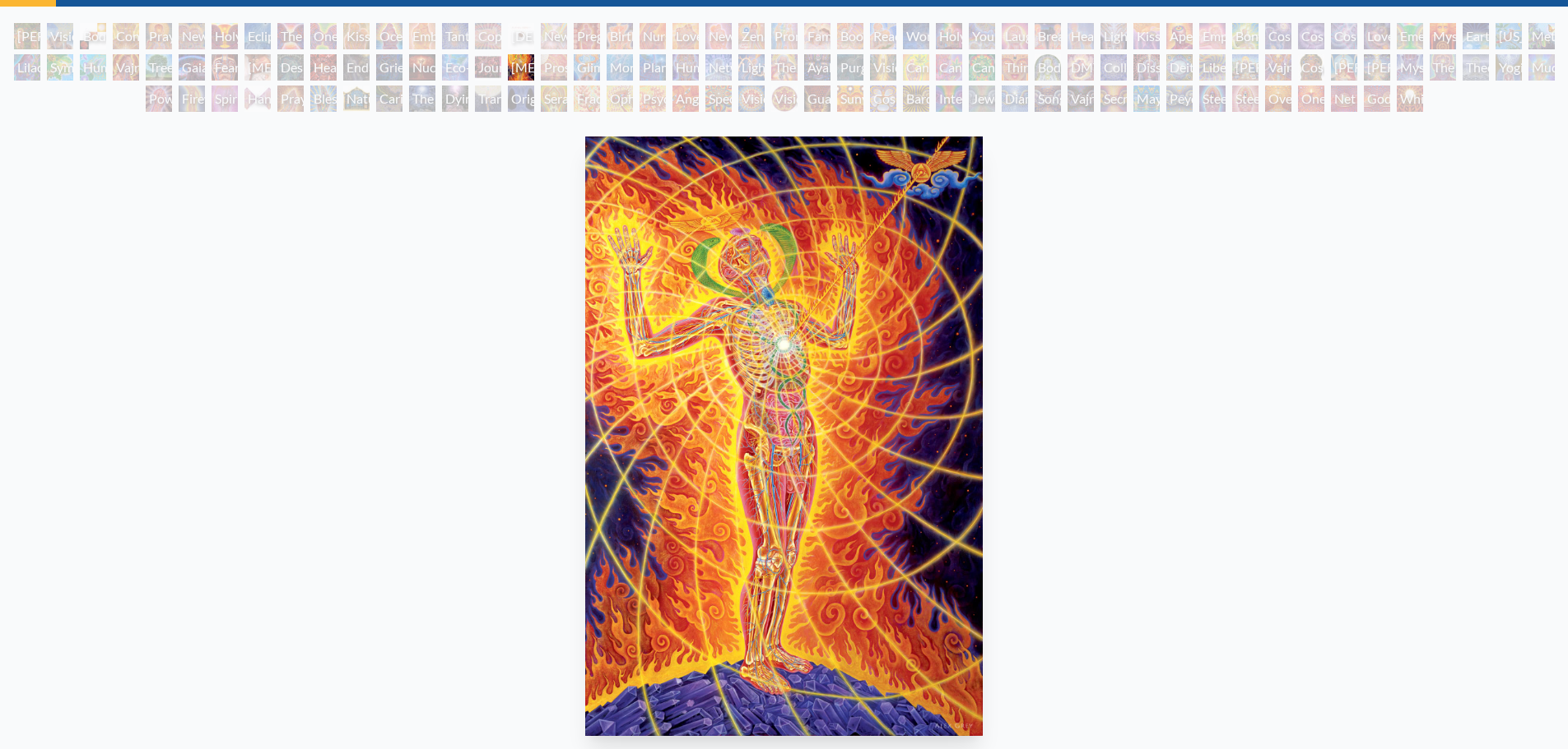
click at [450, 74] on div "Eco-Atlas" at bounding box center [455, 67] width 27 height 27
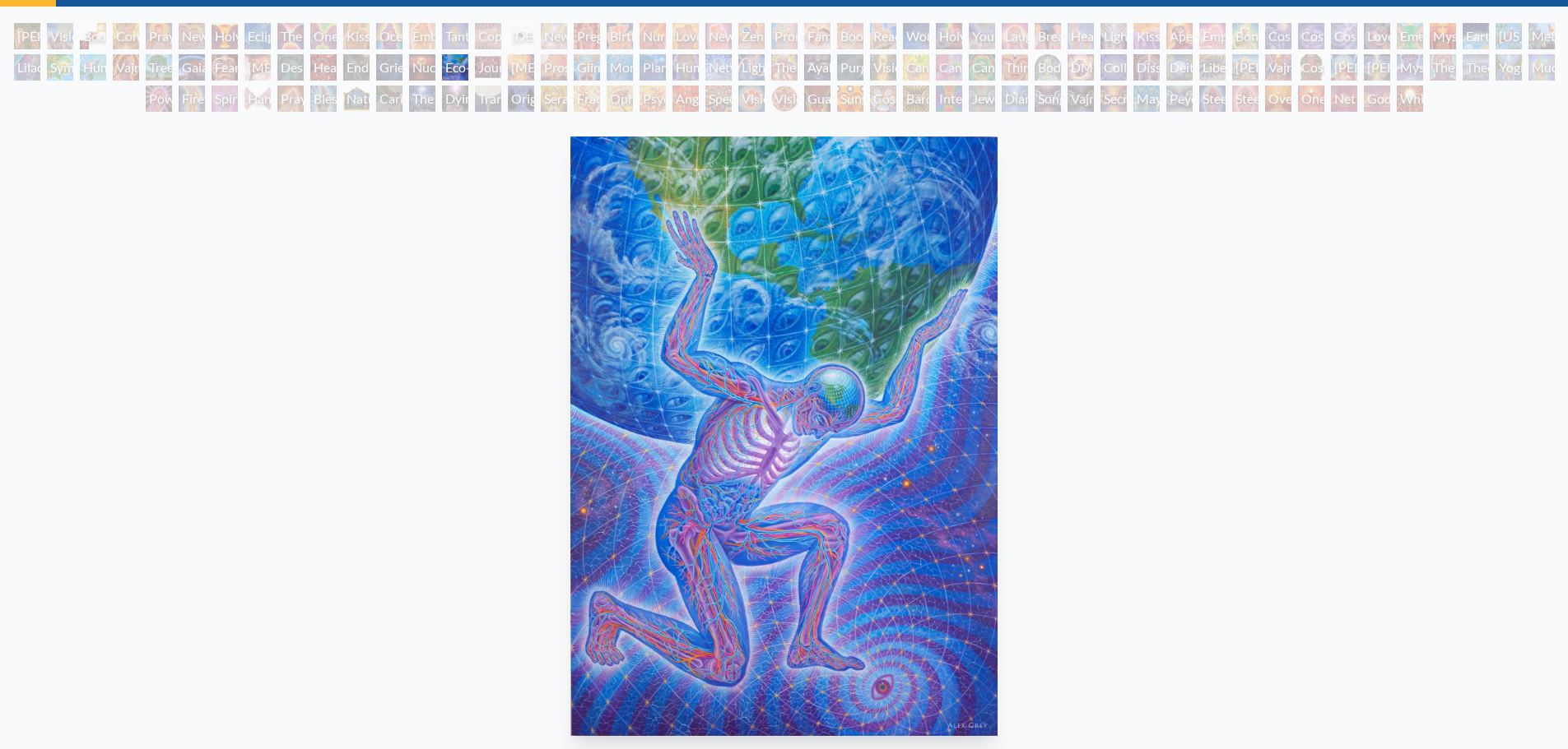
click at [425, 69] on div "Nuclear Crucifixion" at bounding box center [422, 67] width 27 height 27
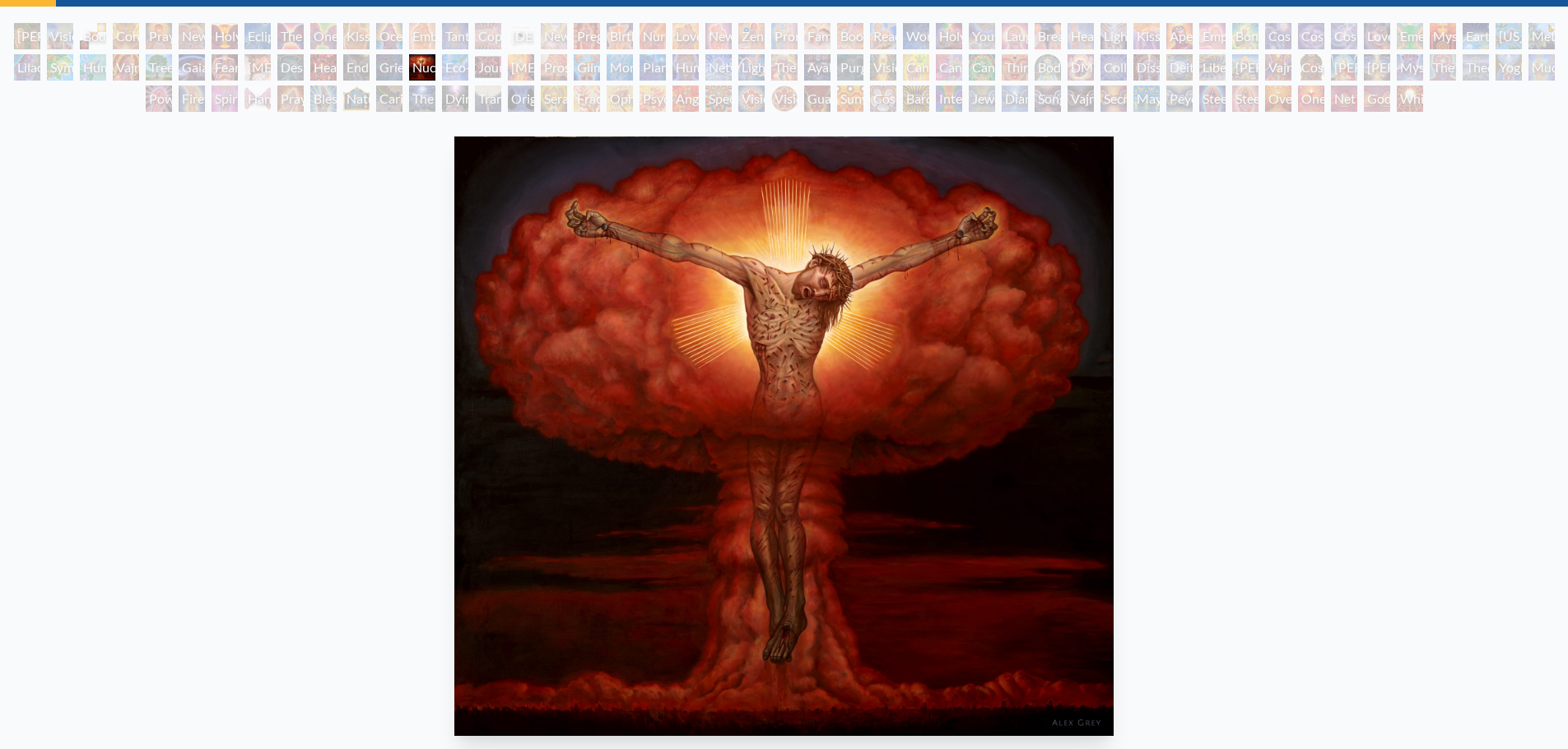
click at [759, 62] on div "Lightworker" at bounding box center [751, 67] width 27 height 27
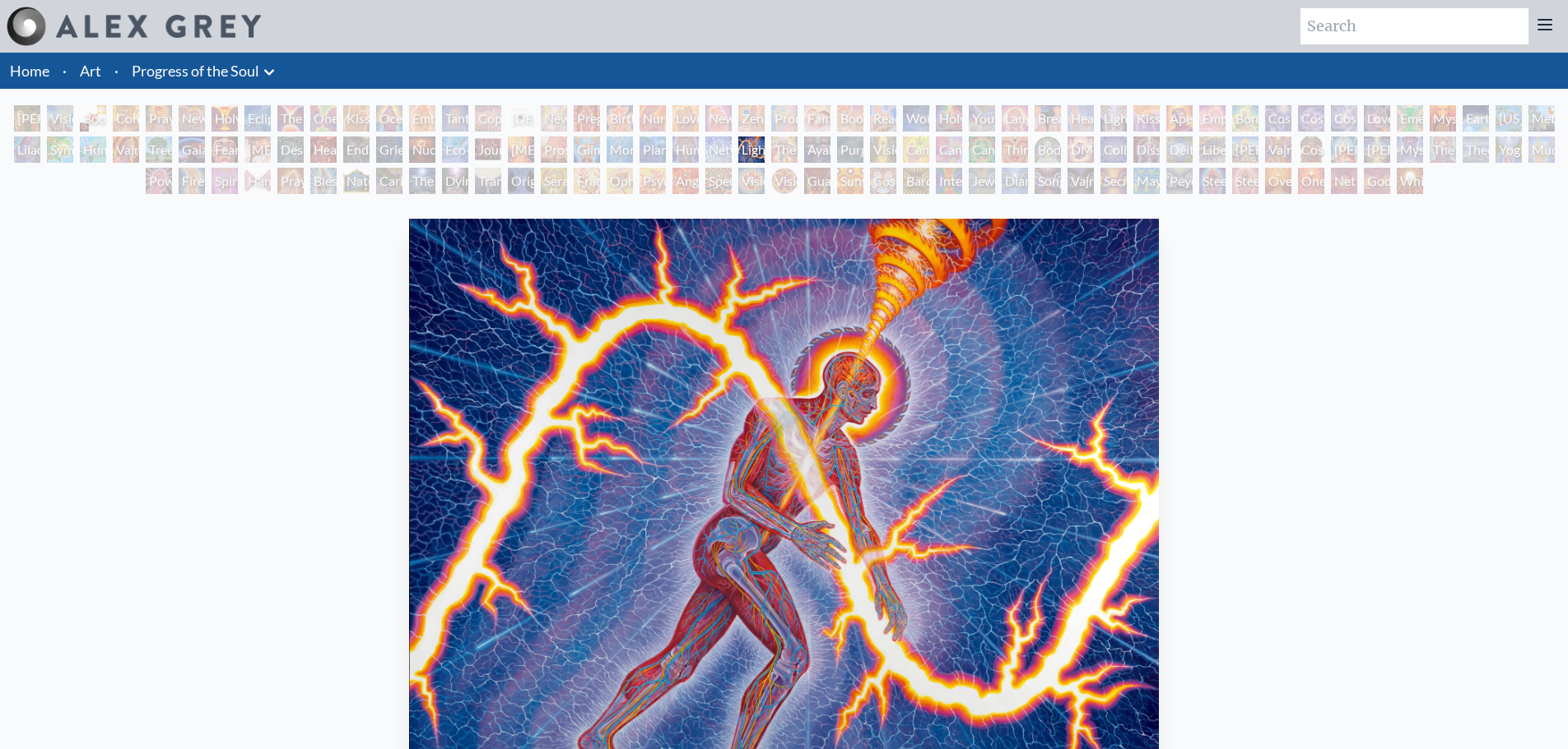
click at [622, 156] on div "Monochord" at bounding box center [620, 149] width 27 height 27
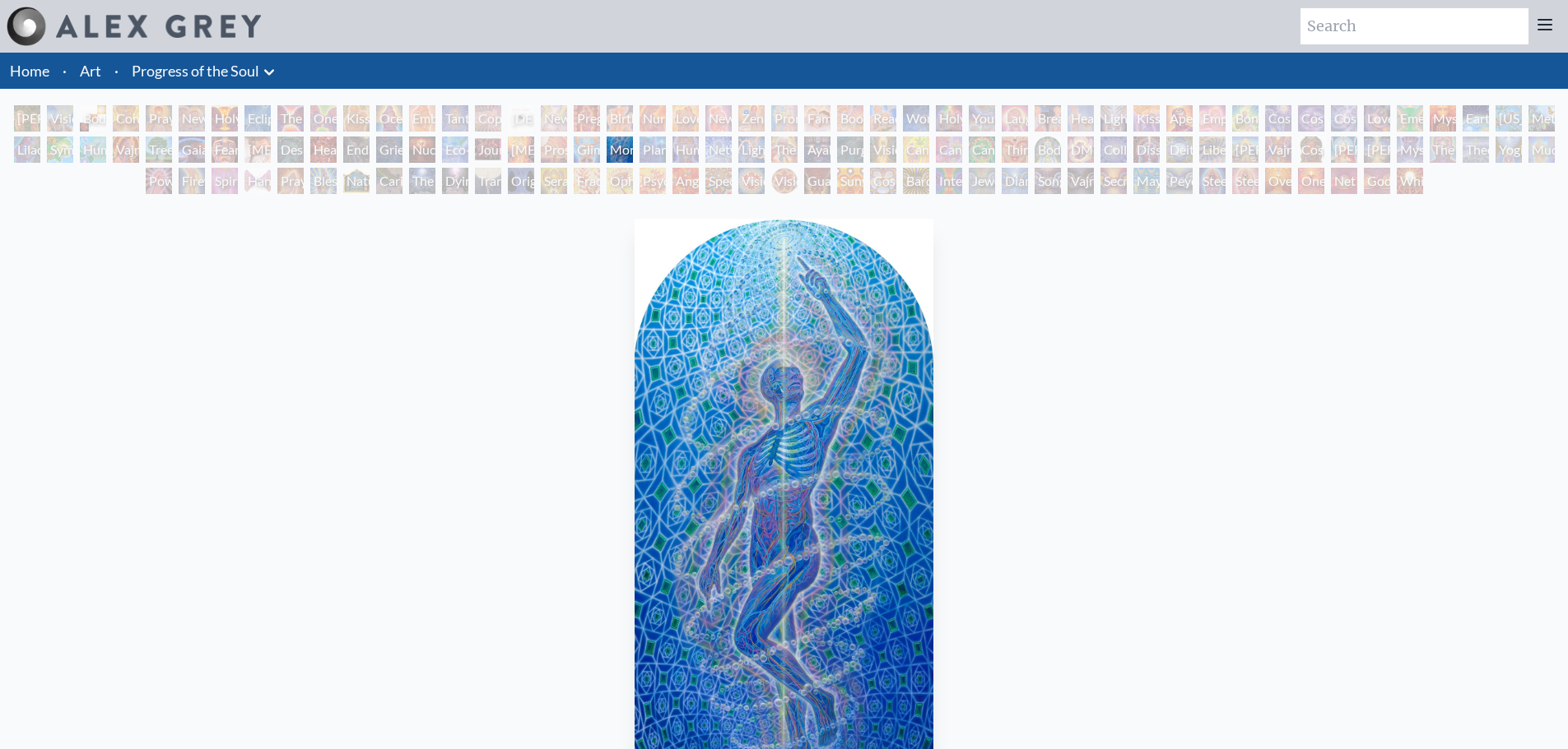
click at [589, 156] on div "Glimpsing the Empyrean" at bounding box center [587, 149] width 27 height 27
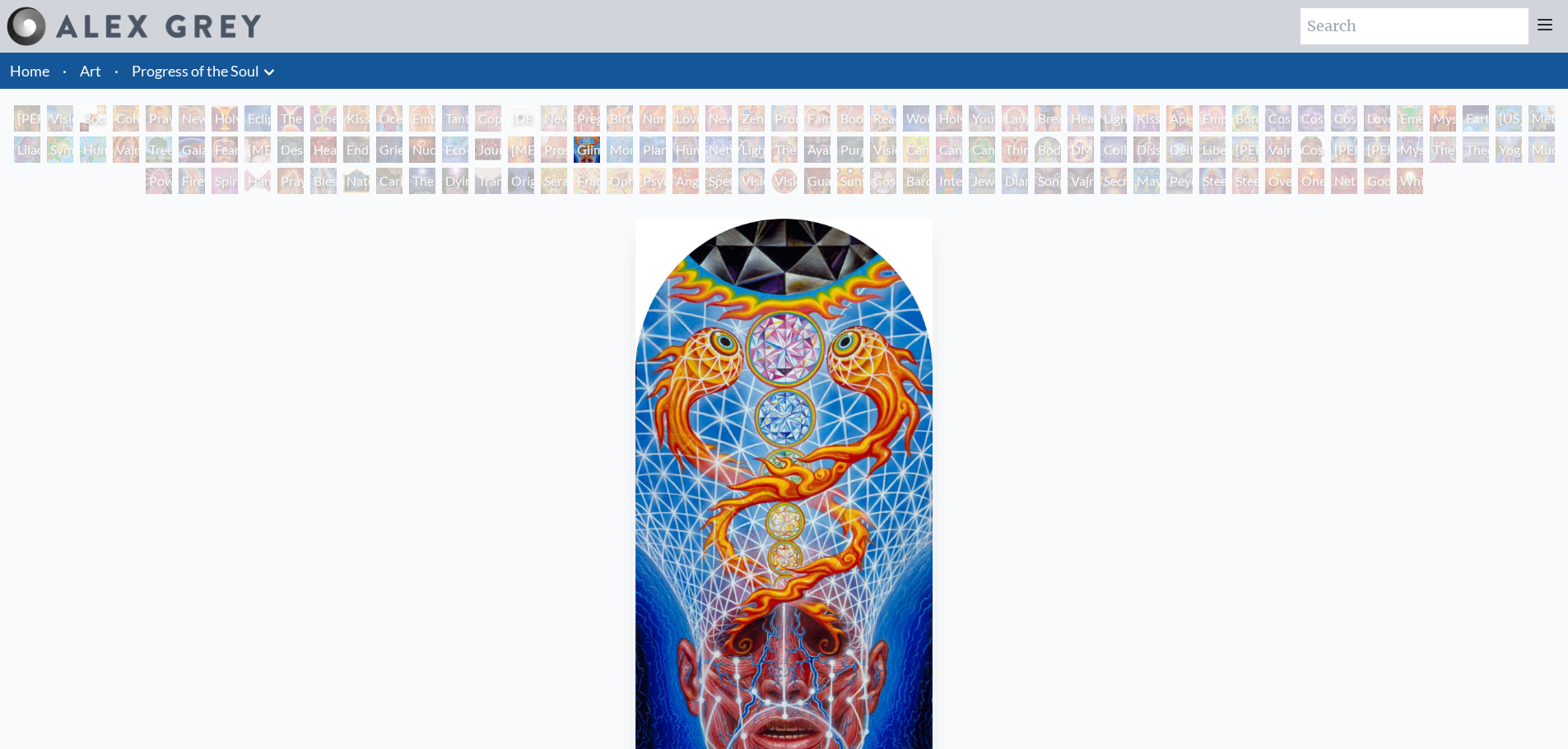
click at [554, 156] on div "Prostration" at bounding box center [553, 149] width 27 height 27
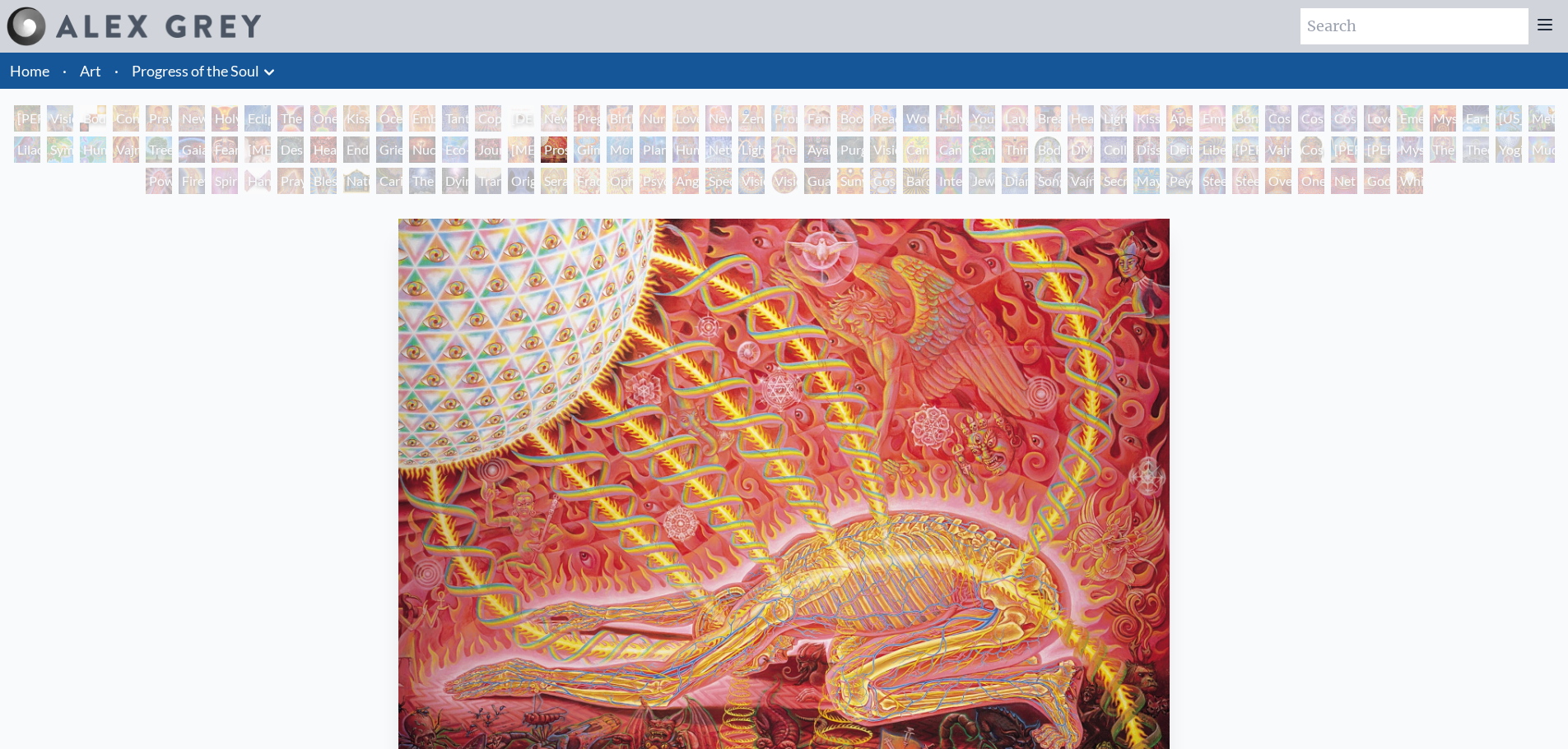
scroll to position [82, 0]
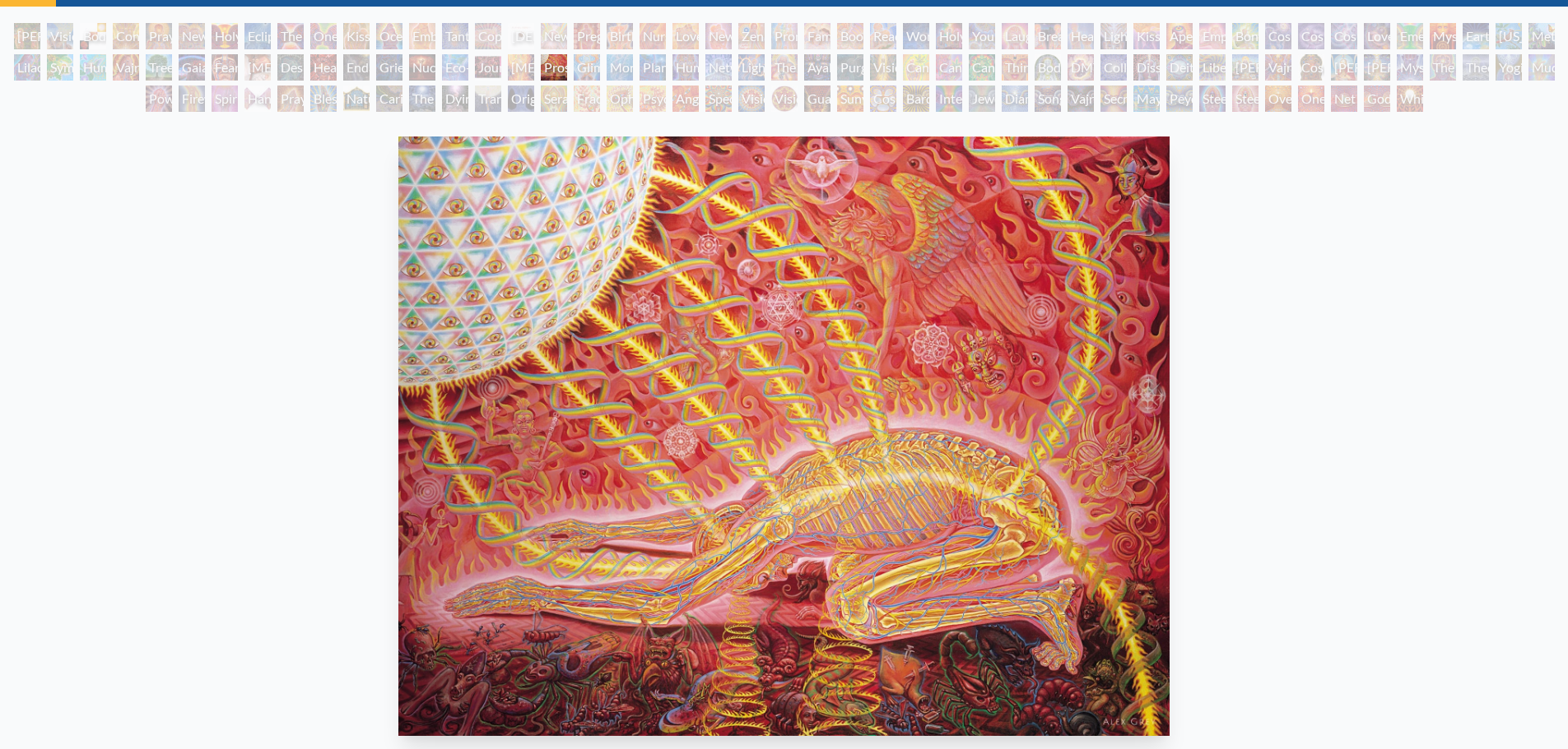
click at [666, 74] on div "Planetary Prayers" at bounding box center [653, 67] width 27 height 27
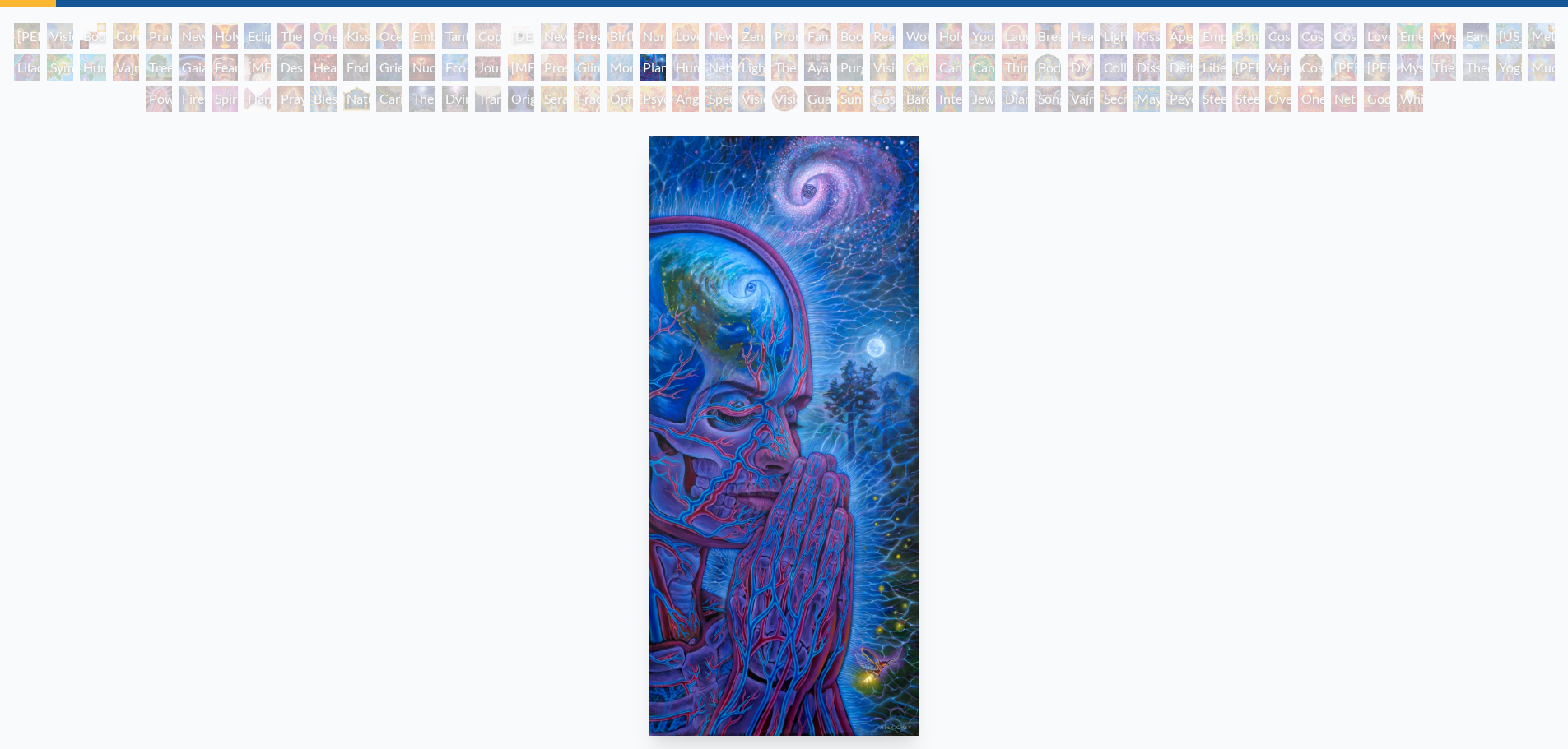
click at [690, 73] on div "Human Geometry" at bounding box center [685, 67] width 27 height 27
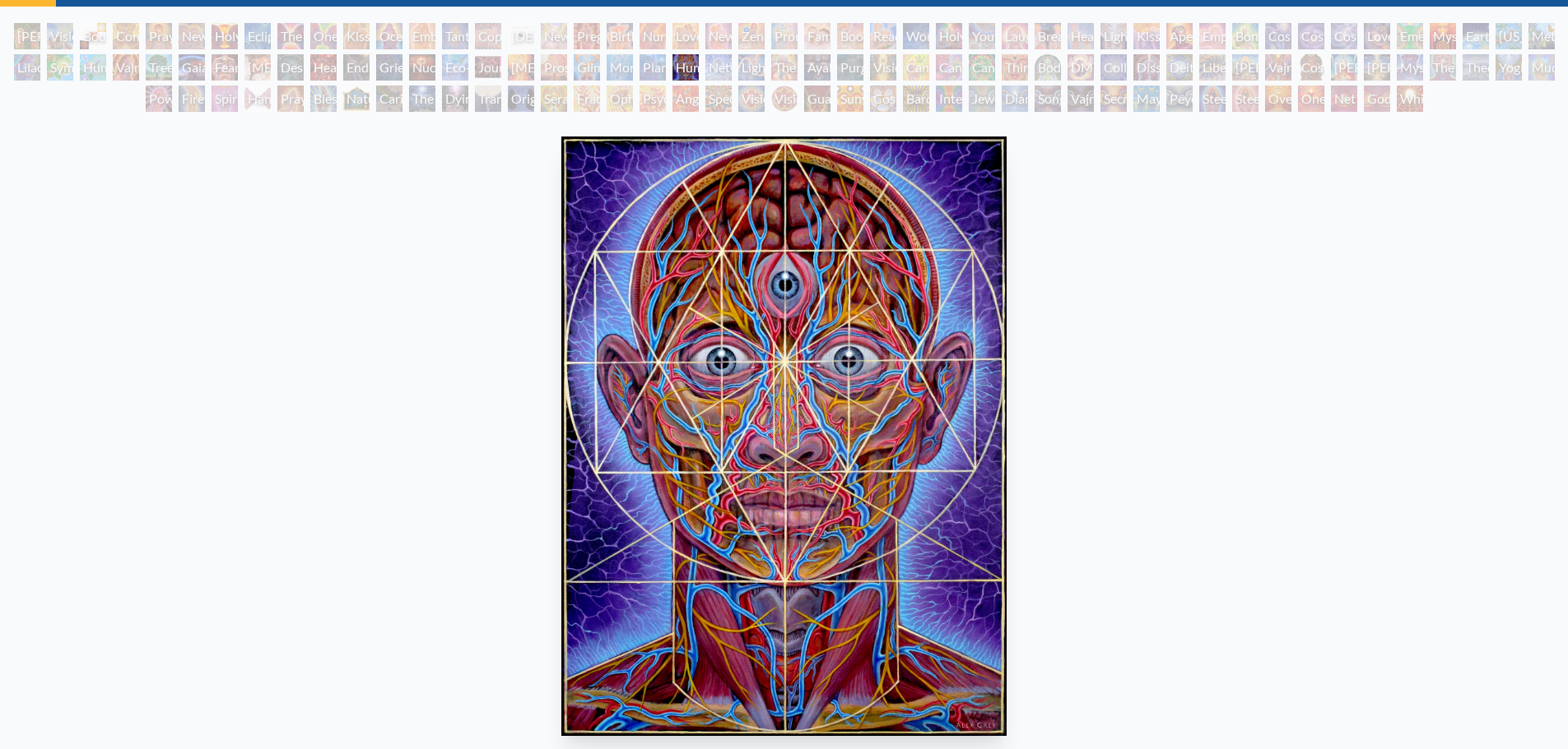
click at [797, 71] on div "The Shulgins and their Alchemical Angels" at bounding box center [784, 67] width 27 height 27
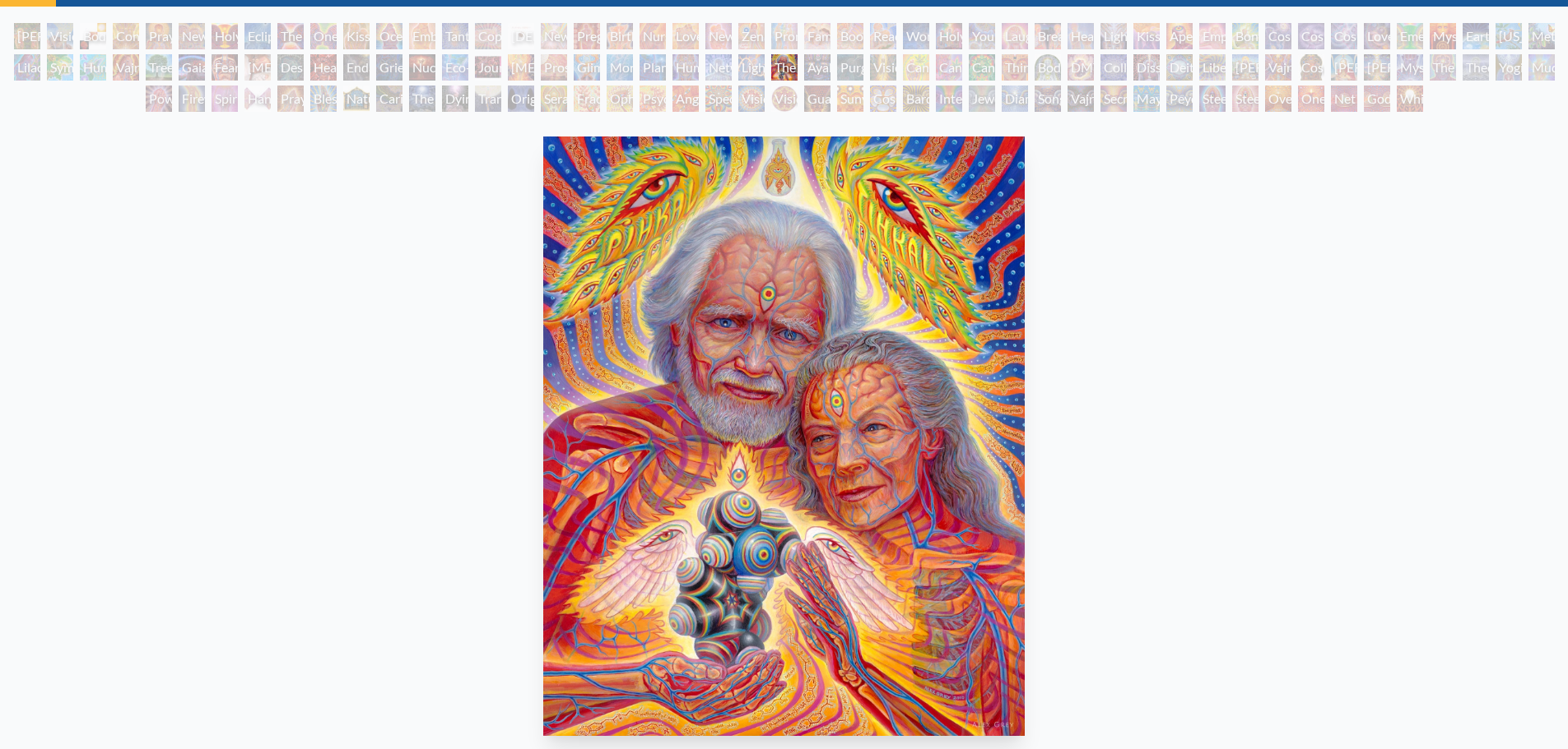
click at [1061, 75] on div "Body/Mind as a Vibratory Field of Energy" at bounding box center [1048, 67] width 27 height 27
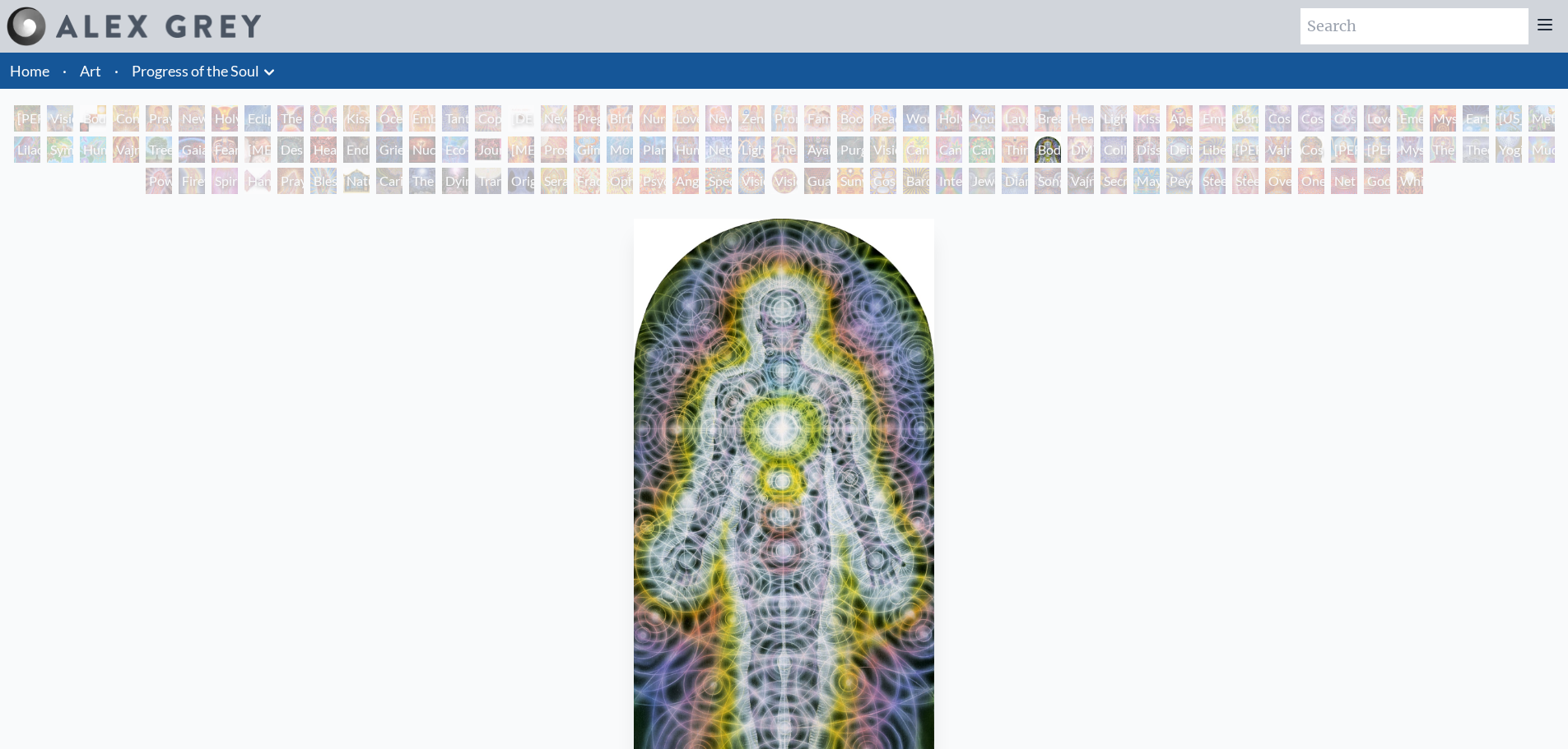
click at [1083, 151] on div "DMT - The Spirit Molecule" at bounding box center [1080, 149] width 27 height 27
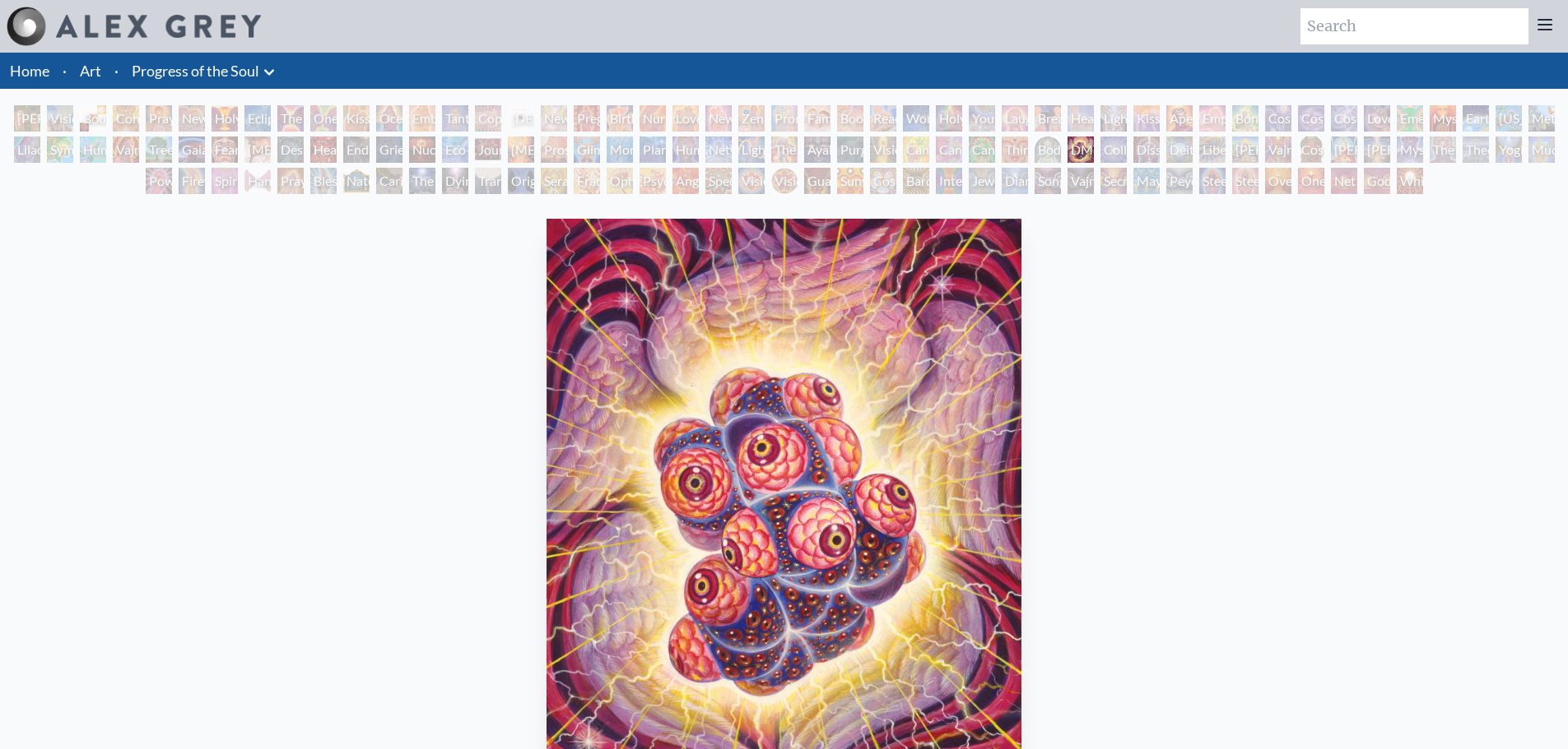
click at [1168, 153] on div "Deities & Demons Drinking from the Milky Pool" at bounding box center [1179, 149] width 27 height 27
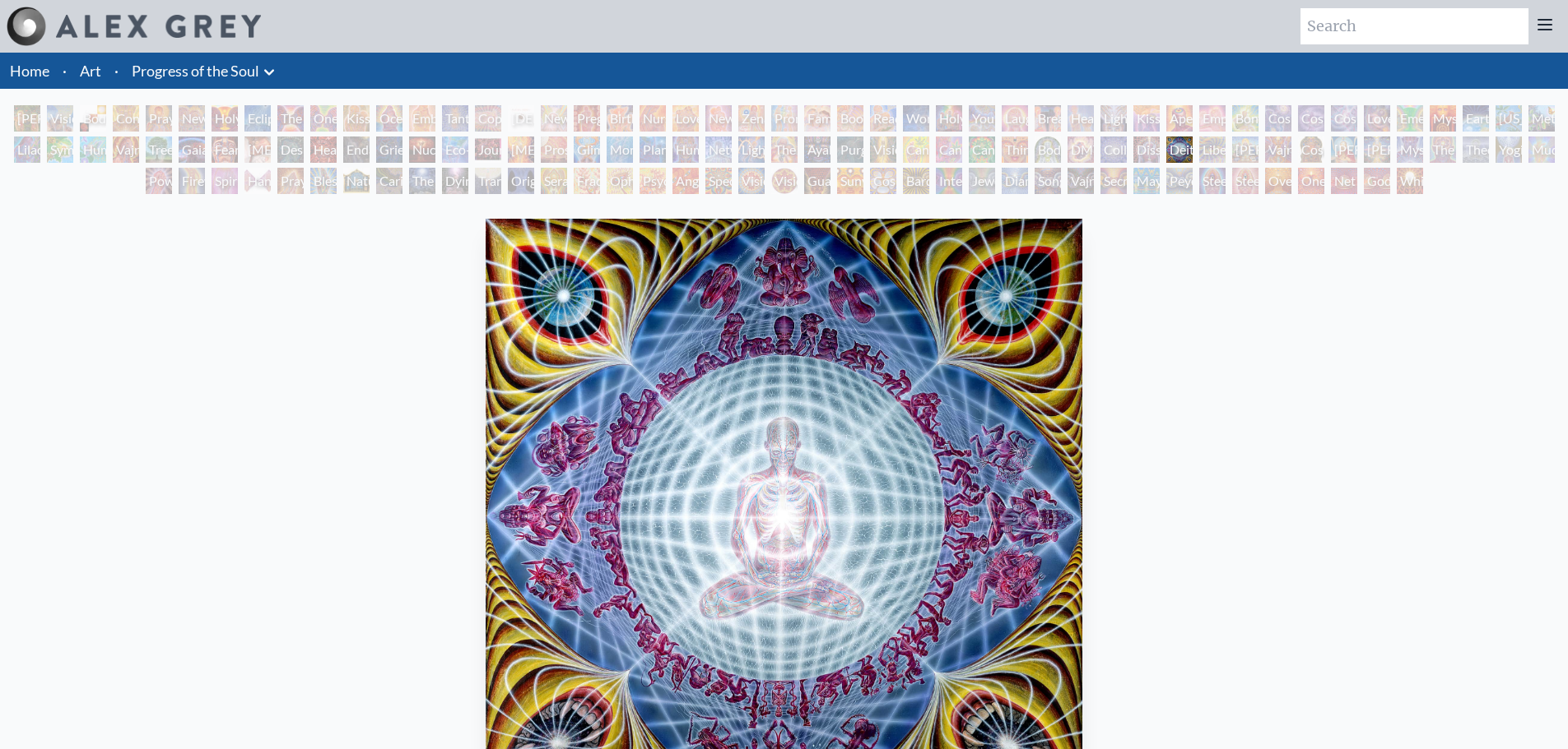
click at [1209, 151] on div "Liberation Through Seeing" at bounding box center [1212, 149] width 27 height 27
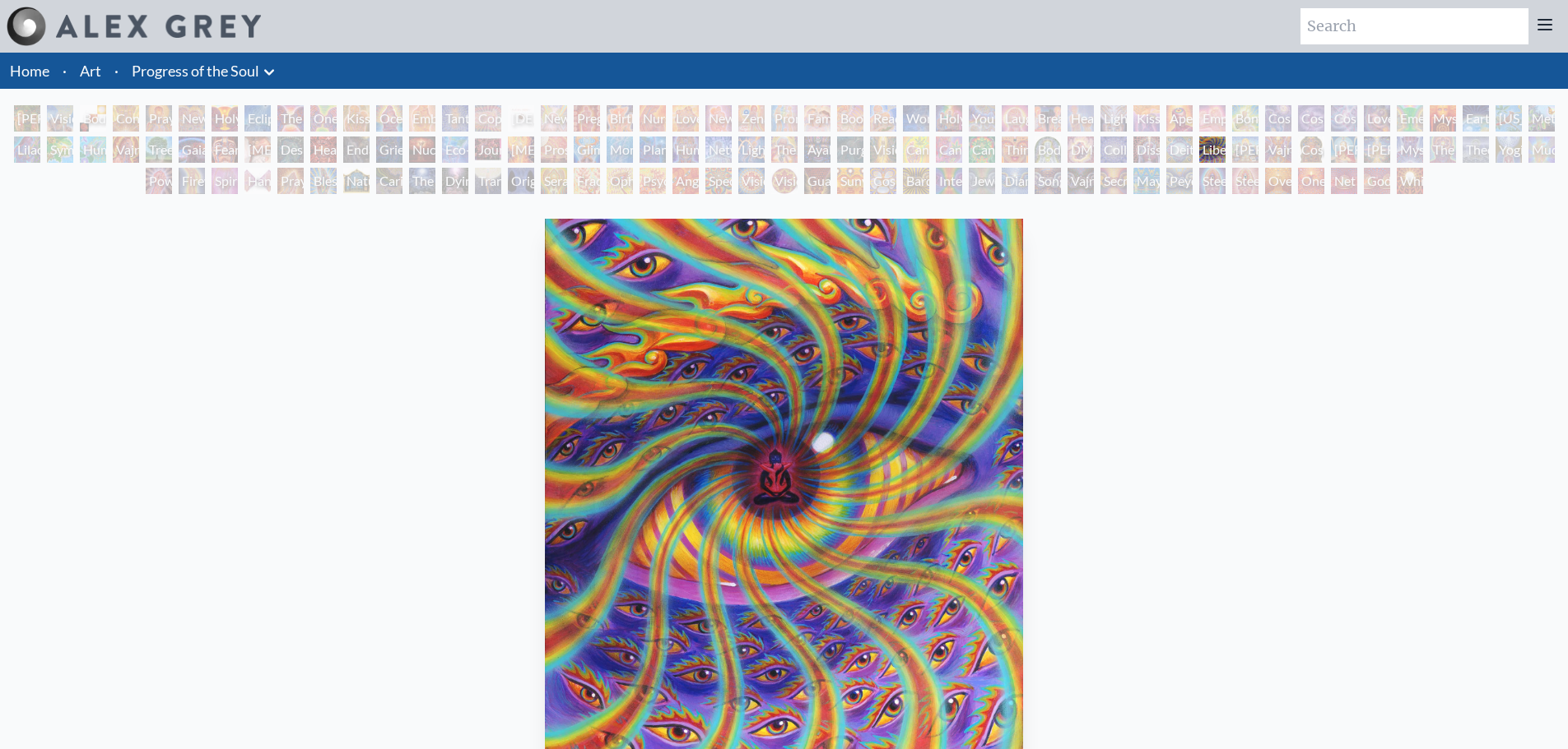
click at [1248, 152] on div "[PERSON_NAME]" at bounding box center [1245, 149] width 27 height 27
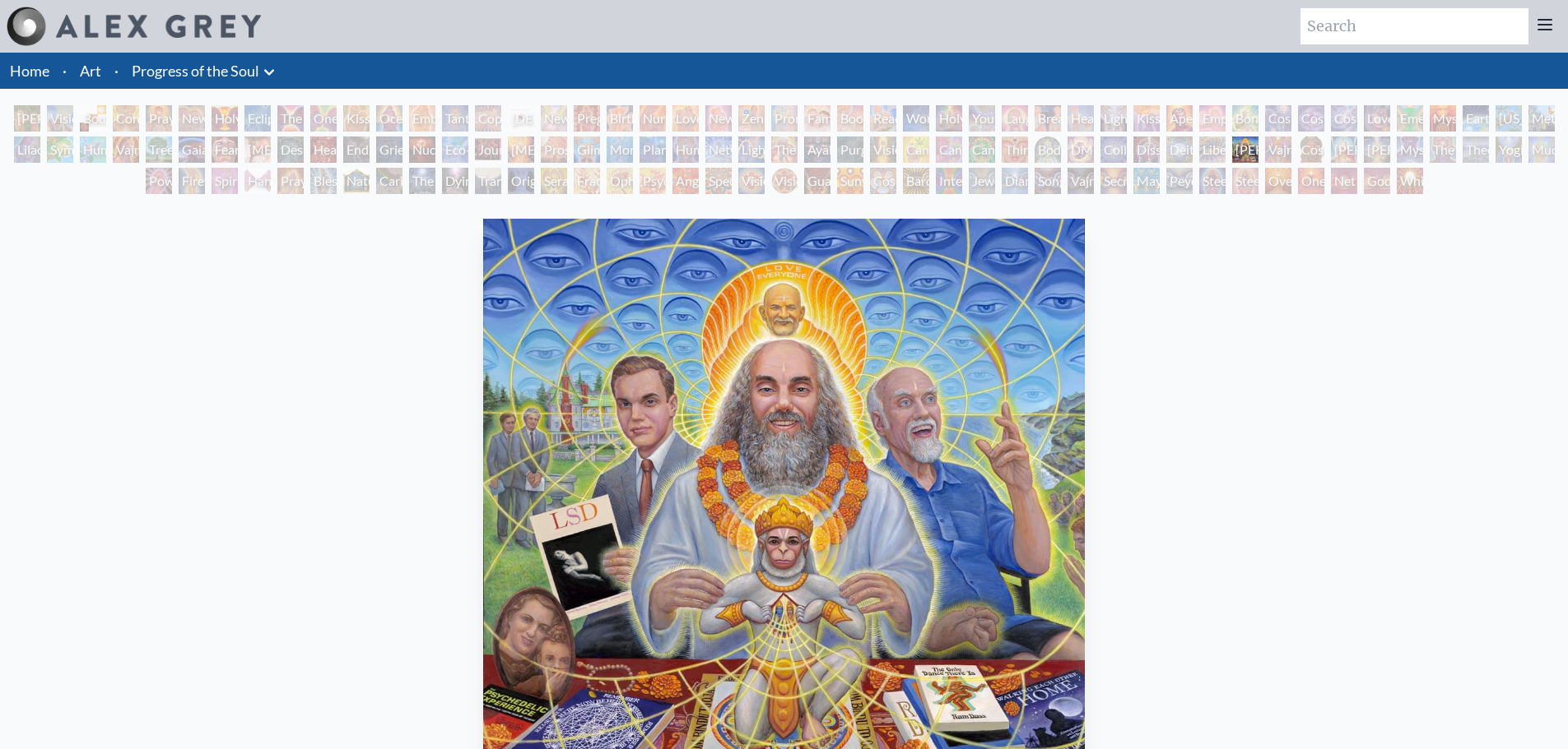
click at [1283, 149] on div "Vajra Guru" at bounding box center [1278, 149] width 27 height 27
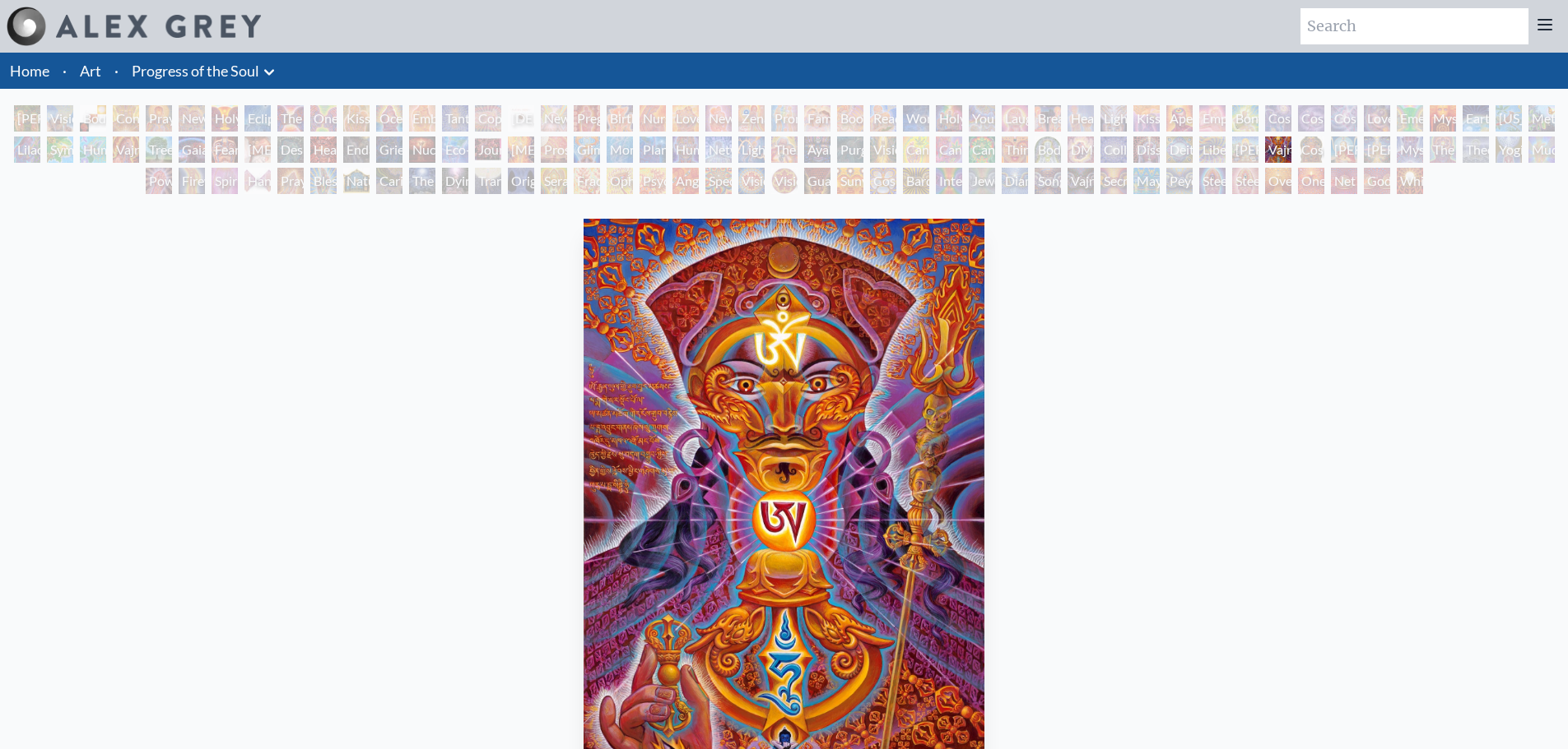
click at [1312, 153] on div "Cosmic [DEMOGRAPHIC_DATA]" at bounding box center [1311, 149] width 27 height 27
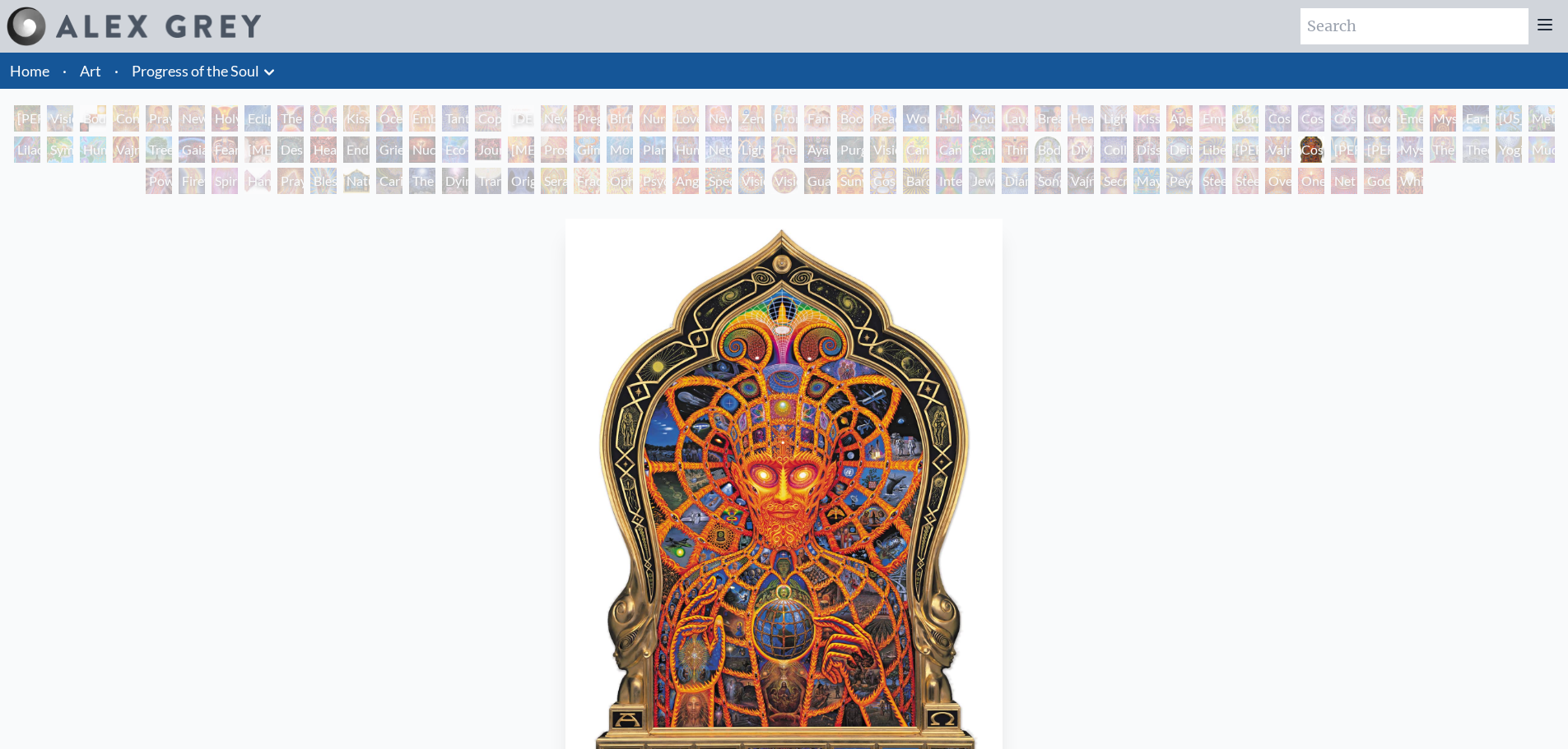
click at [1347, 156] on div "[PERSON_NAME]" at bounding box center [1343, 149] width 27 height 27
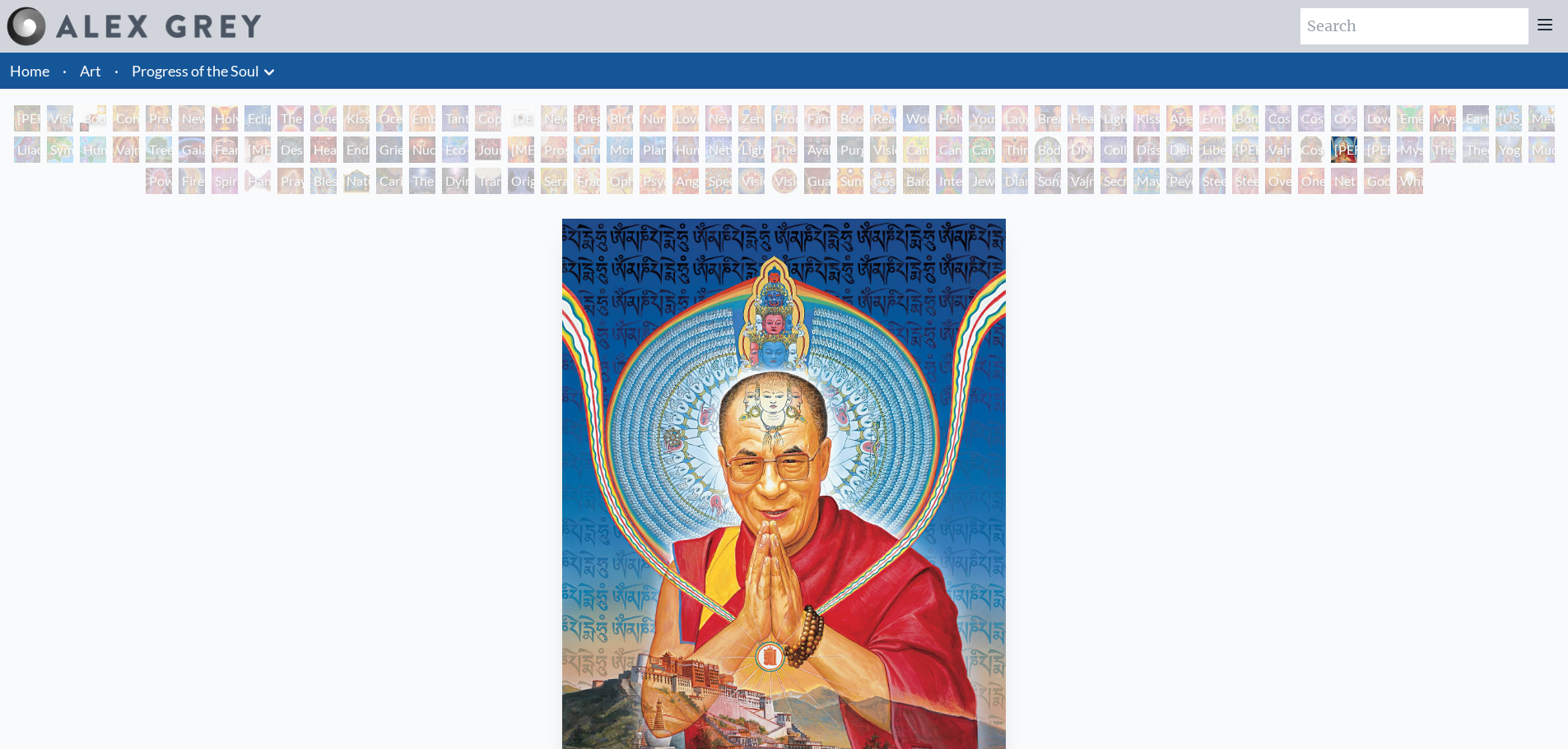
click at [1390, 151] on div "[PERSON_NAME]" at bounding box center [1376, 149] width 27 height 27
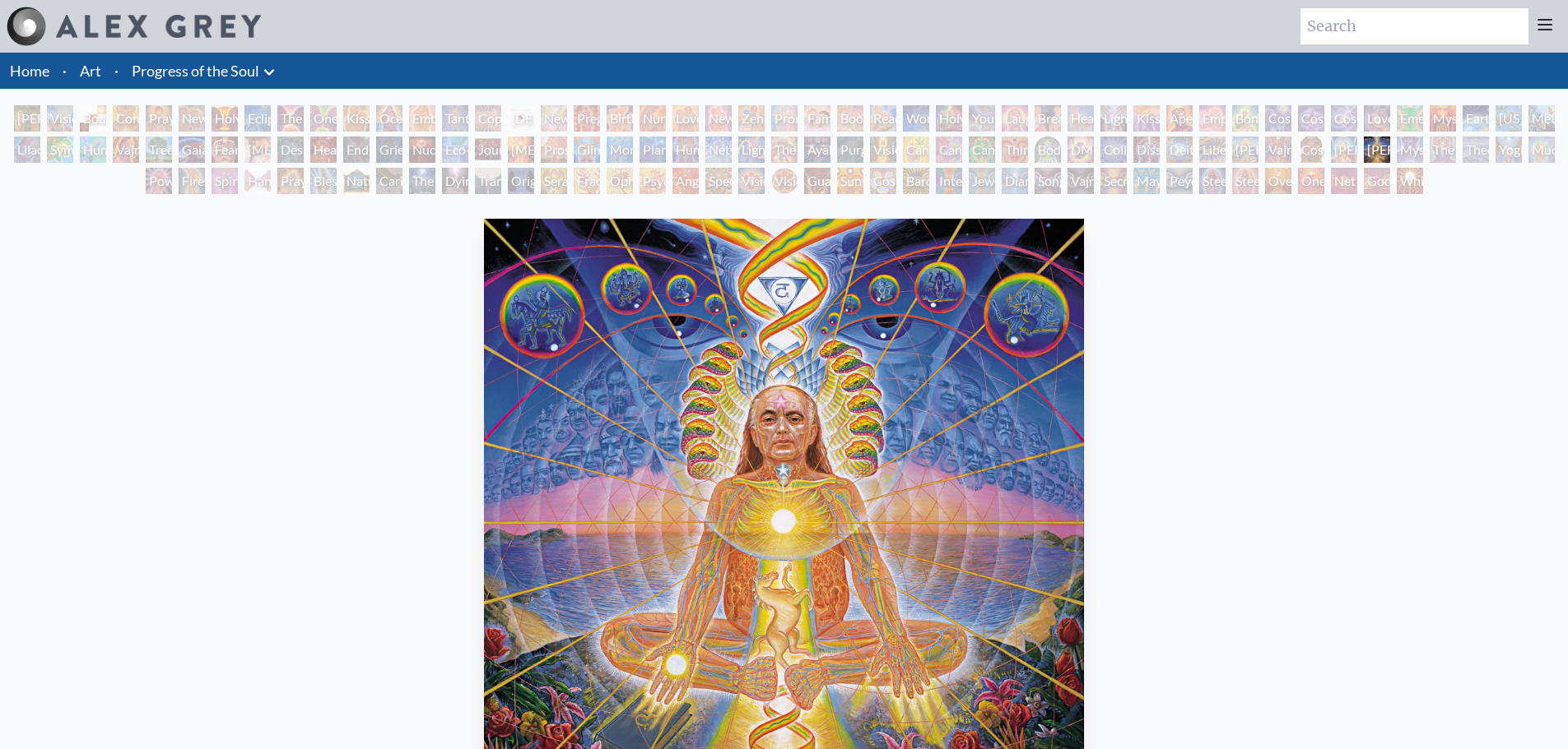
click at [1423, 151] on div "Mystic Eye" at bounding box center [1410, 149] width 27 height 27
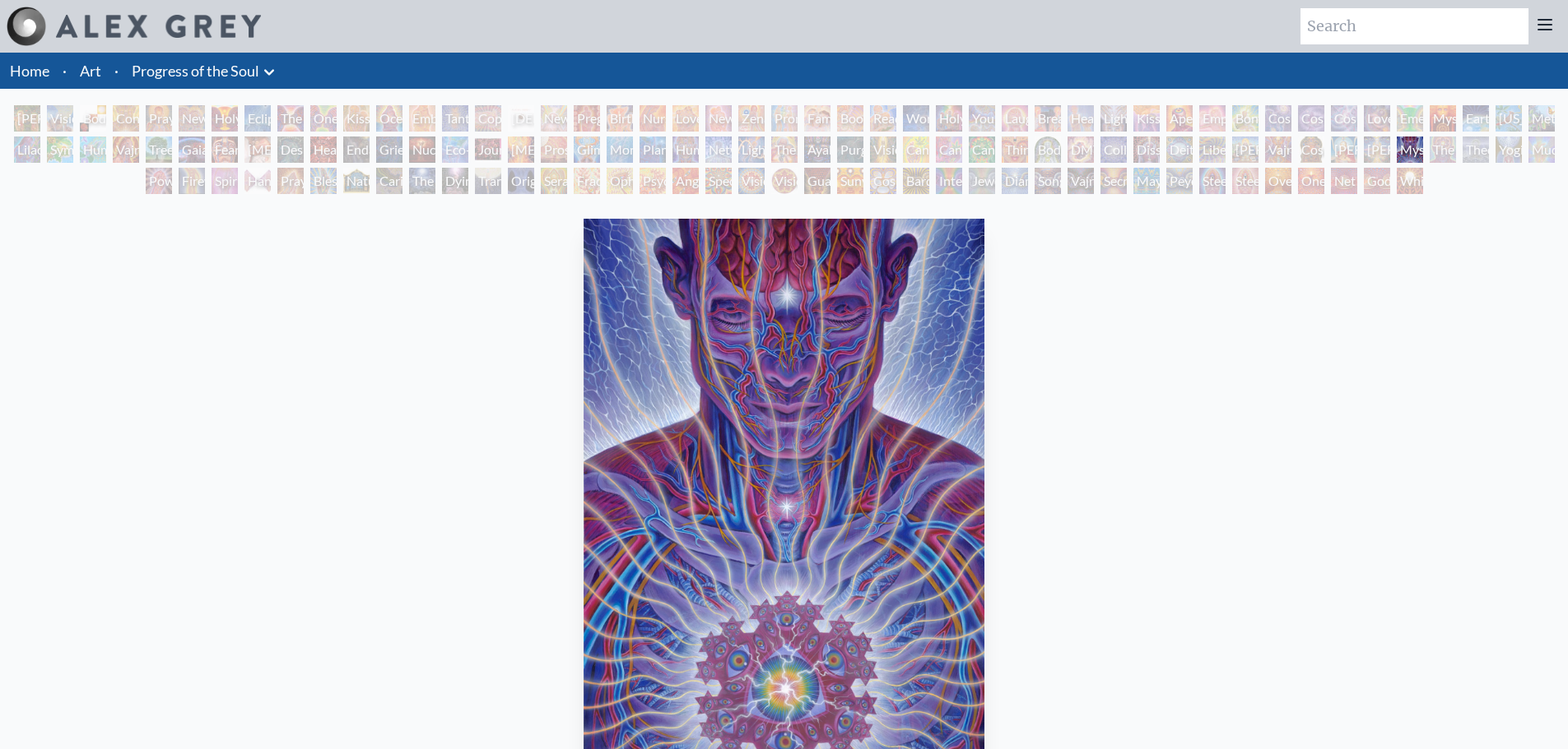
click at [1464, 154] on div "[PERSON_NAME] & Eve Visionary Origin of Language Body, Mind, Spirit Contemplati…" at bounding box center [784, 152] width 1568 height 94
click at [1447, 151] on div "The Seer" at bounding box center [1443, 149] width 27 height 27
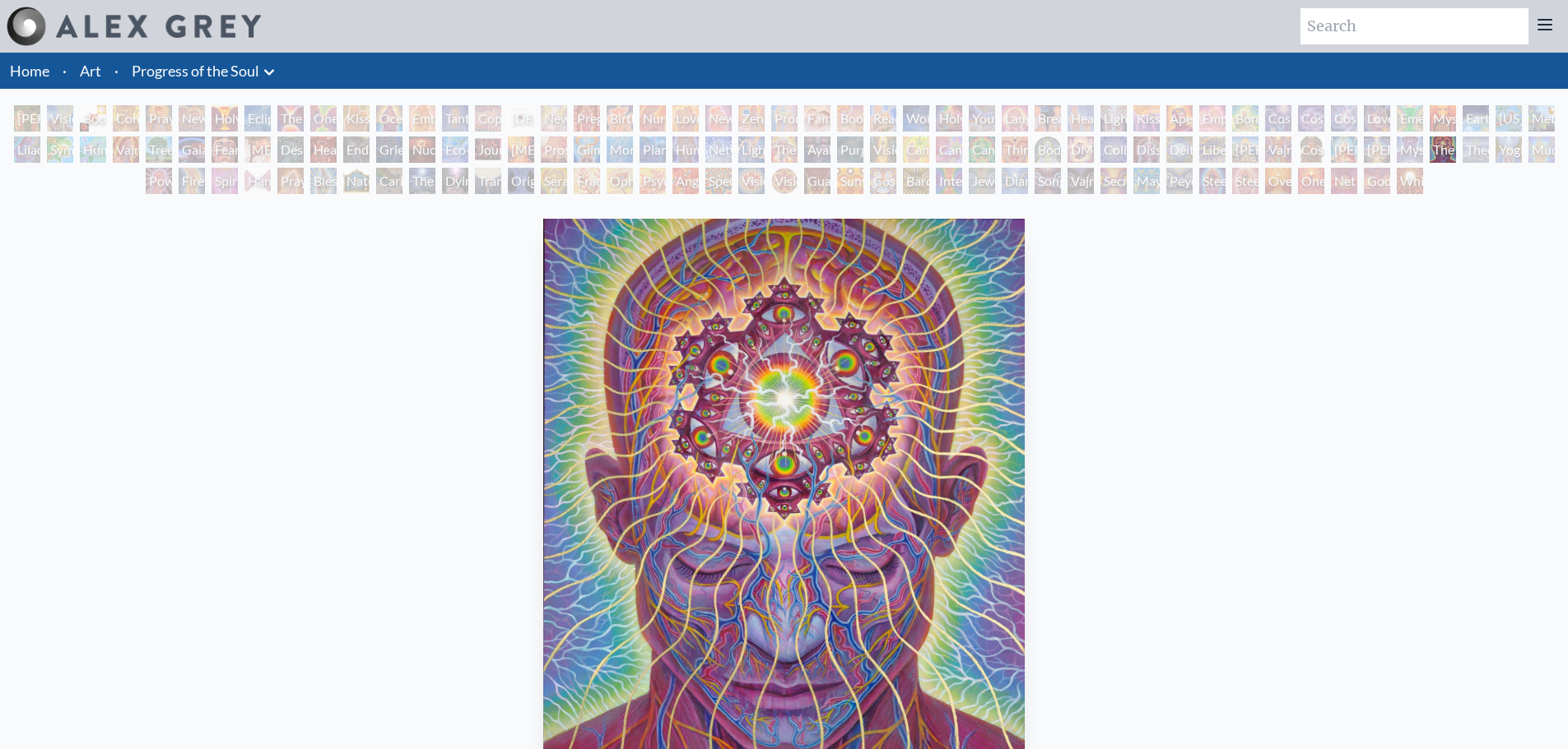
click at [1489, 144] on div "Theologue" at bounding box center [1475, 149] width 27 height 27
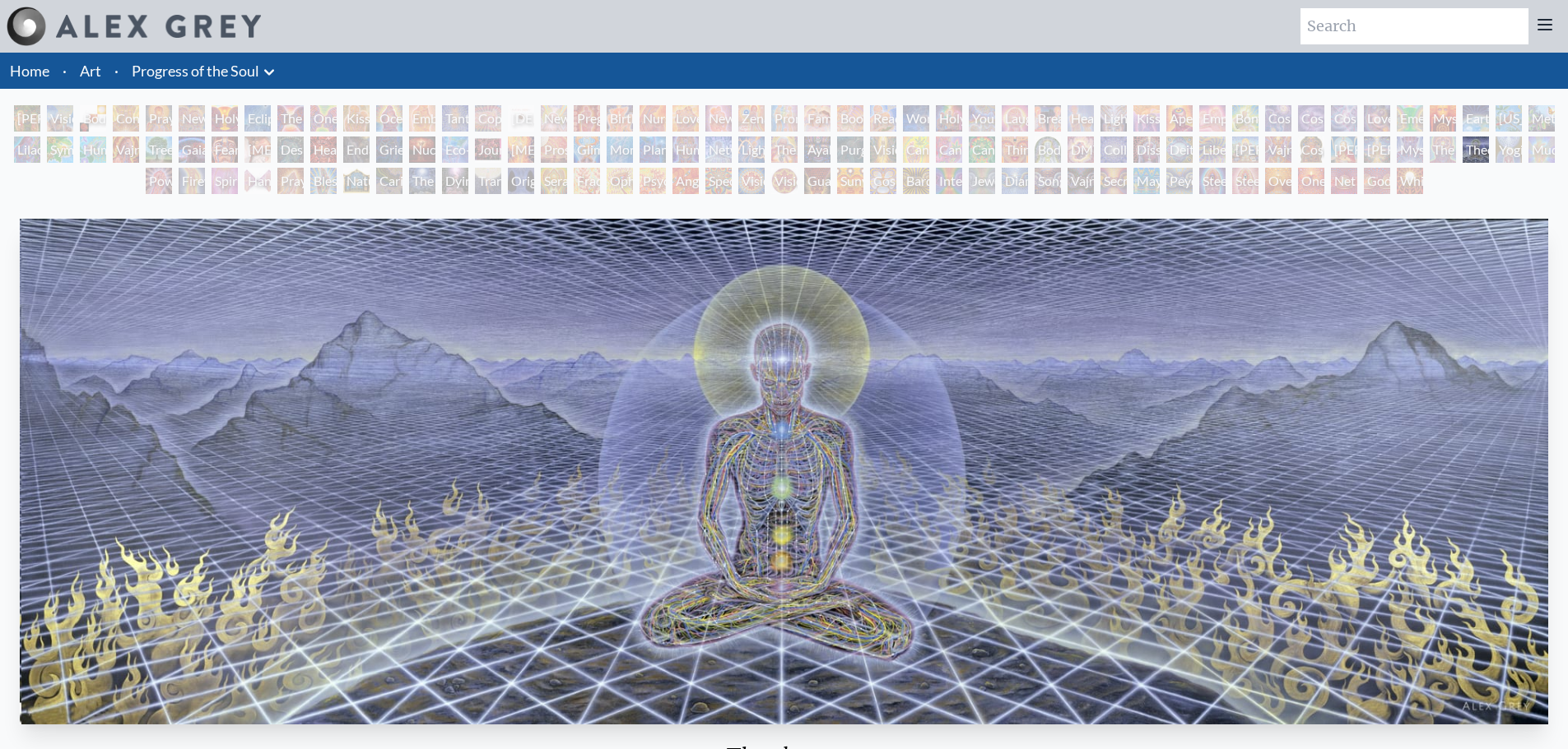
click at [172, 186] on div "Power to the Peaceful" at bounding box center [158, 180] width 27 height 27
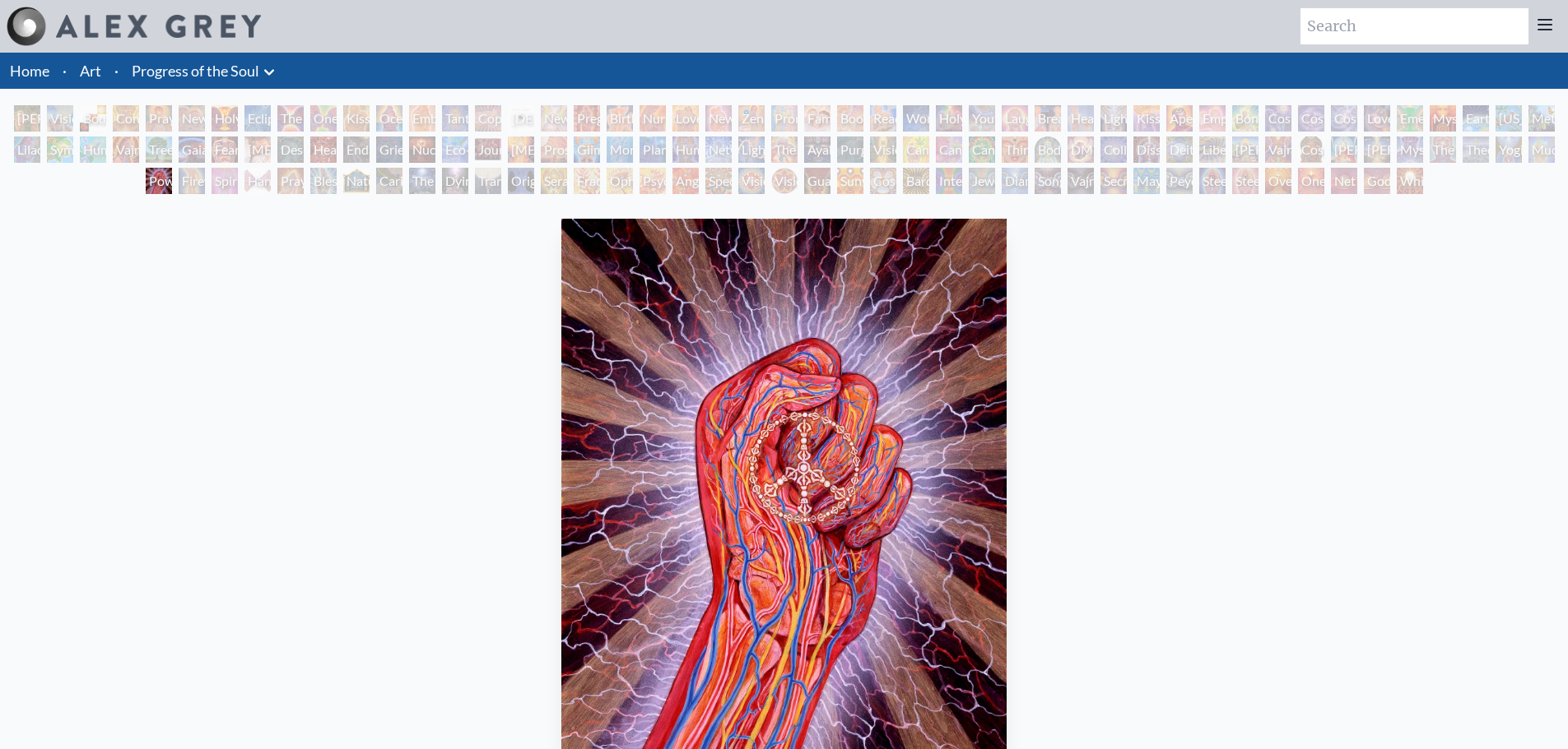
click at [475, 184] on div "Transfiguration" at bounding box center [488, 180] width 27 height 27
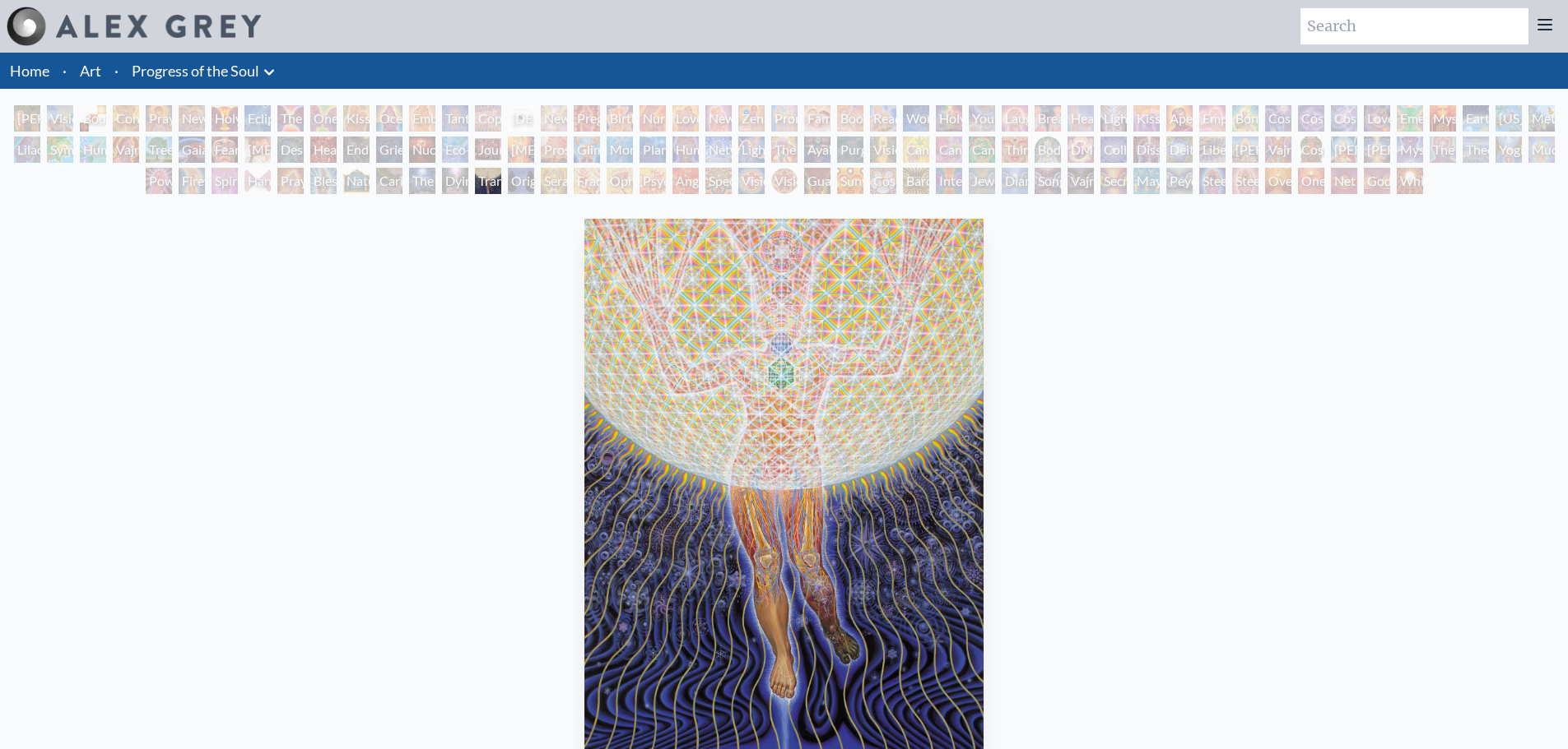
click at [414, 182] on div "The Soul Finds It's Way" at bounding box center [422, 180] width 27 height 27
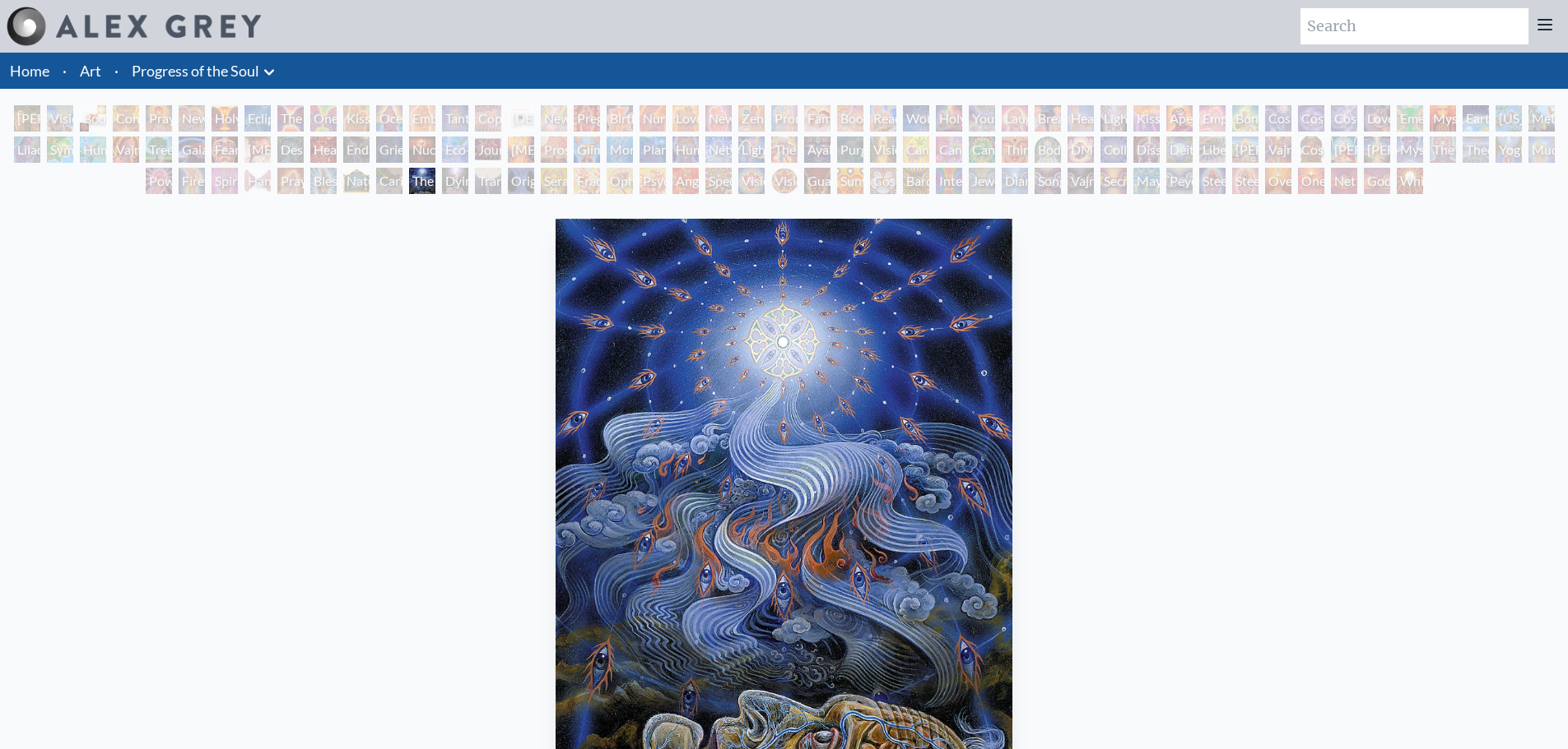
click at [851, 181] on div "Sunyata" at bounding box center [850, 180] width 27 height 27
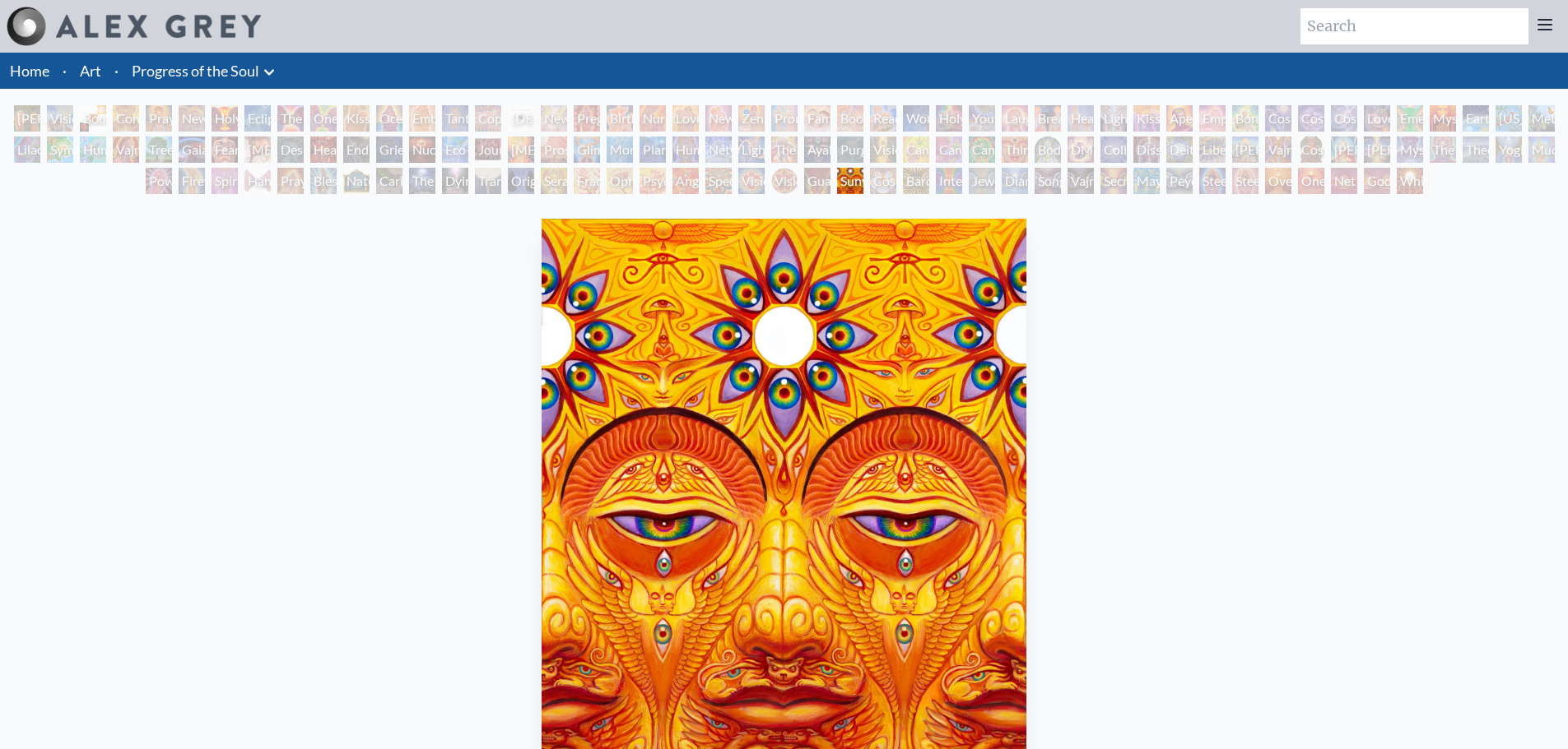
click at [804, 186] on div "Guardian of Infinite Vision" at bounding box center [817, 180] width 27 height 27
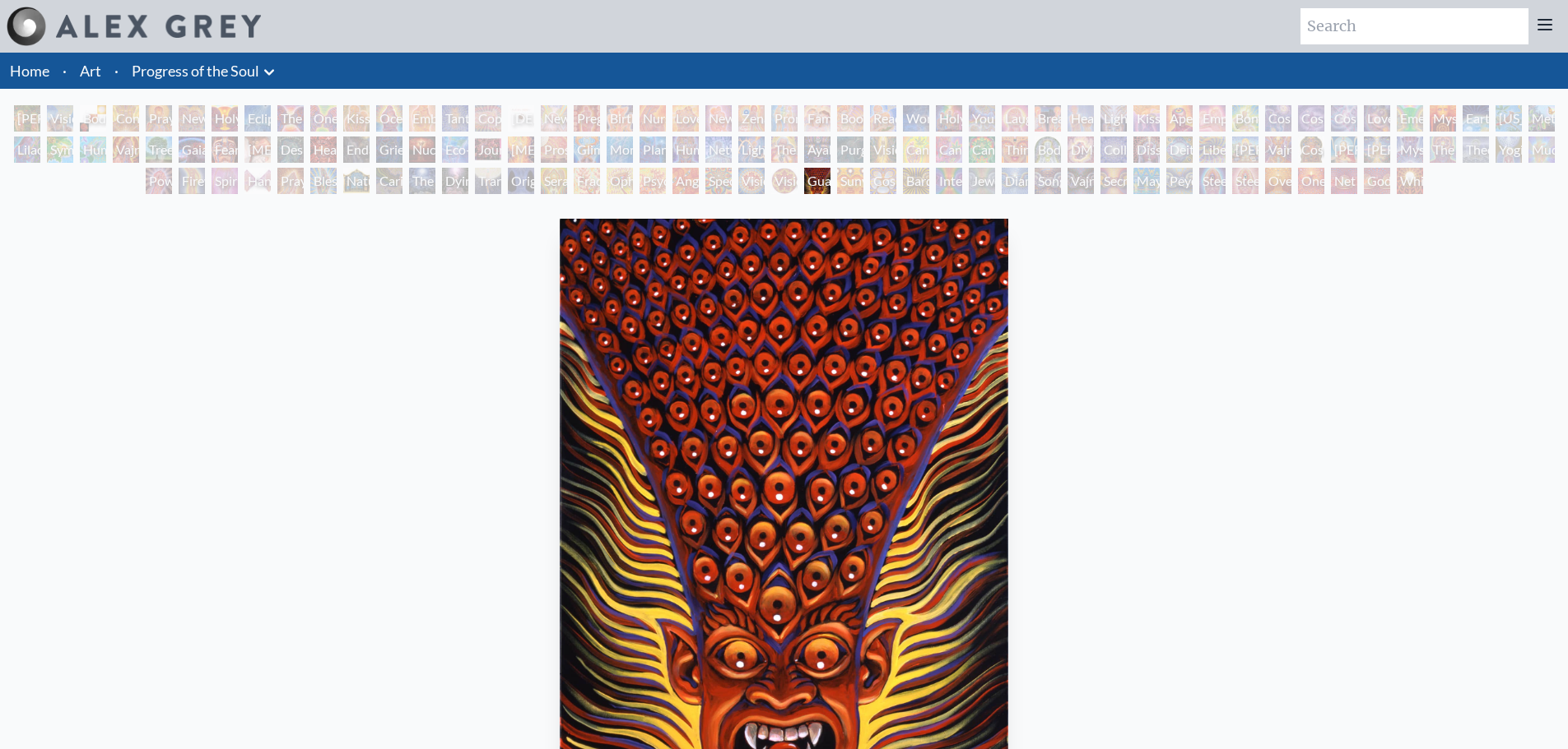
scroll to position [82, 0]
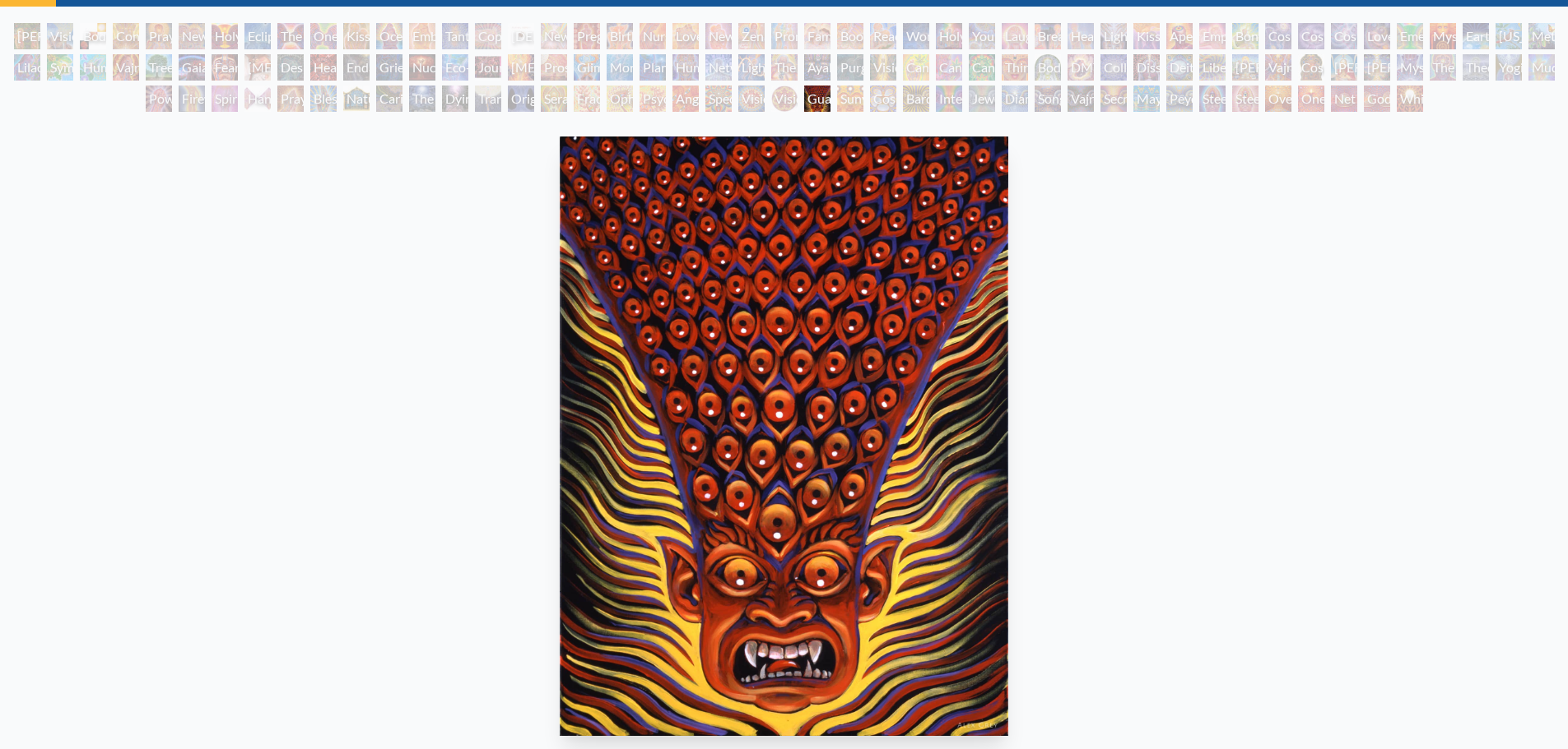
click at [705, 100] on div "Spectral Lotus" at bounding box center [718, 98] width 27 height 27
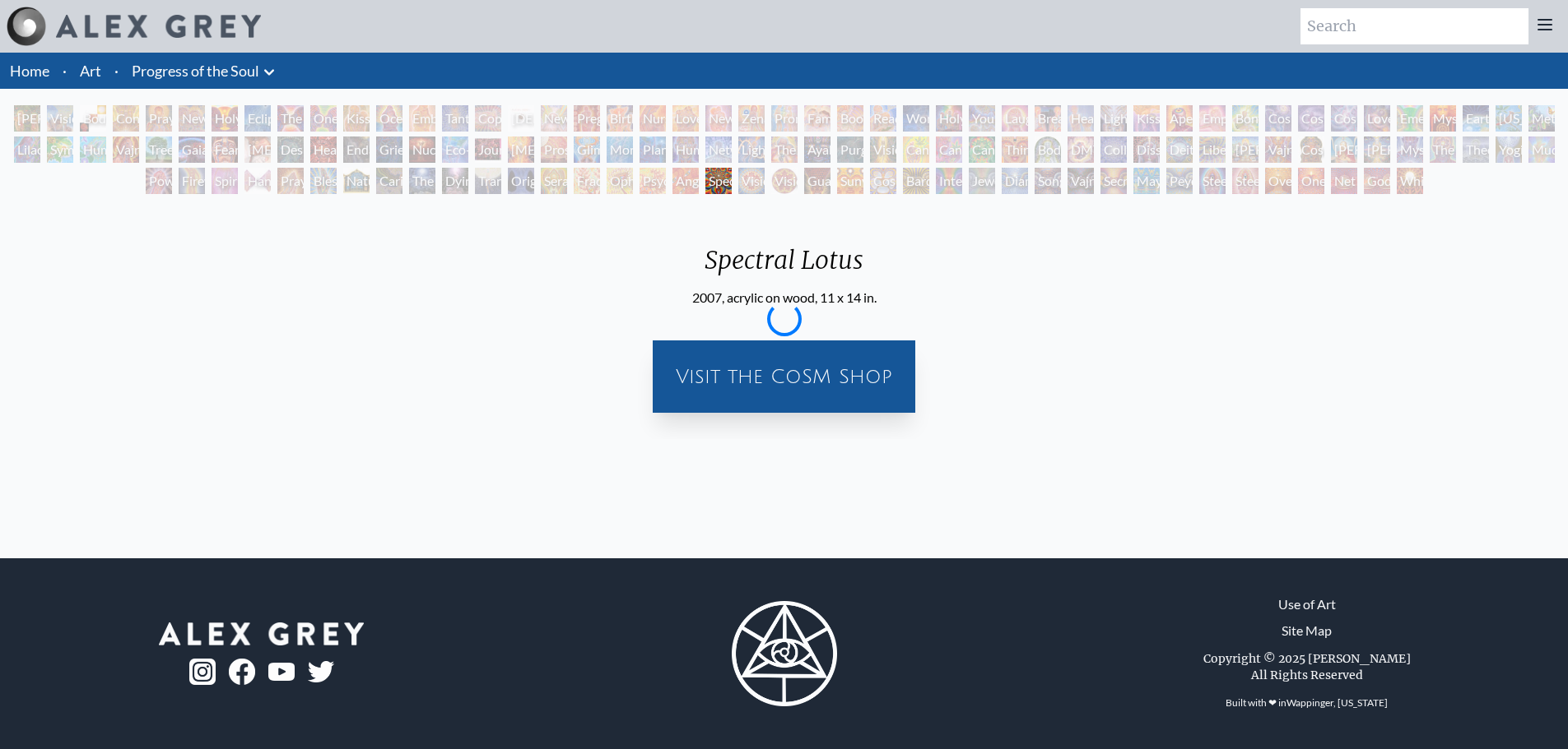
scroll to position [0, 0]
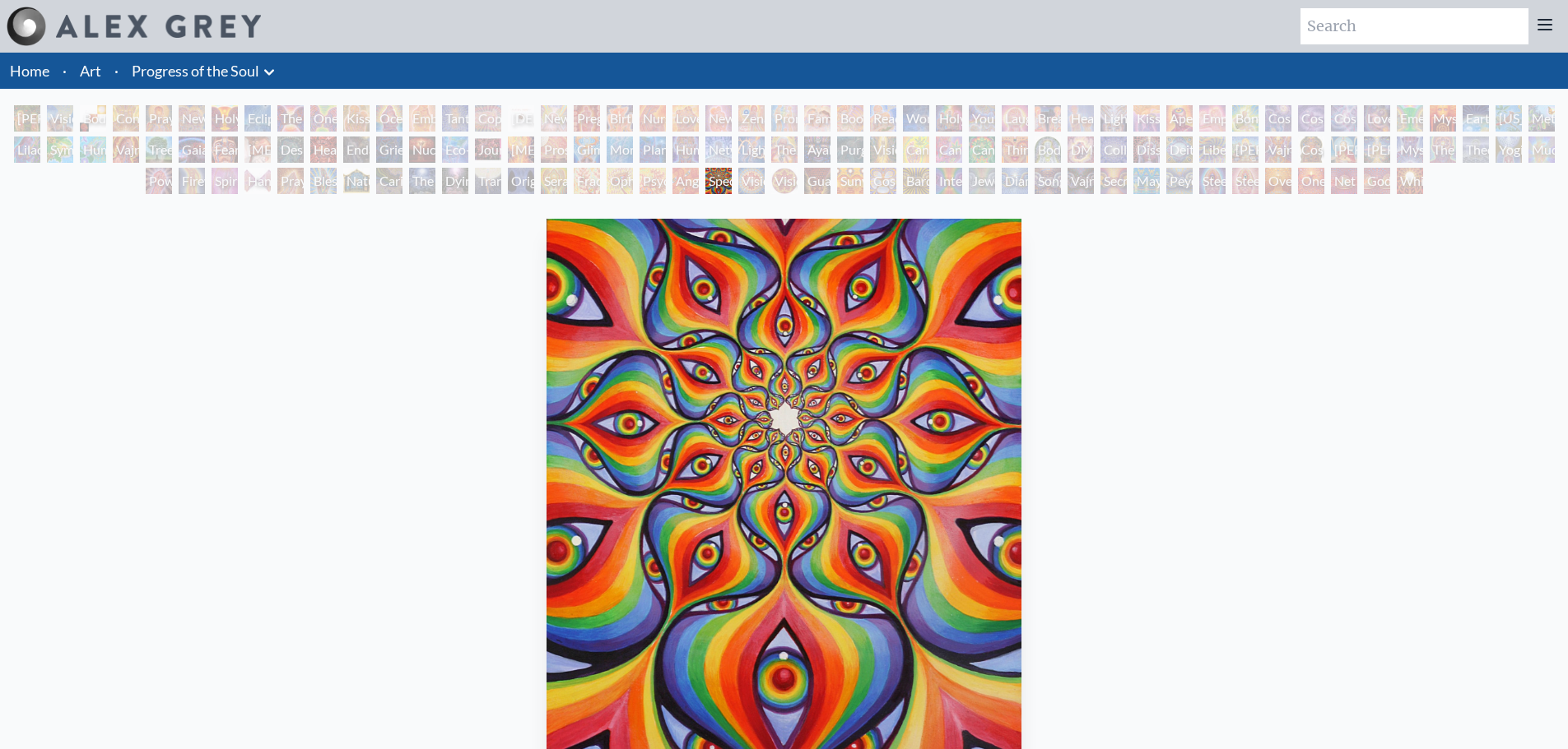
click at [1116, 182] on div "Secret Writing Being" at bounding box center [1113, 180] width 27 height 27
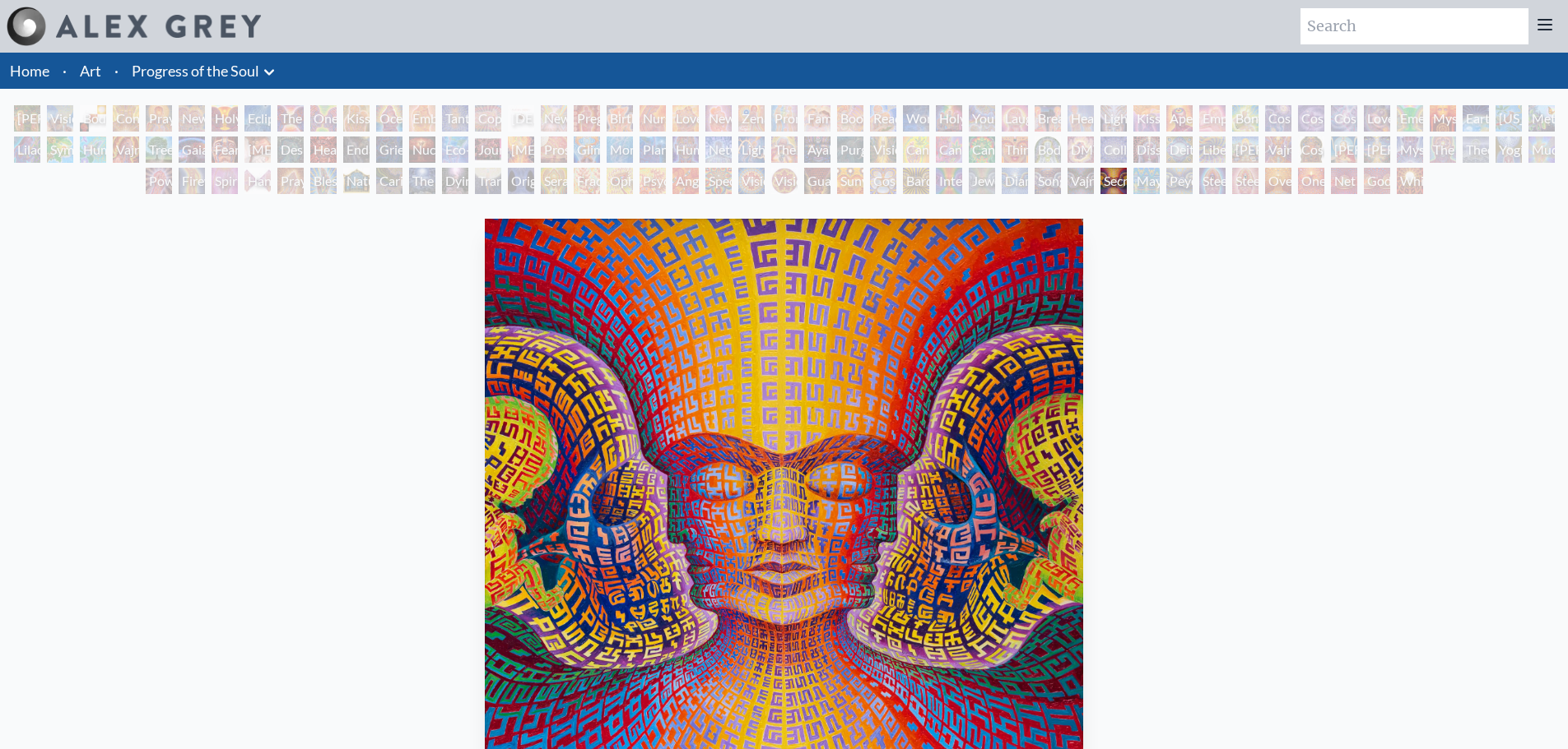
click at [271, 150] on div "[MEDICAL_DATA]" at bounding box center [257, 149] width 27 height 27
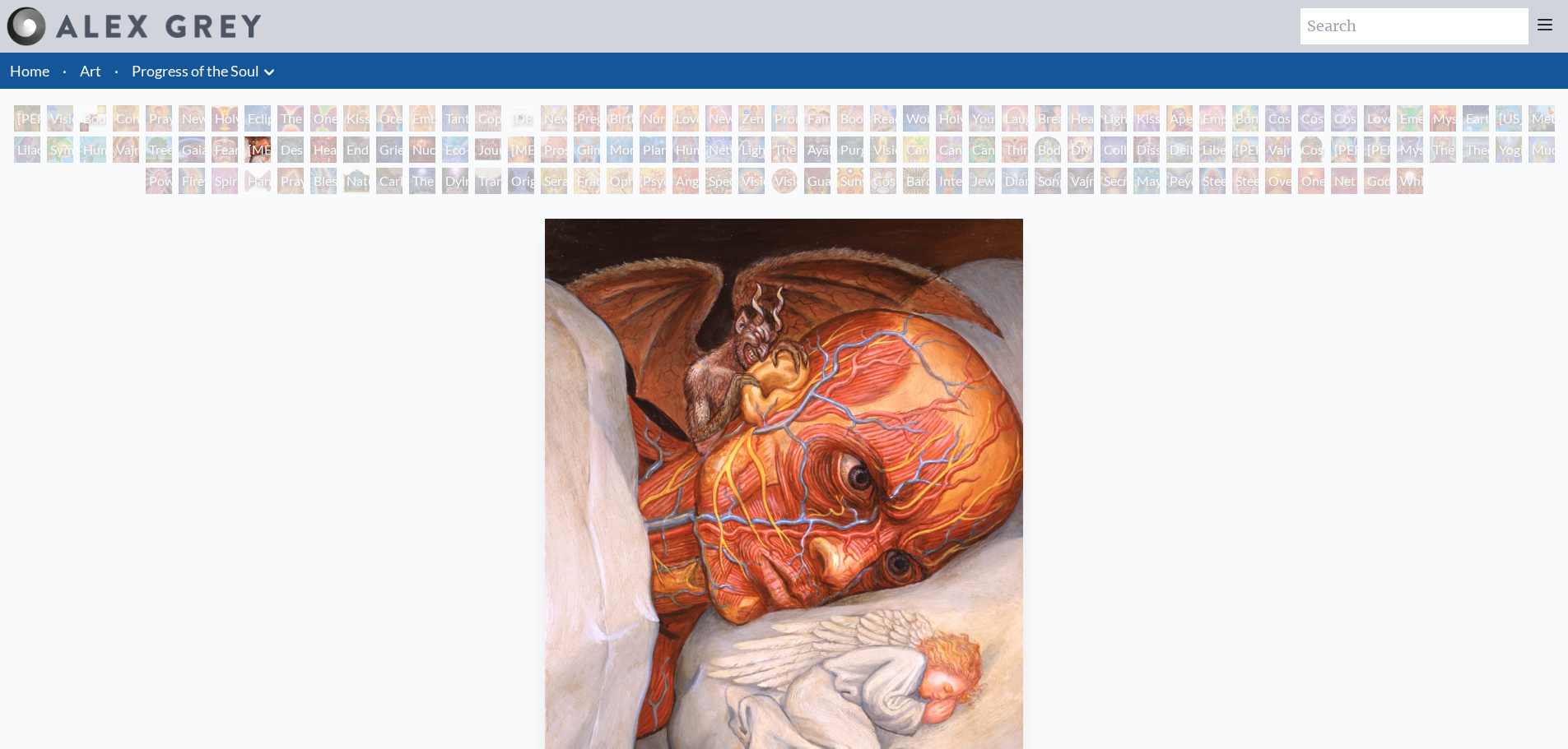
click at [389, 153] on div "Grieving" at bounding box center [389, 149] width 27 height 27
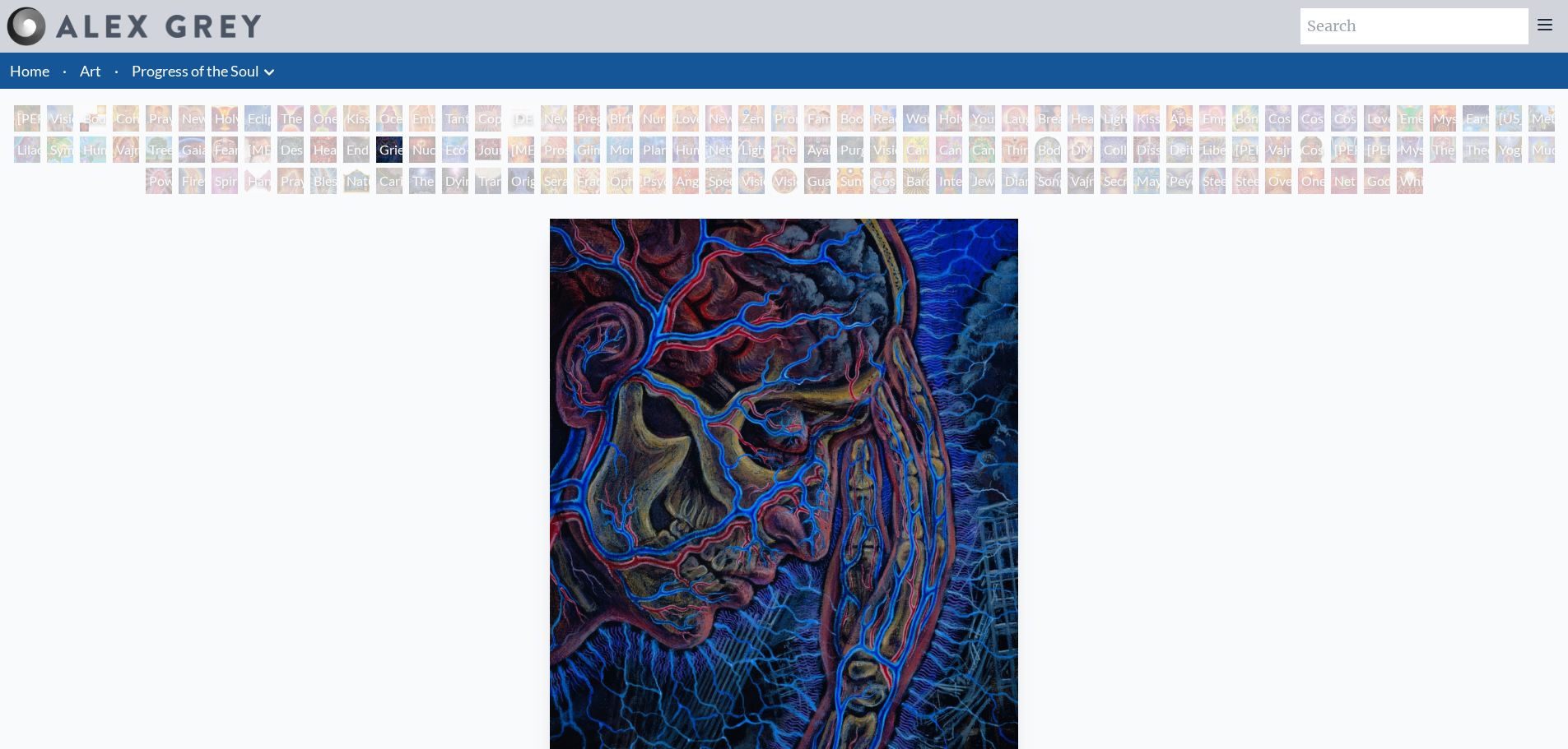
click at [357, 152] on div "Endarkenment" at bounding box center [356, 149] width 27 height 27
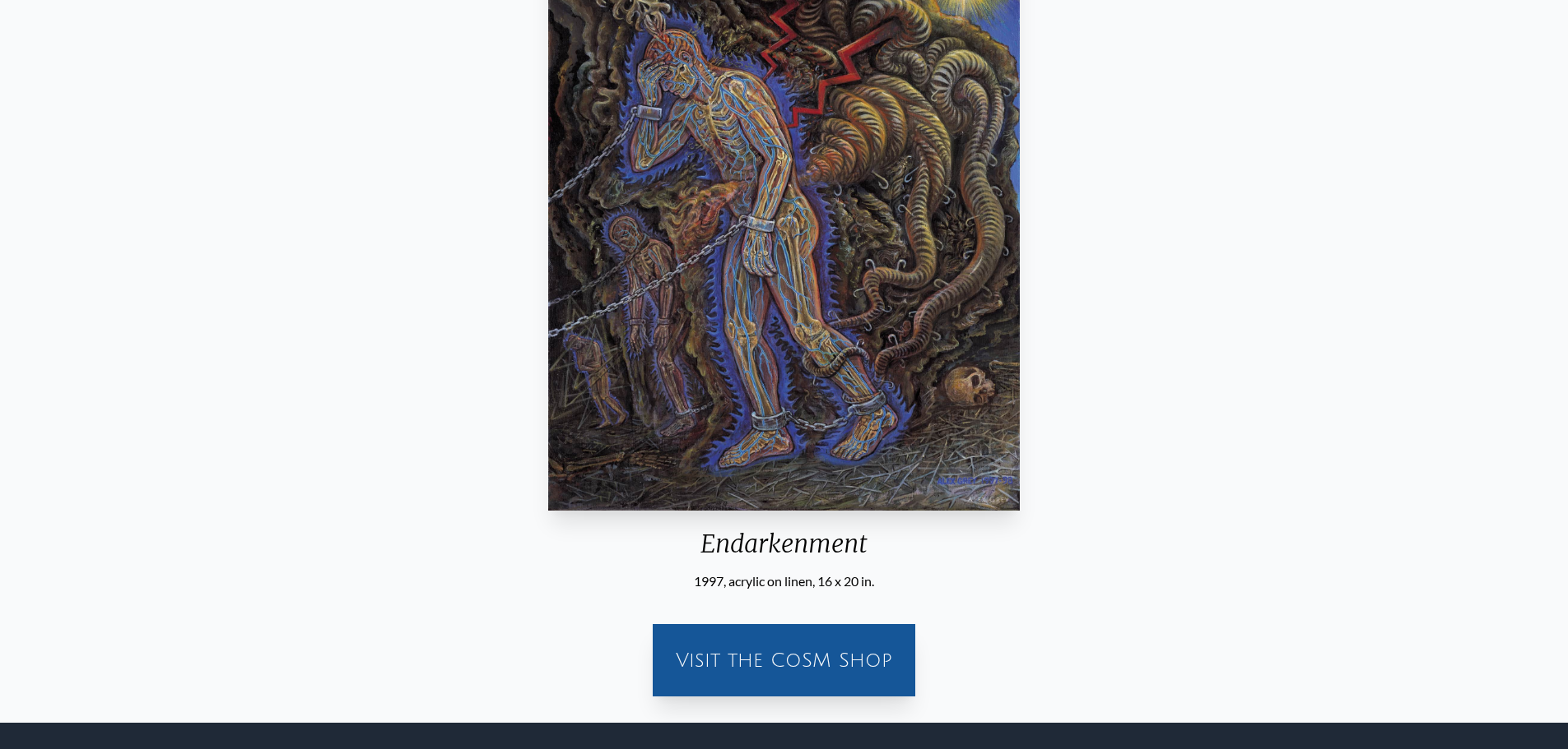
scroll to position [225, 0]
